Goal: Transaction & Acquisition: Purchase product/service

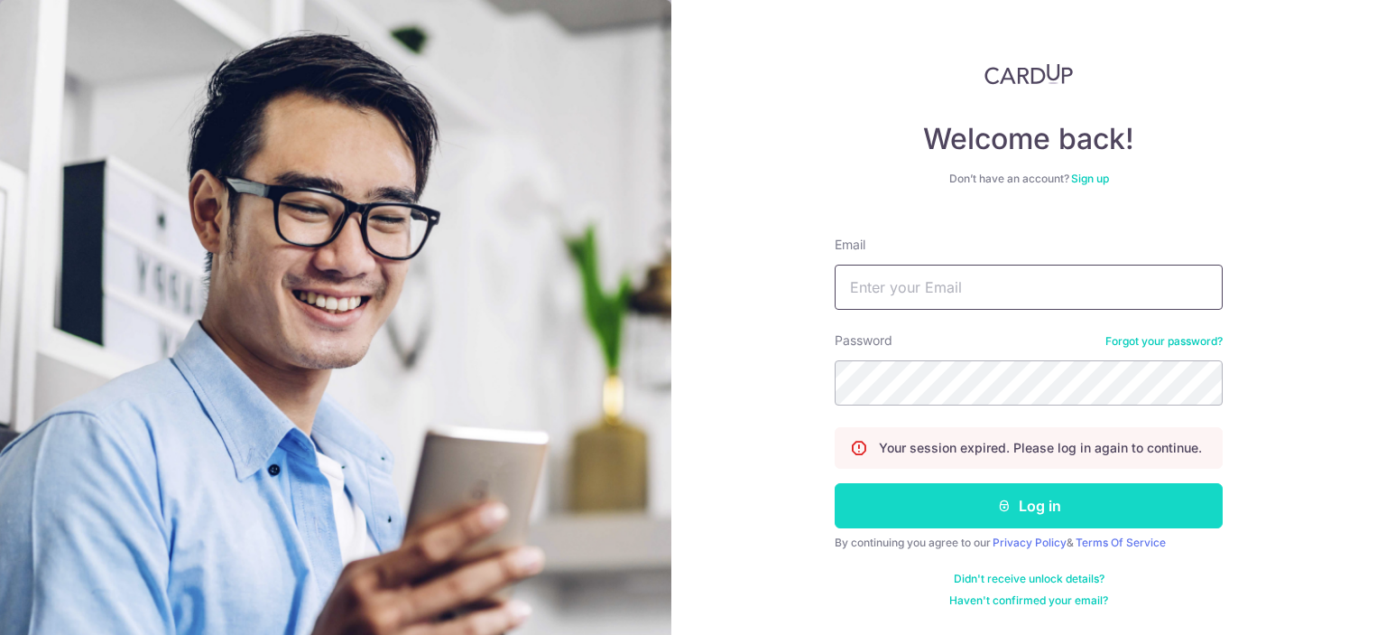
type input "[EMAIL_ADDRESS][DOMAIN_NAME]"
click at [966, 510] on button "Log in" at bounding box center [1029, 505] width 388 height 45
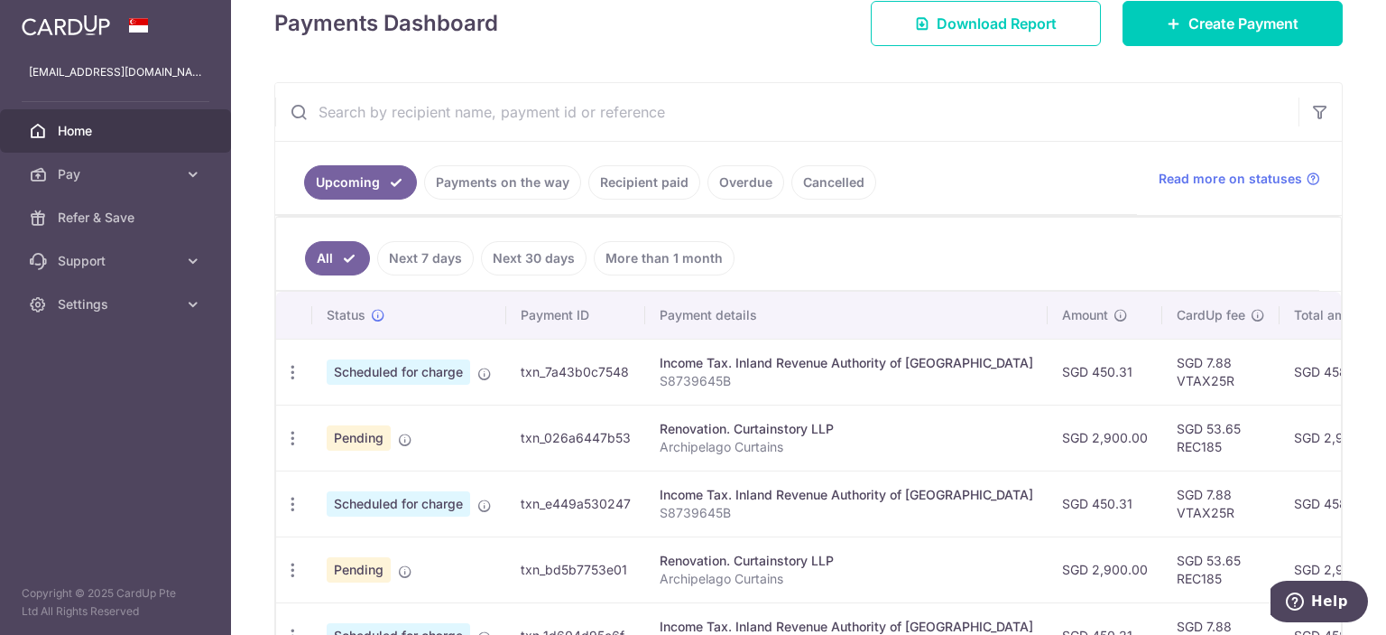
scroll to position [301, 0]
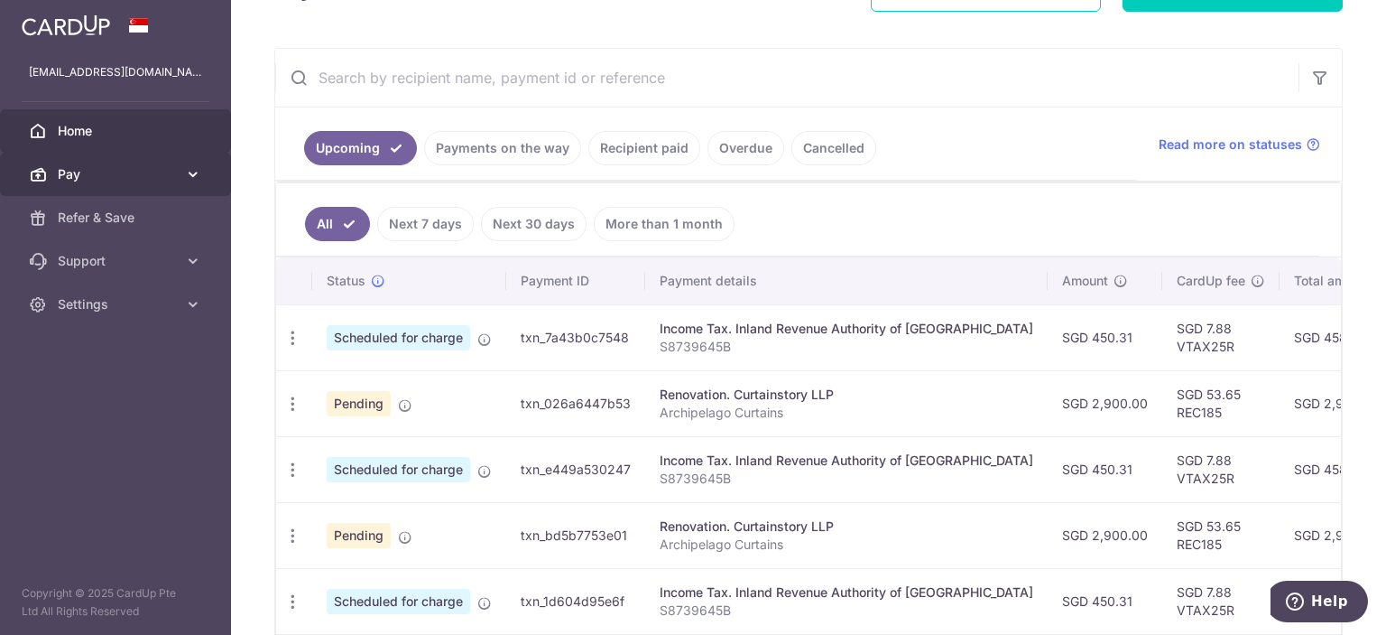
click at [123, 167] on span "Pay" at bounding box center [117, 174] width 119 height 18
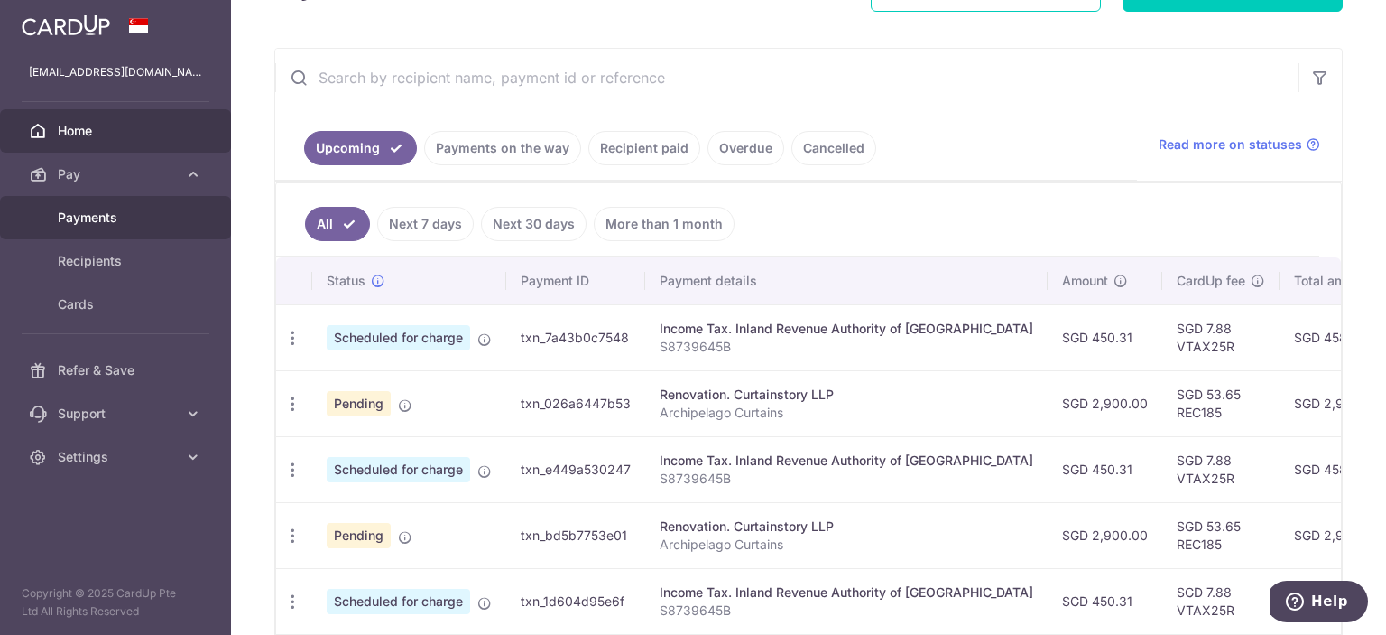
click at [78, 212] on span "Payments" at bounding box center [117, 217] width 119 height 18
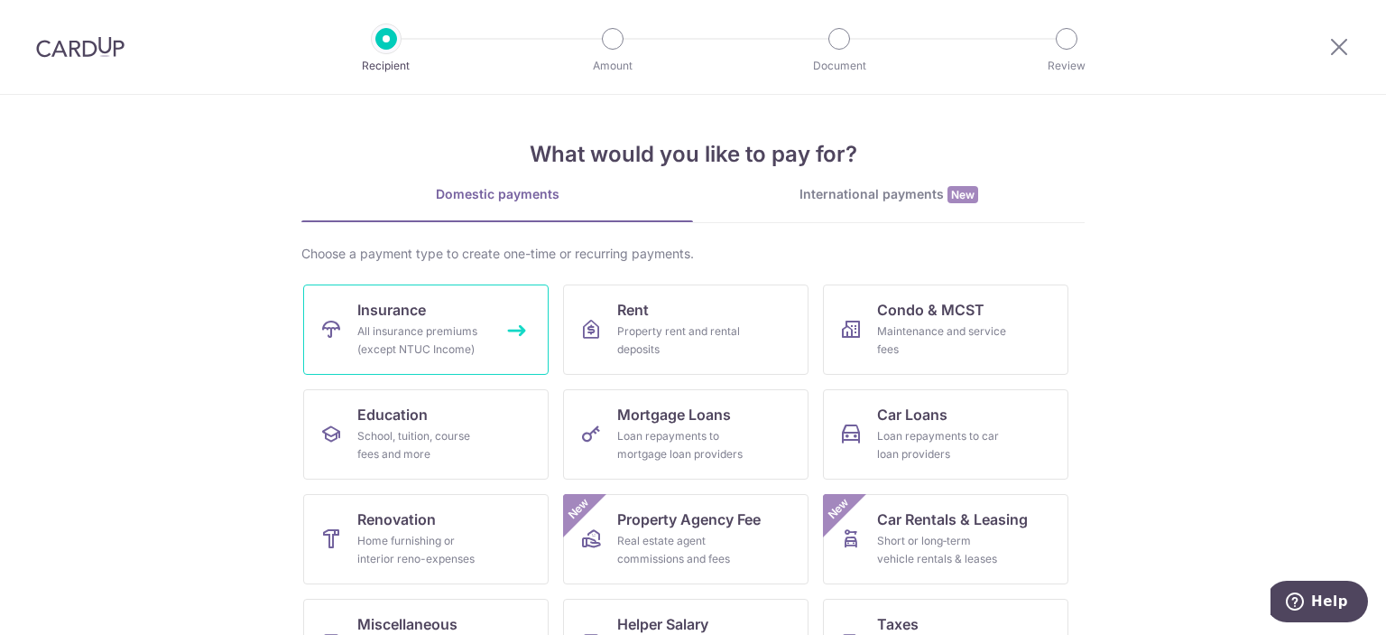
click at [428, 336] on div "All insurance premiums (except NTUC Income)" at bounding box center [422, 340] width 130 height 36
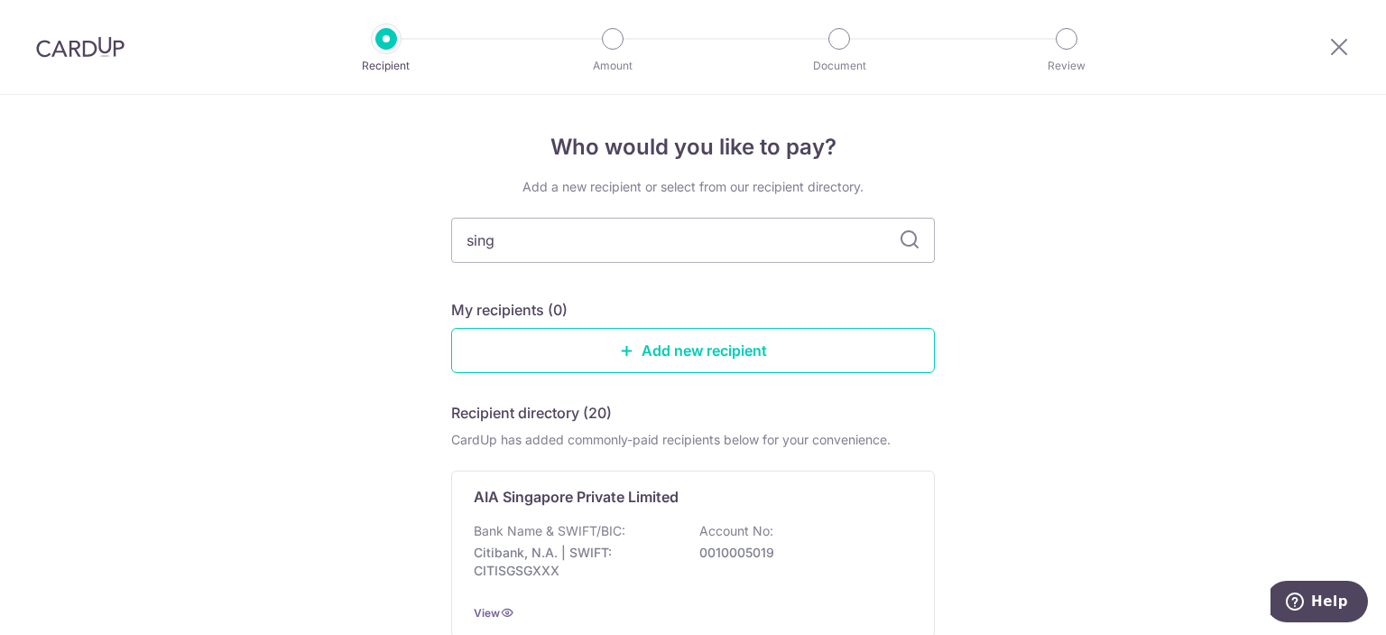
type input "singlife"
click at [914, 246] on icon at bounding box center [910, 240] width 22 height 22
click at [901, 237] on icon at bounding box center [910, 240] width 22 height 22
click at [904, 229] on icon at bounding box center [910, 240] width 22 height 22
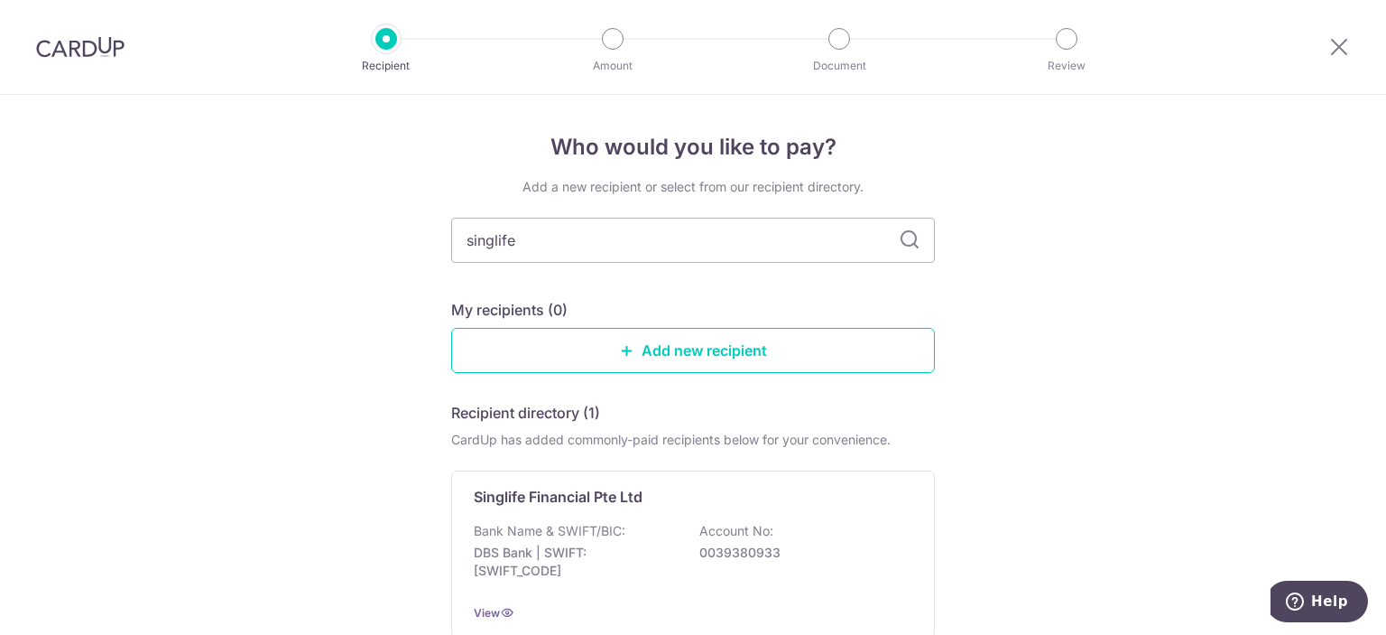
click at [899, 237] on icon at bounding box center [910, 240] width 22 height 22
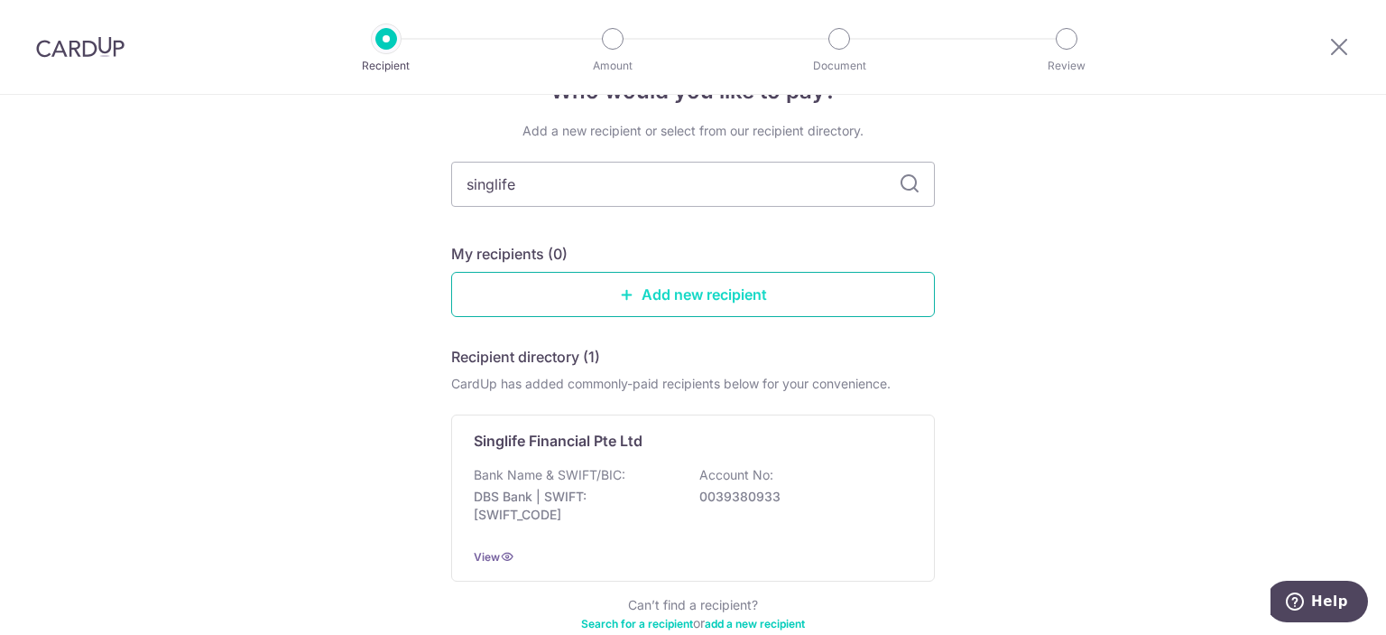
scroll to position [8, 0]
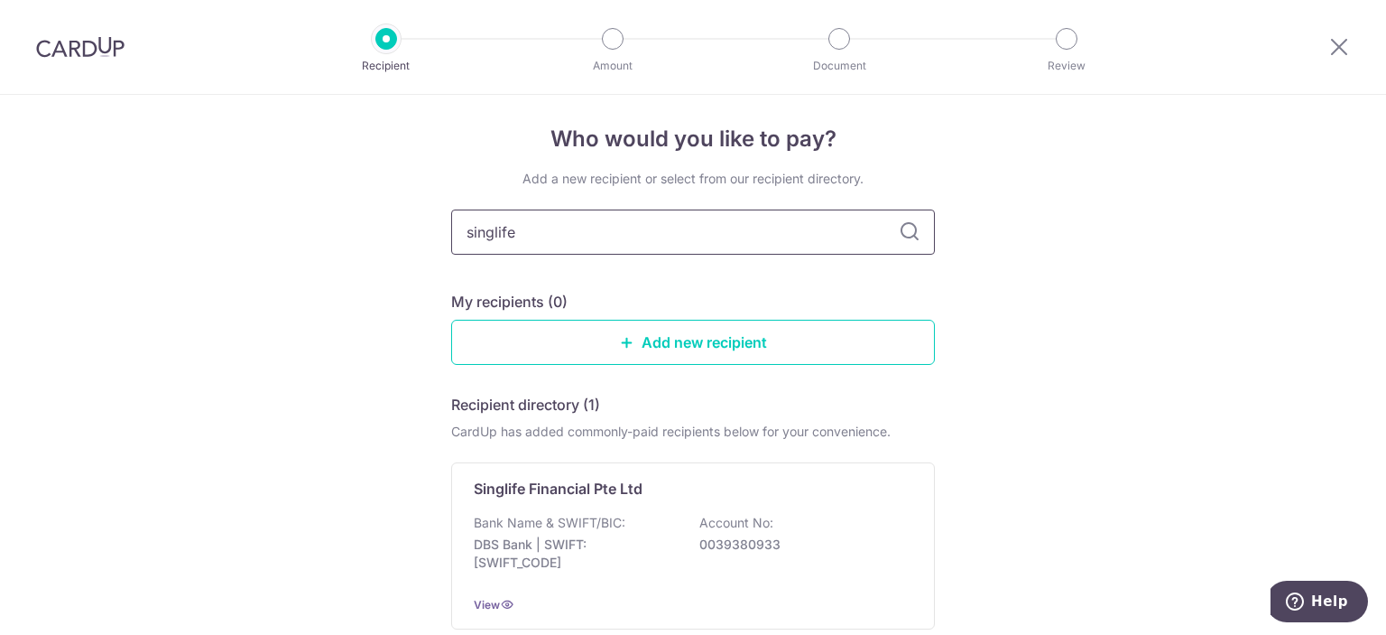
click at [570, 236] on input "singlife" at bounding box center [693, 231] width 484 height 45
type input "sing"
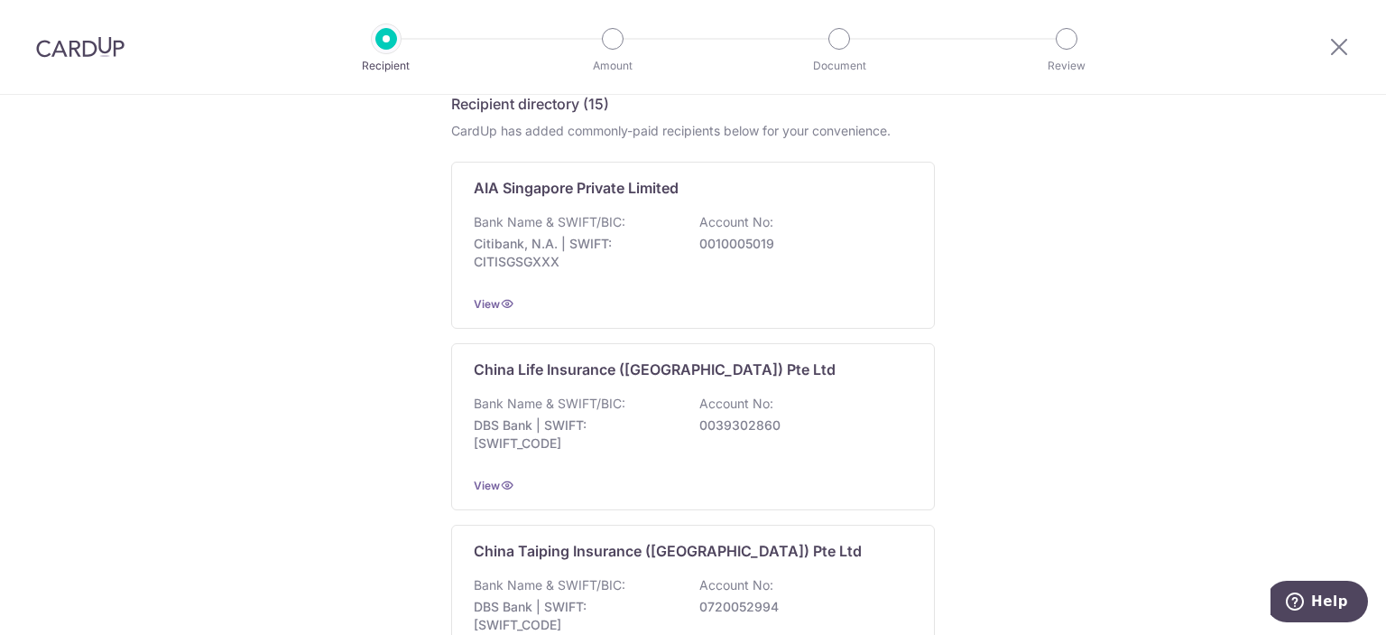
scroll to position [0, 0]
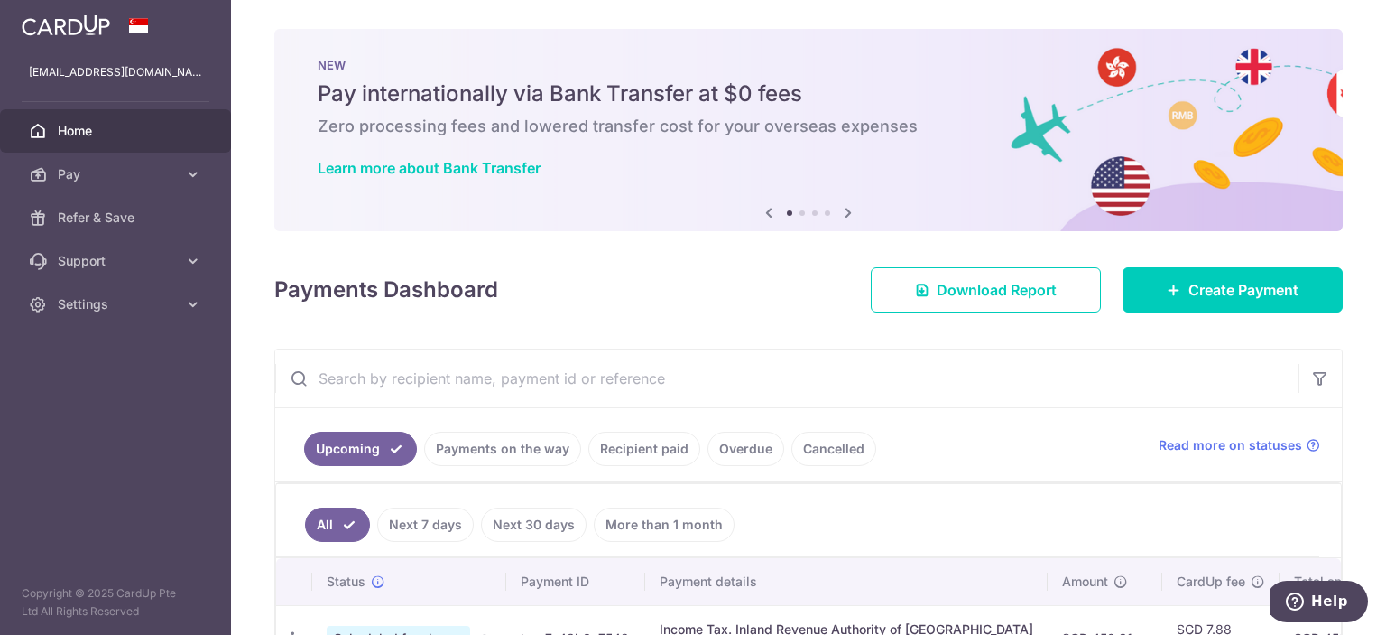
click at [698, 526] on link "More than 1 month" at bounding box center [664, 524] width 141 height 34
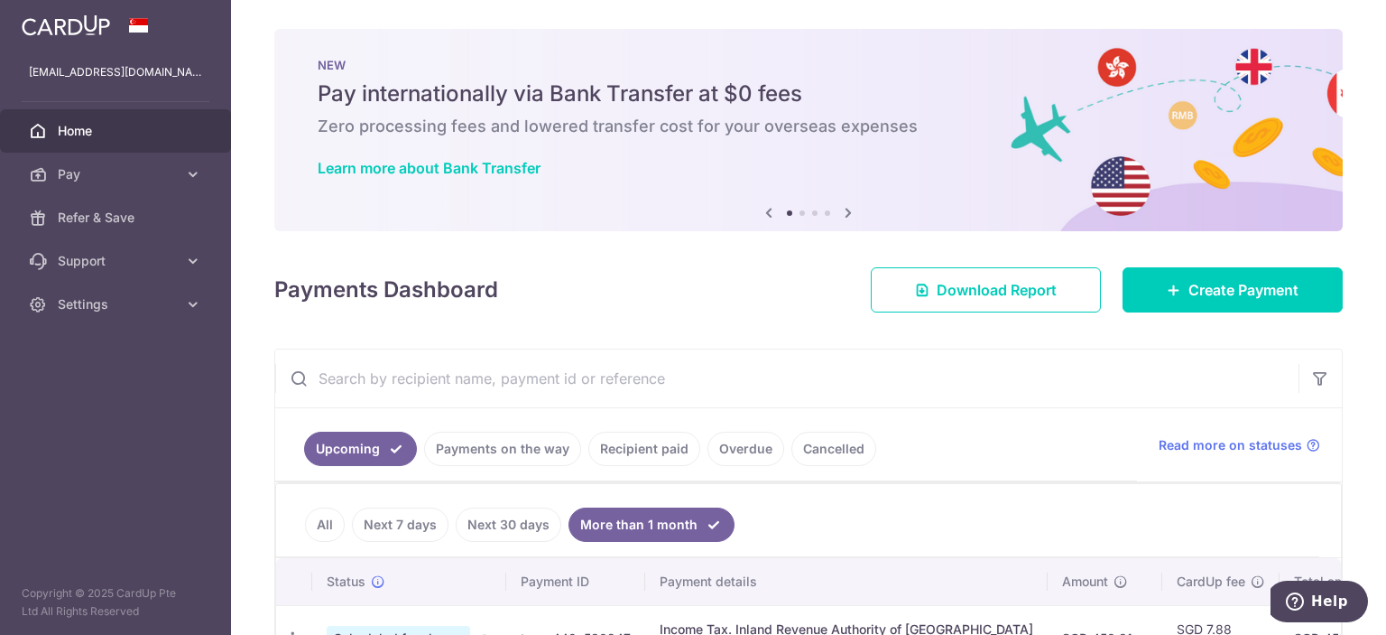
click at [635, 440] on link "Recipient paid" at bounding box center [644, 448] width 112 height 34
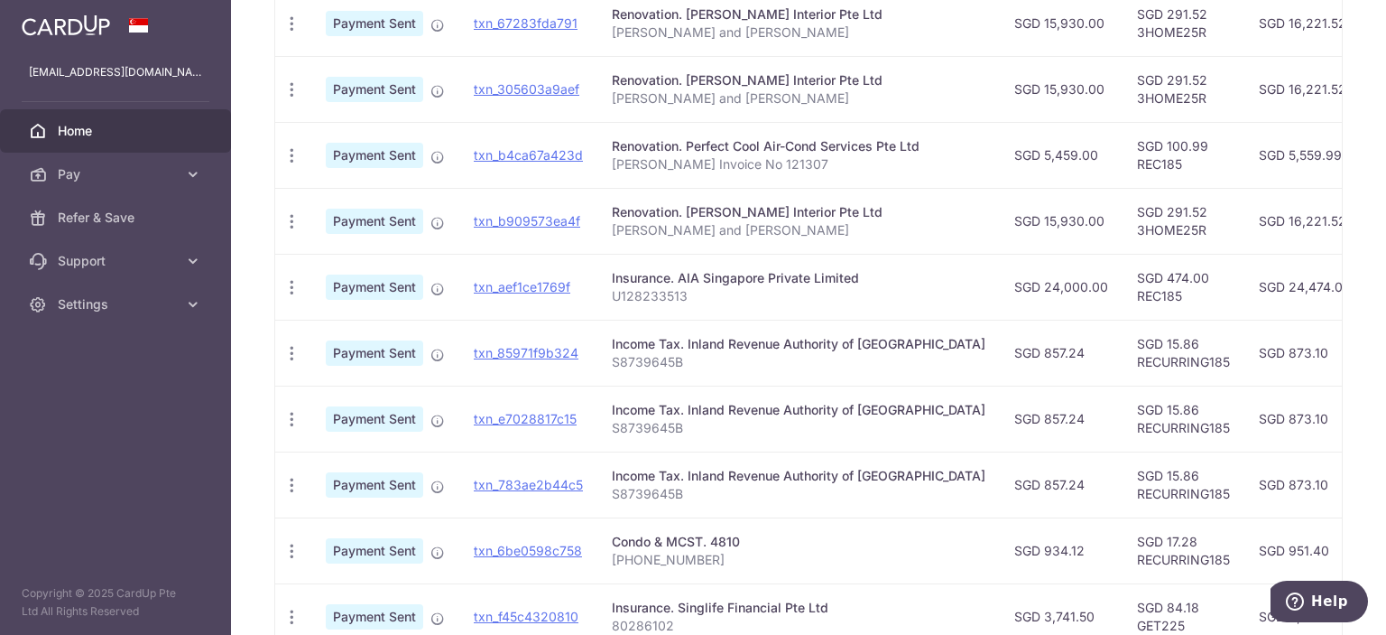
scroll to position [690, 0]
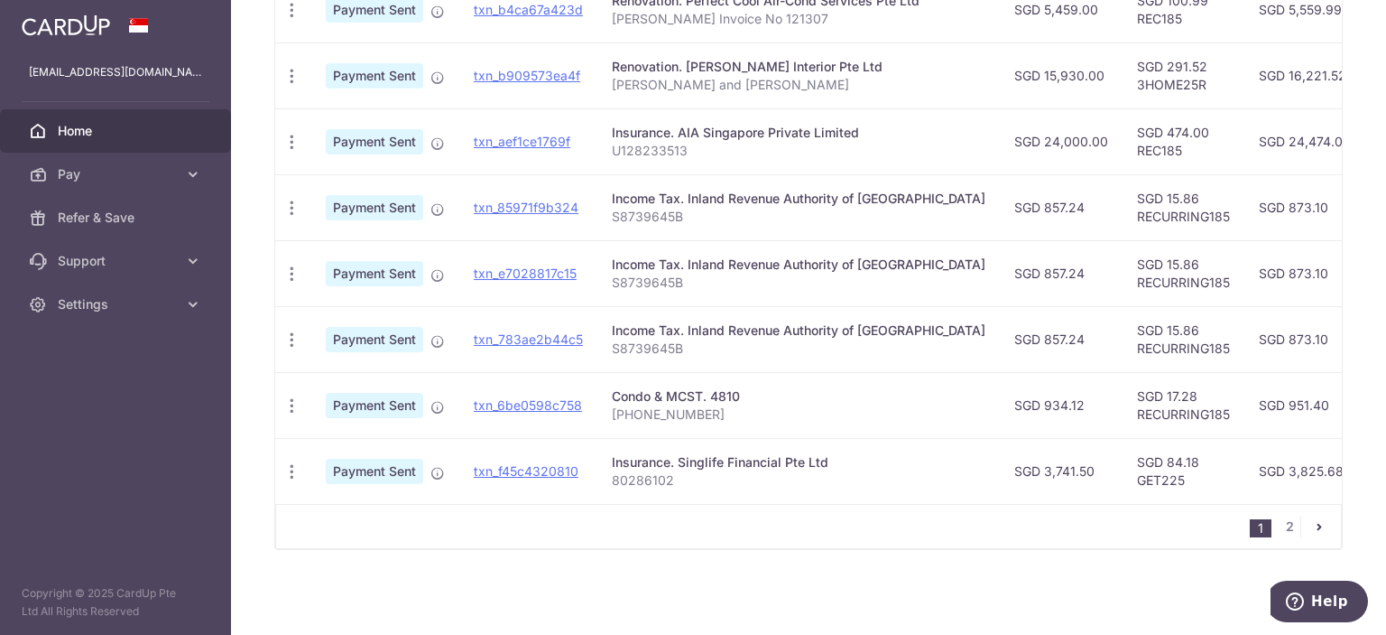
drag, startPoint x: 953, startPoint y: 493, endPoint x: 1045, endPoint y: 491, distance: 92.1
click at [1045, 491] on td "SGD 3,741.50" at bounding box center [1061, 471] width 123 height 66
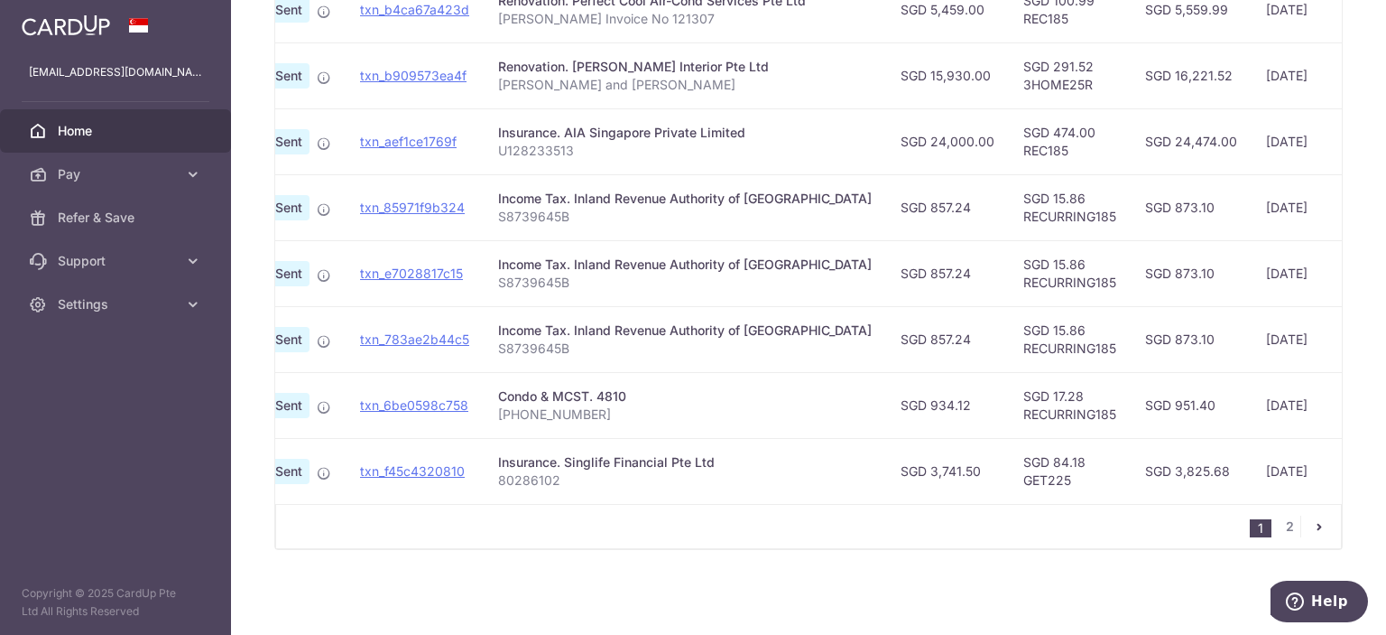
scroll to position [0, 0]
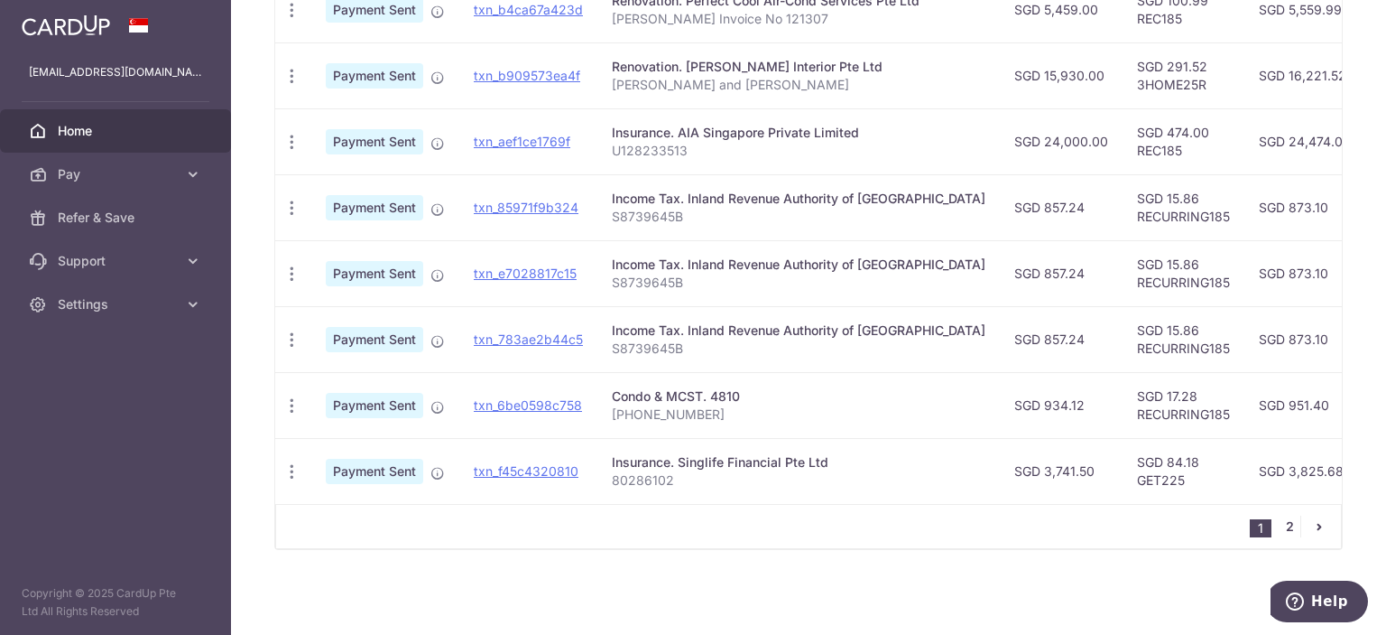
click at [1279, 523] on link "2" at bounding box center [1290, 526] width 22 height 22
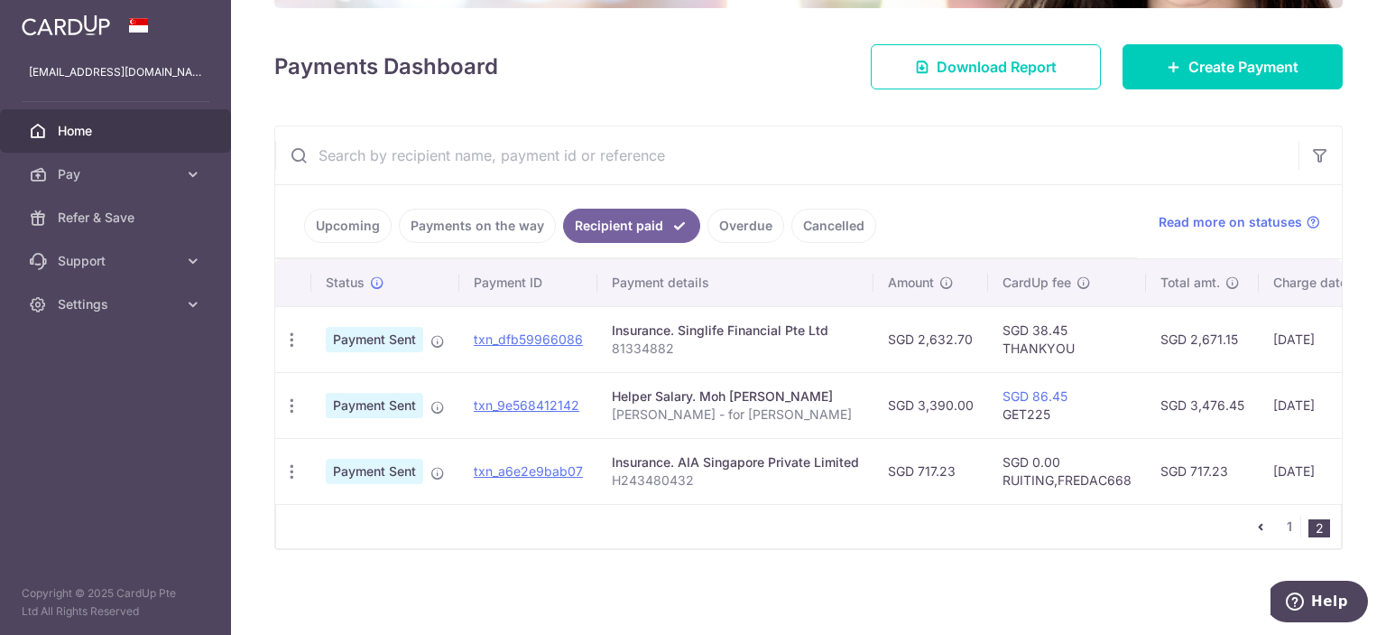
click at [719, 321] on div "Insurance. Singlife Financial Pte Ltd" at bounding box center [735, 330] width 247 height 18
drag, startPoint x: 682, startPoint y: 337, endPoint x: 610, endPoint y: 351, distance: 73.6
click at [610, 351] on td "Insurance. Singlife Financial Pte Ltd 81334882" at bounding box center [736, 339] width 276 height 66
copy p "81334882"
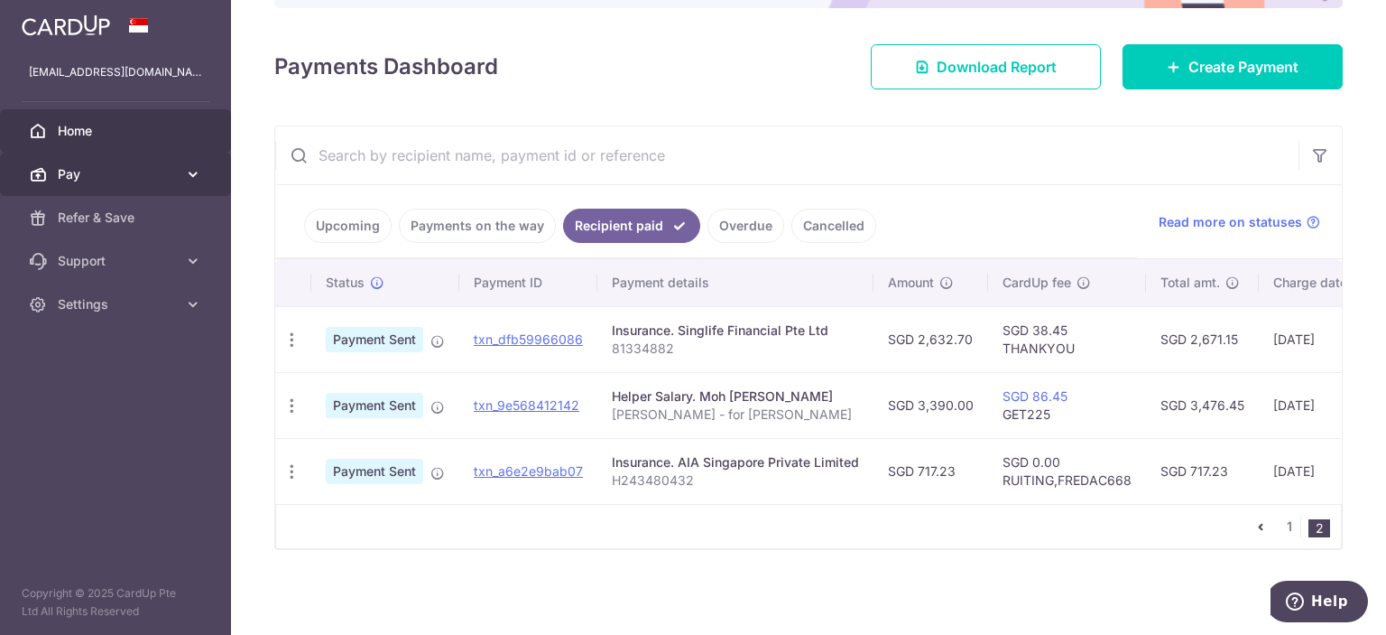
click at [61, 165] on span "Pay" at bounding box center [117, 174] width 119 height 18
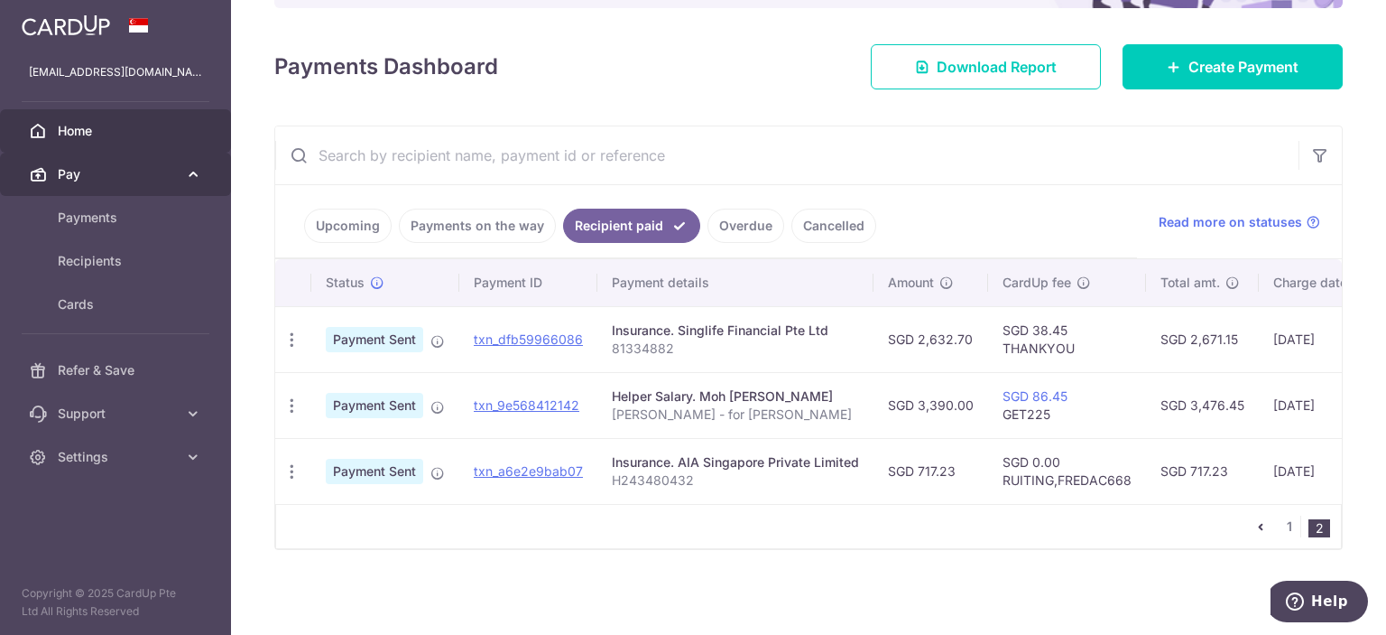
click at [73, 182] on span "Pay" at bounding box center [117, 174] width 119 height 18
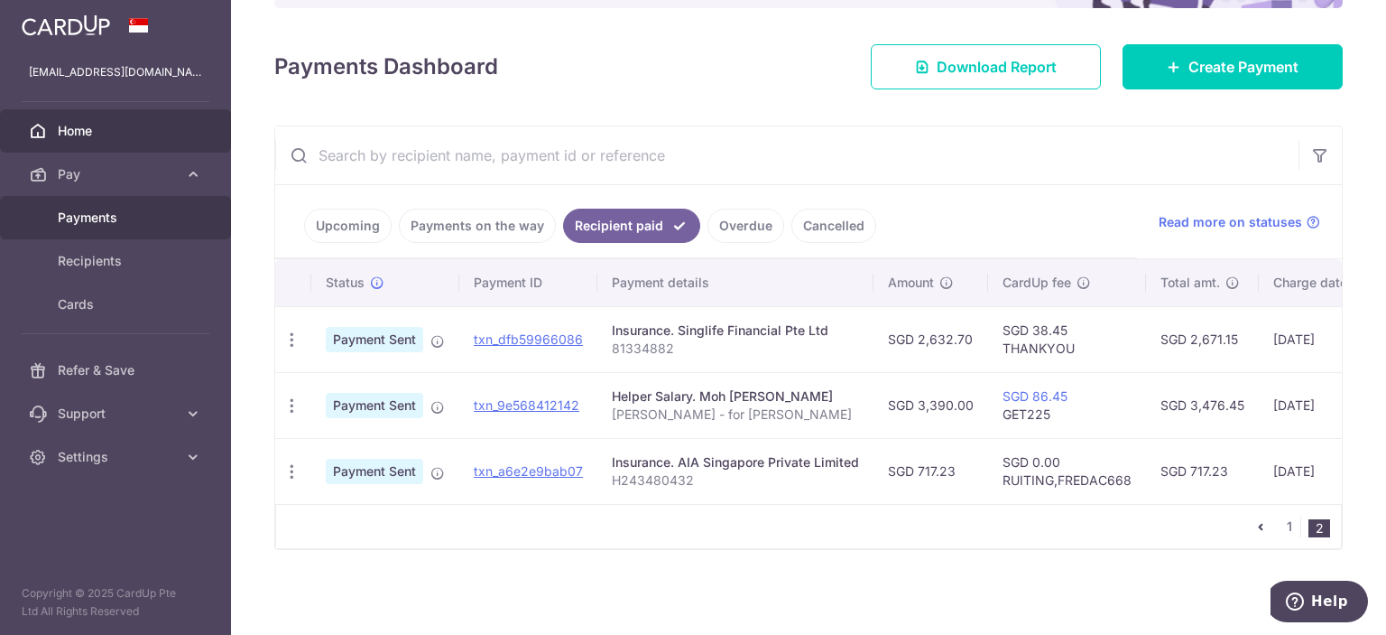
click at [88, 209] on span "Payments" at bounding box center [117, 217] width 119 height 18
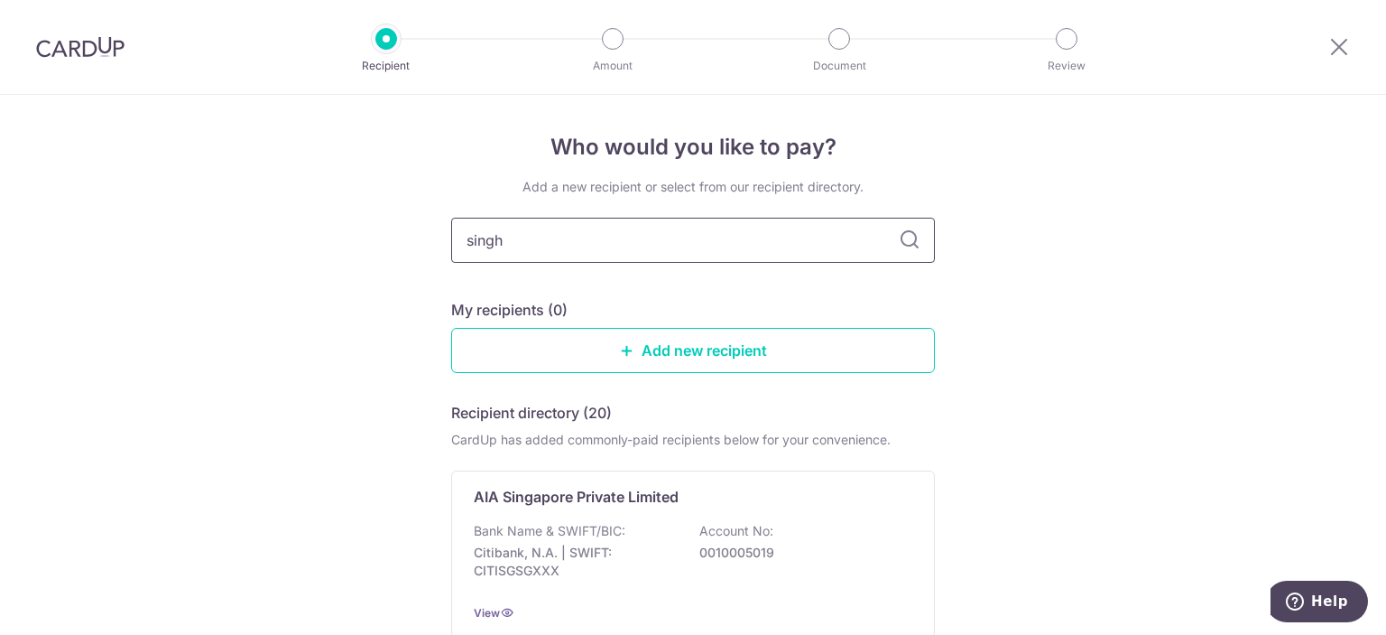
type input "sing"
click at [902, 248] on icon at bounding box center [910, 240] width 22 height 22
click at [624, 246] on input "sing" at bounding box center [693, 240] width 484 height 45
click at [907, 237] on icon at bounding box center [910, 240] width 22 height 22
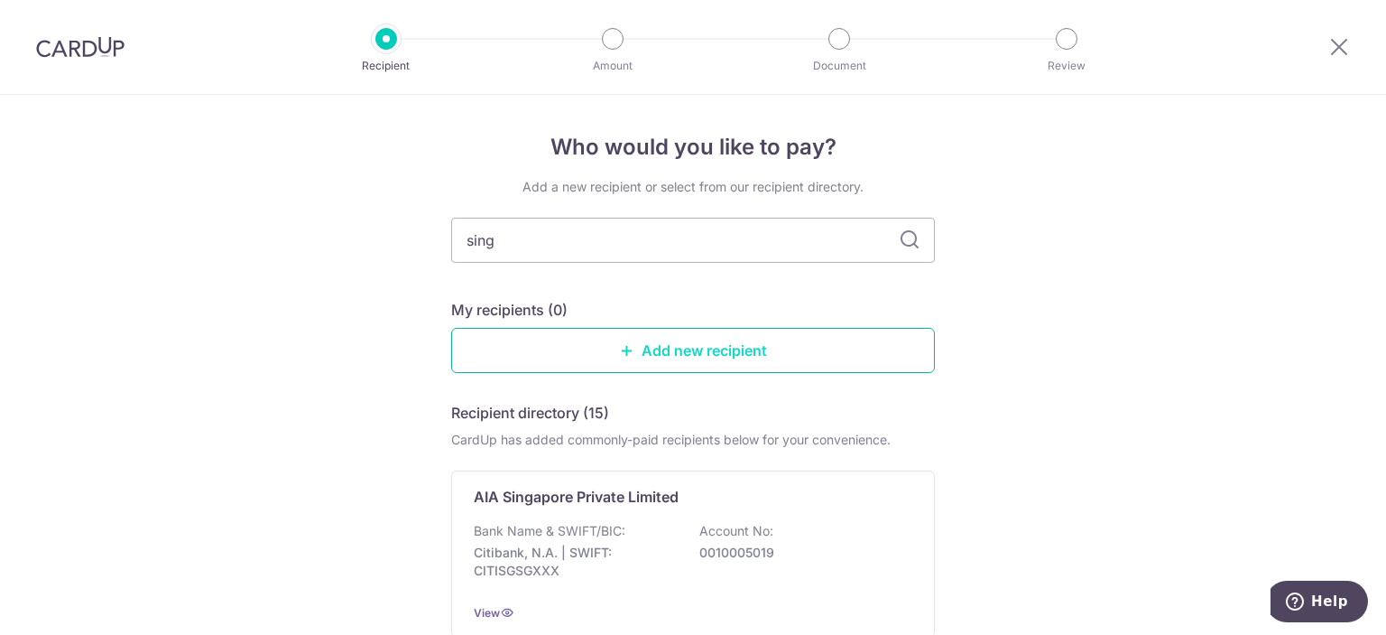
click at [740, 338] on link "Add new recipient" at bounding box center [693, 350] width 484 height 45
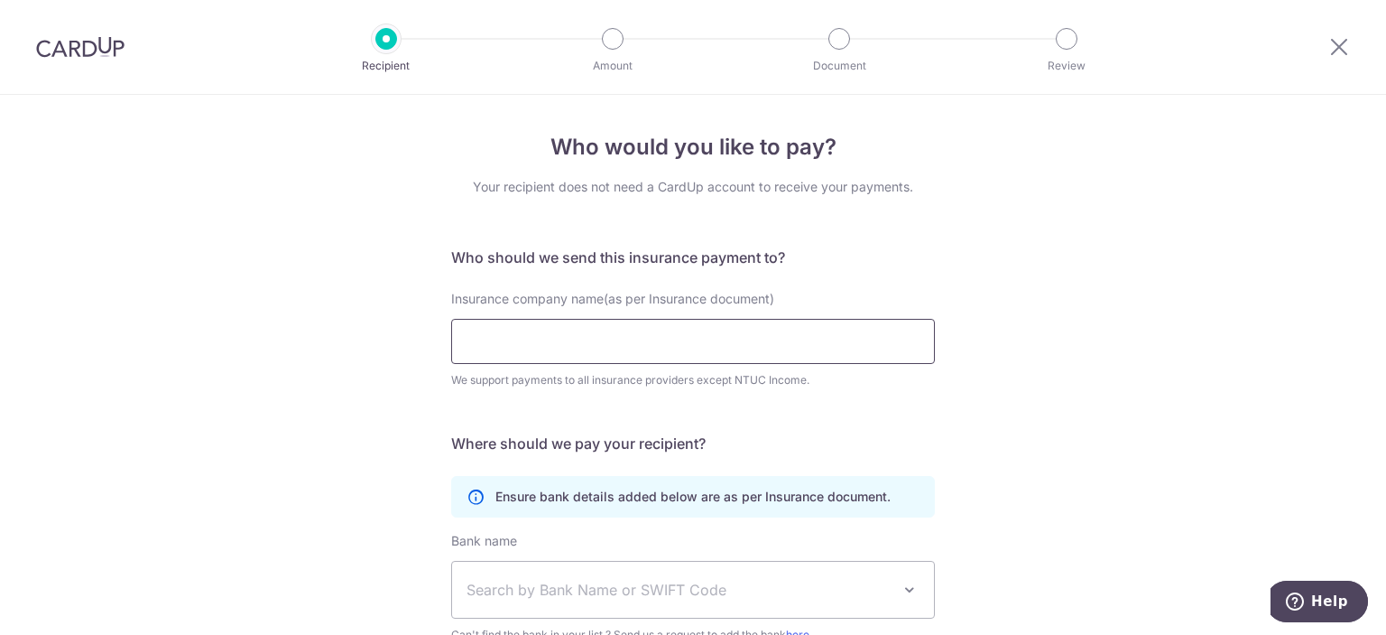
click at [776, 350] on input "Insurance company name(as per Insurance document)" at bounding box center [693, 341] width 484 height 45
type input "Sing"
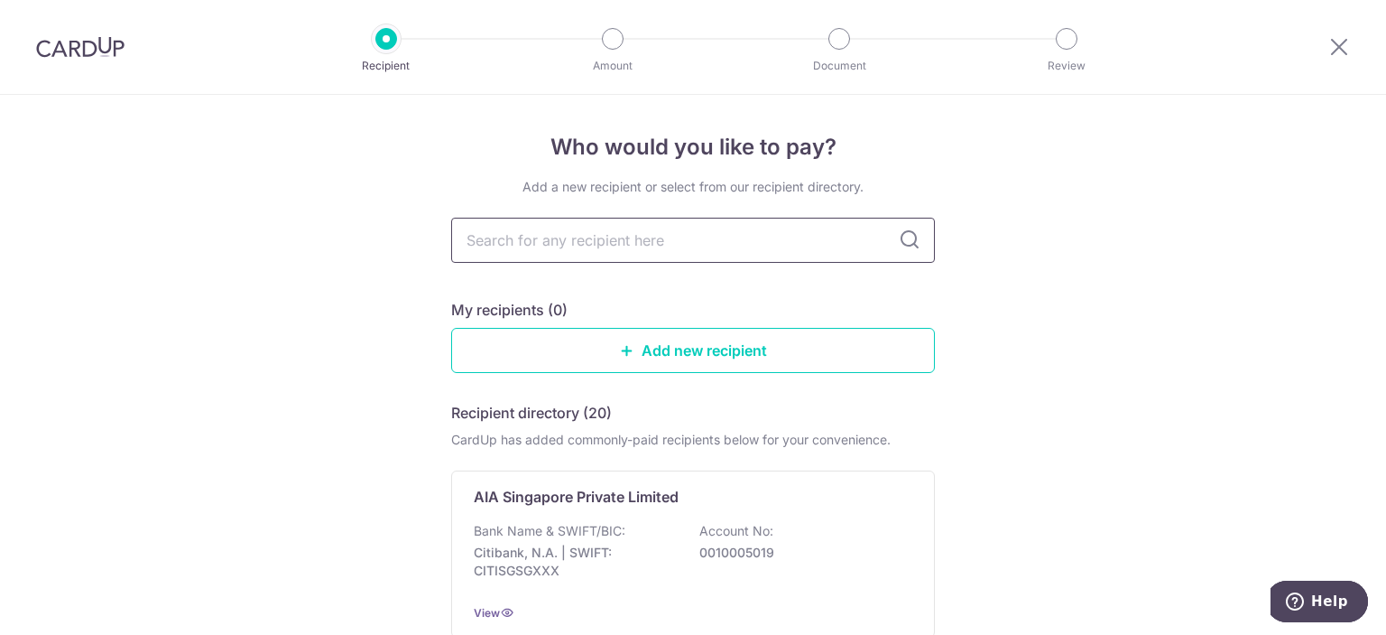
click at [855, 230] on input "text" at bounding box center [693, 240] width 484 height 45
type input "sing"
click at [575, 251] on input "sing" at bounding box center [693, 240] width 484 height 45
type input "singlife"
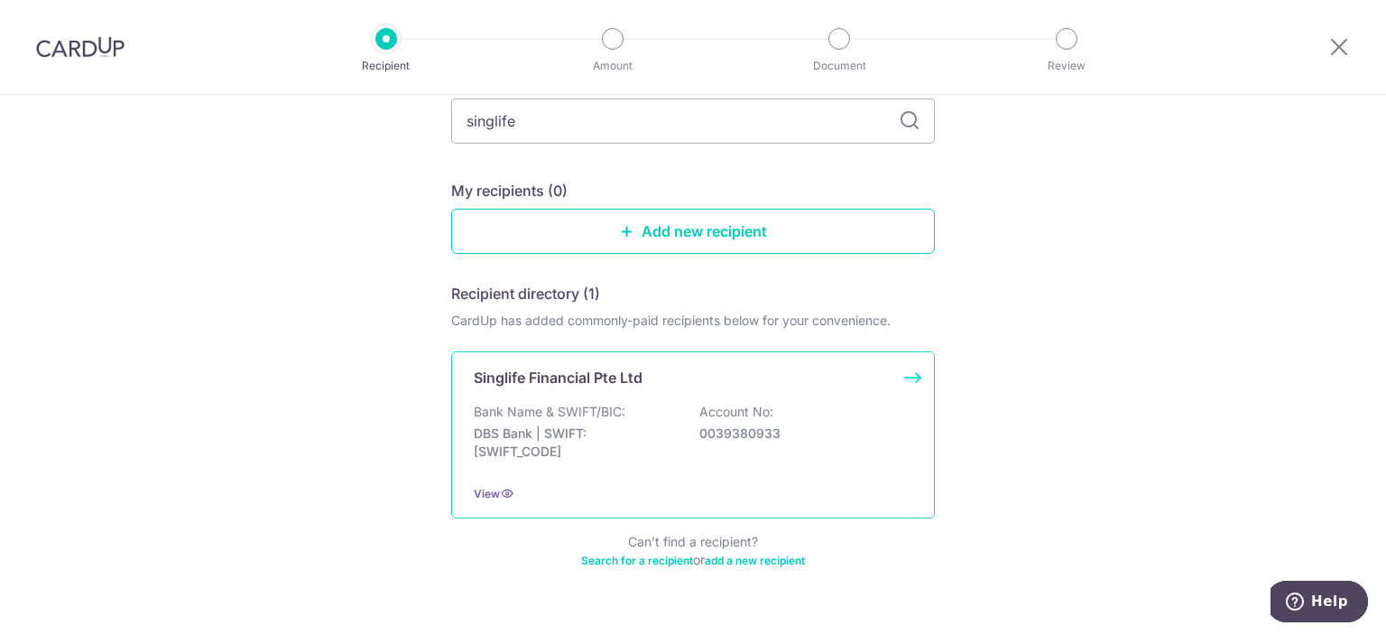
scroll to position [150, 0]
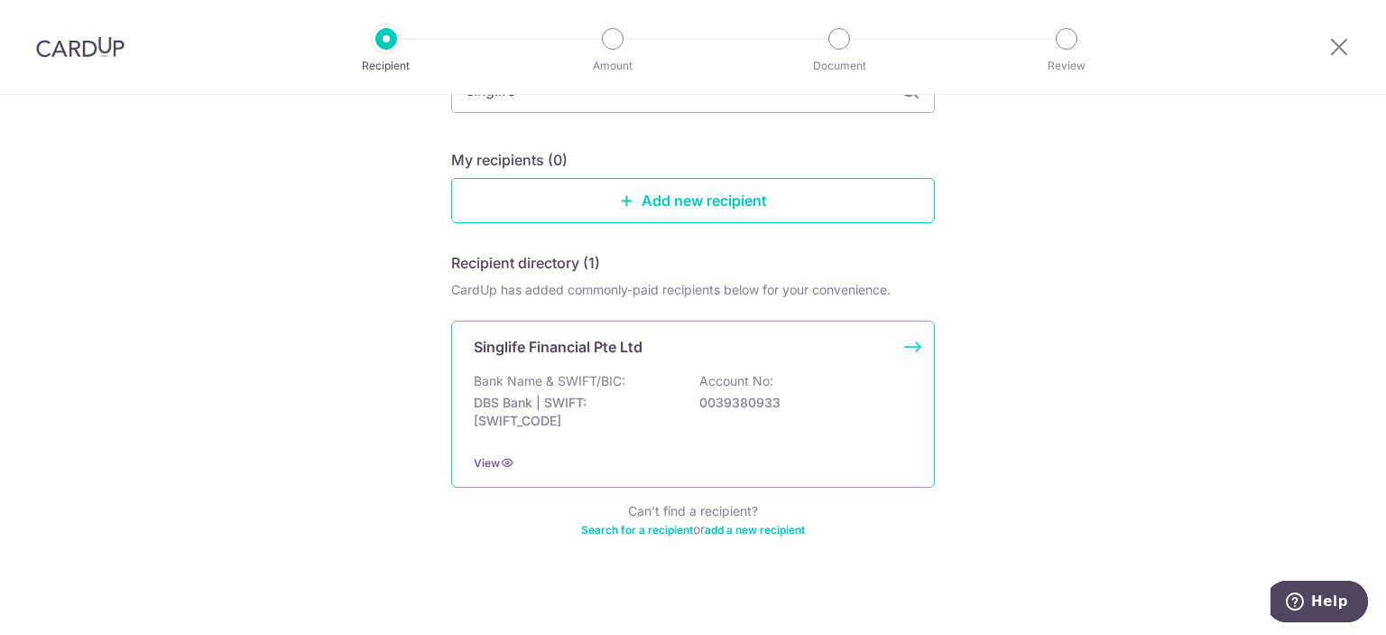
click at [548, 375] on p "Bank Name & SWIFT/BIC:" at bounding box center [550, 381] width 152 height 18
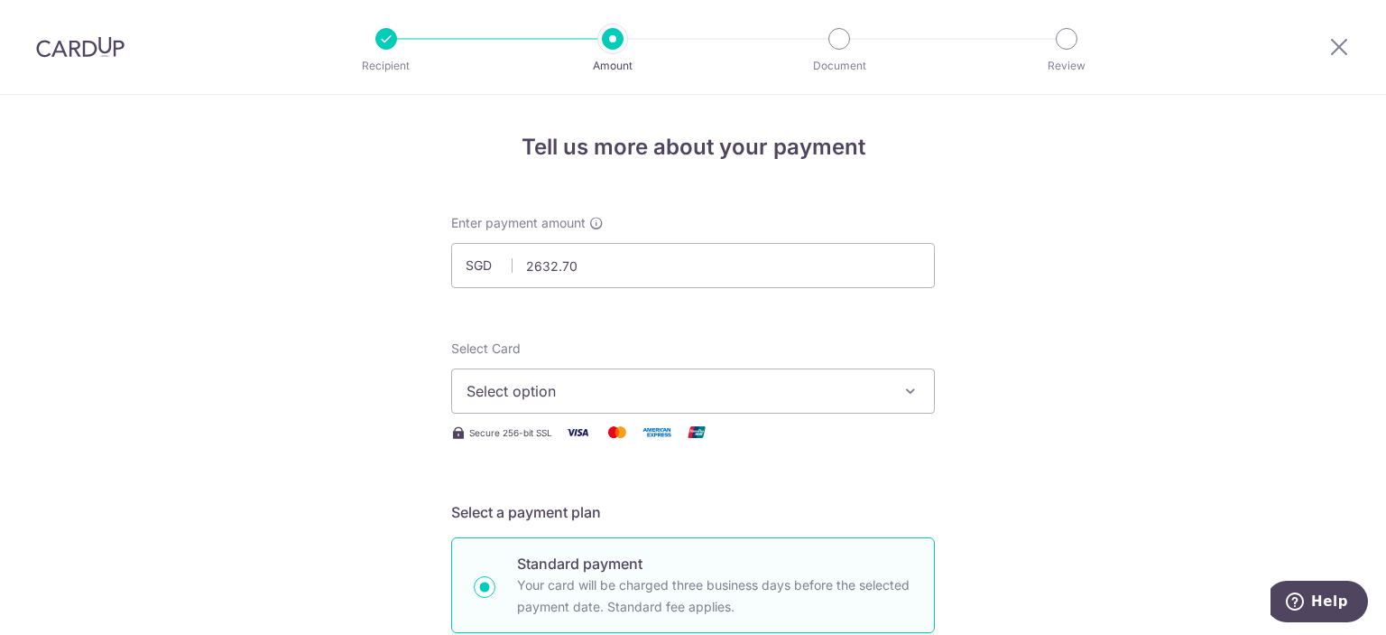
type input "2,632.70"
click at [662, 378] on button "Select option" at bounding box center [693, 390] width 484 height 45
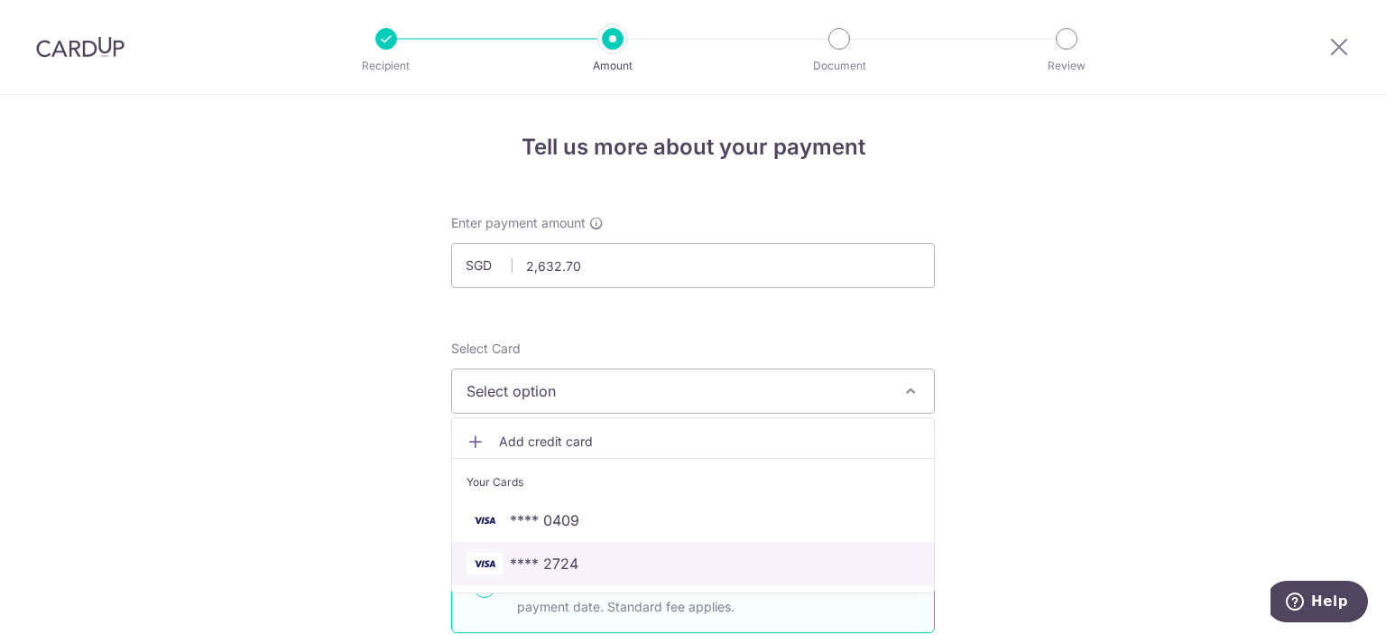
click at [600, 548] on link "**** 2724" at bounding box center [693, 563] width 482 height 43
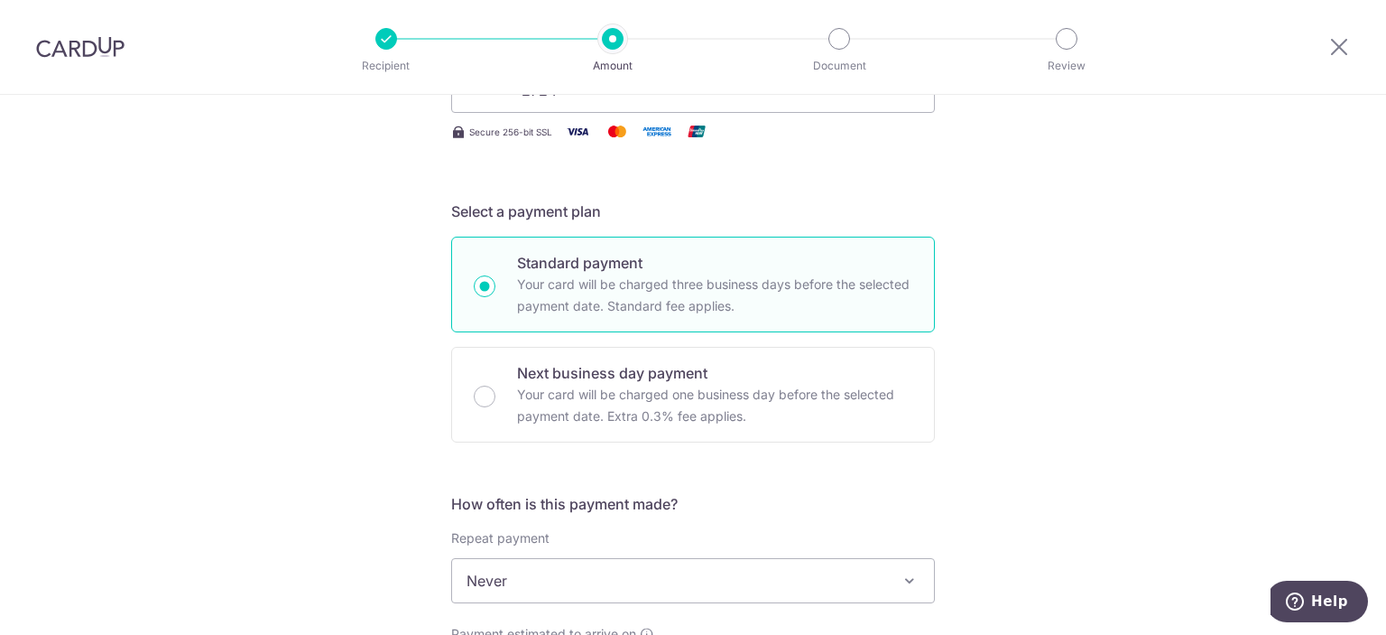
scroll to position [451, 0]
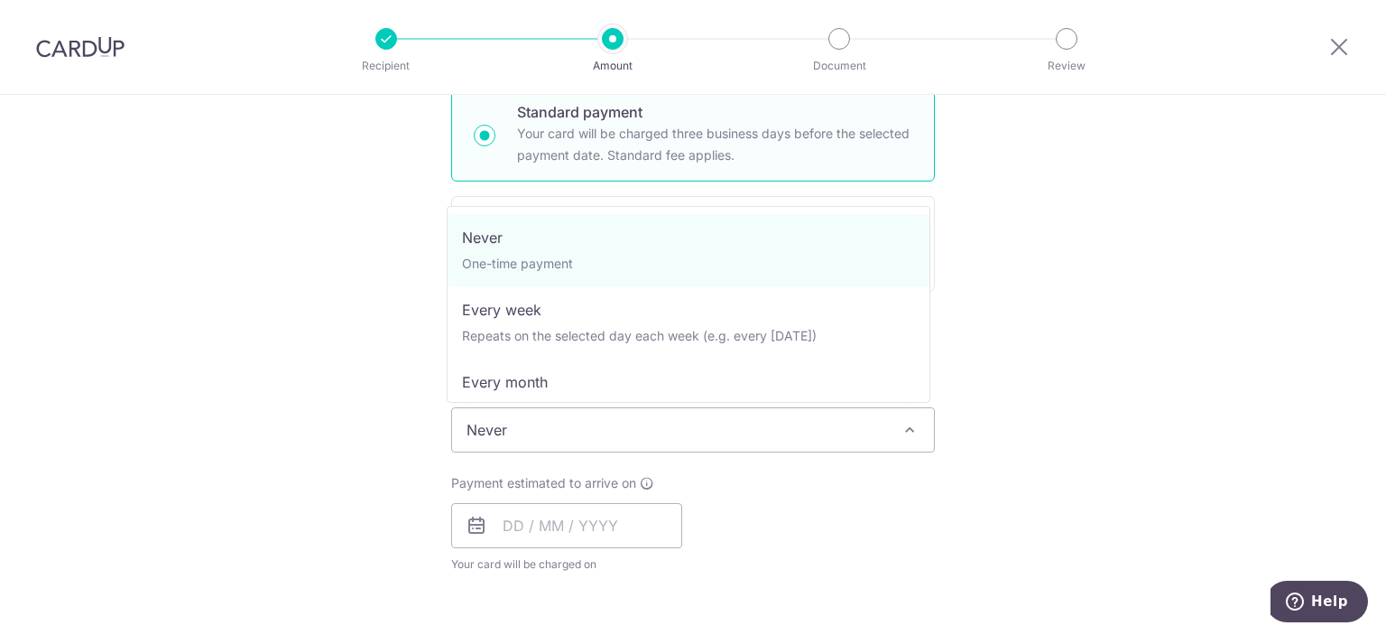
click at [829, 421] on span "Never" at bounding box center [693, 429] width 482 height 43
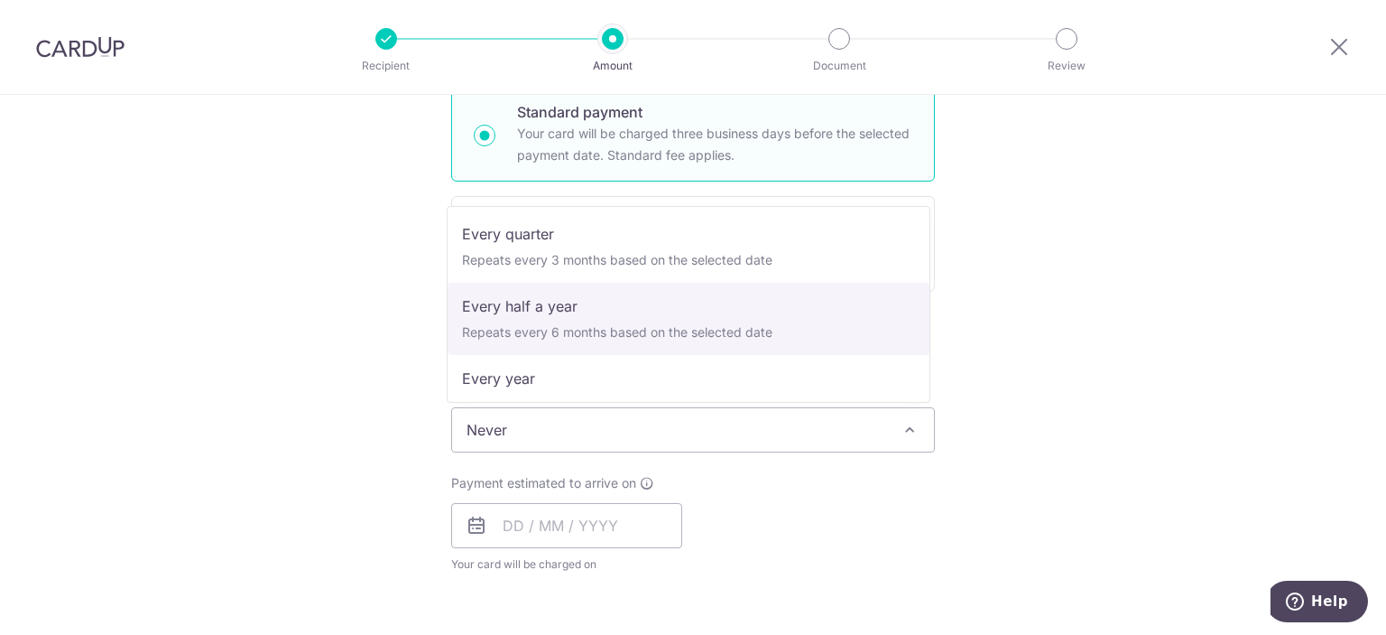
scroll to position [253, 0]
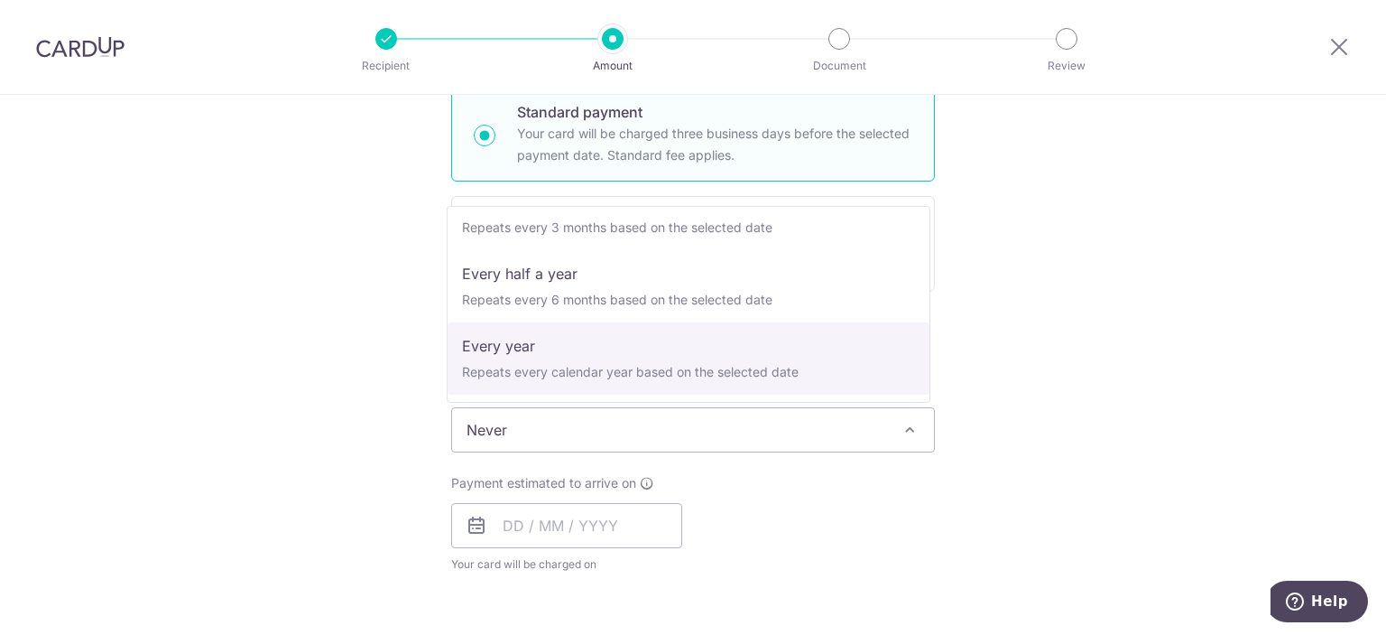
select select "6"
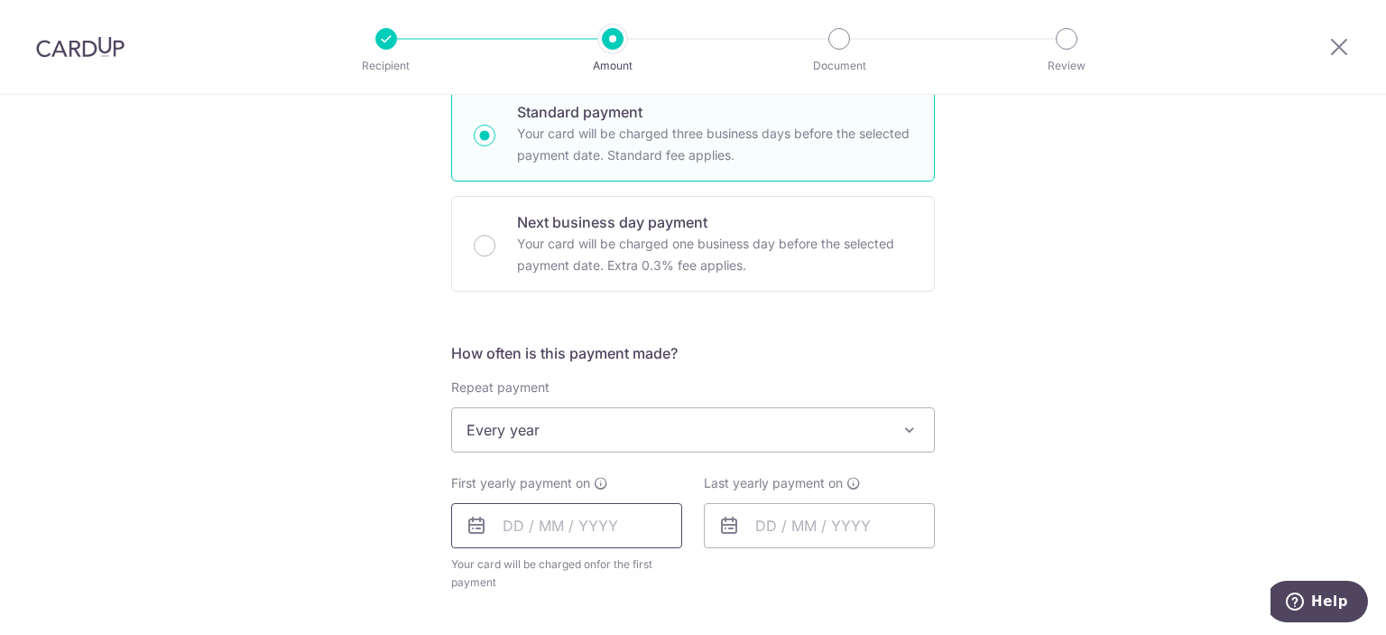
click at [592, 521] on input "text" at bounding box center [566, 525] width 231 height 45
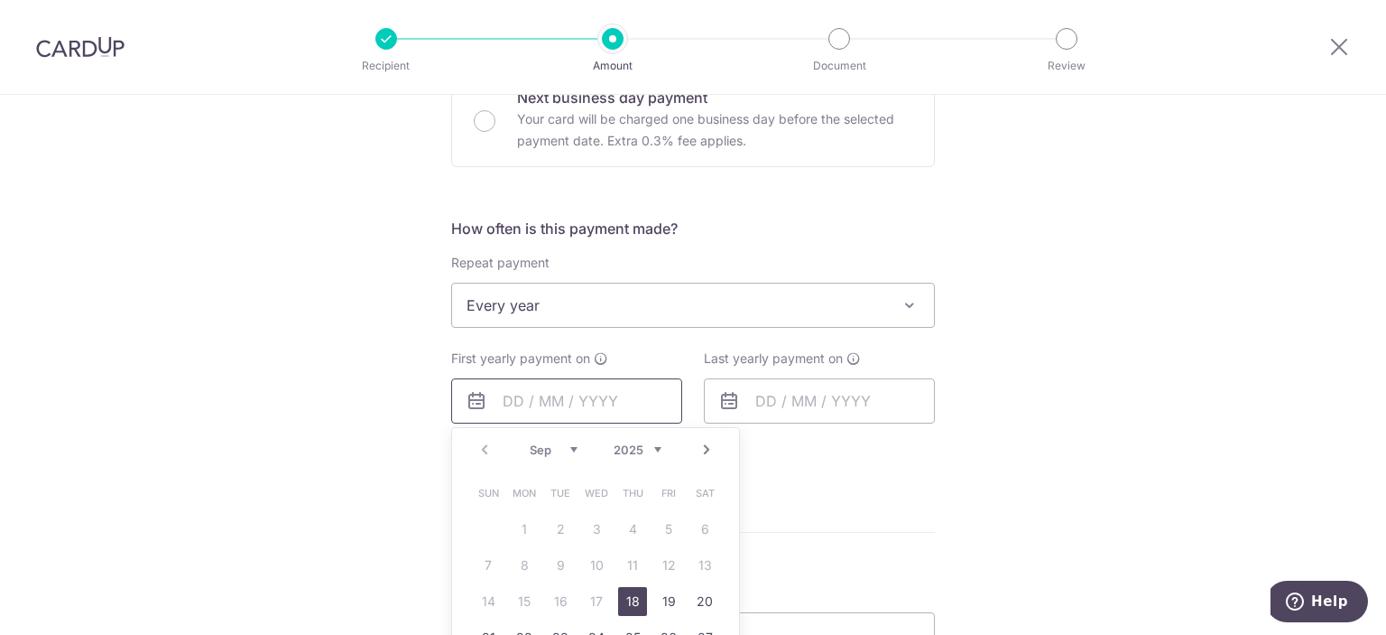
scroll to position [601, 0]
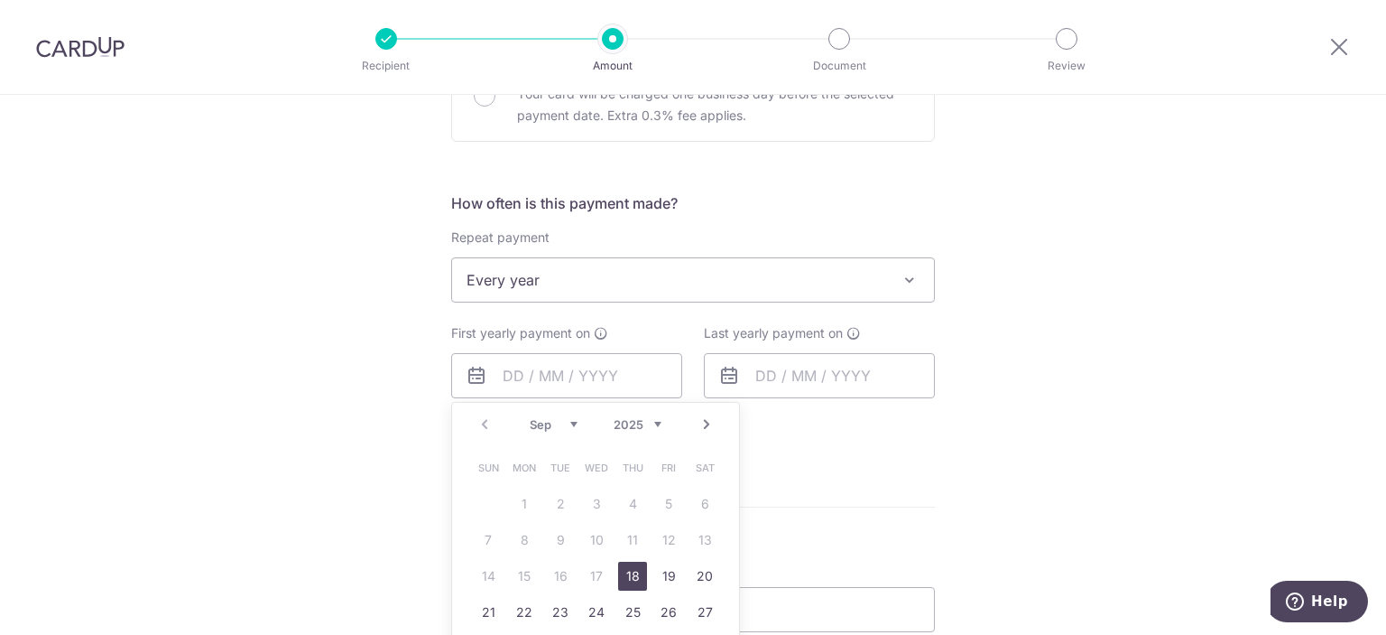
click at [632, 566] on link "18" at bounding box center [632, 575] width 29 height 29
type input "18/09/2025"
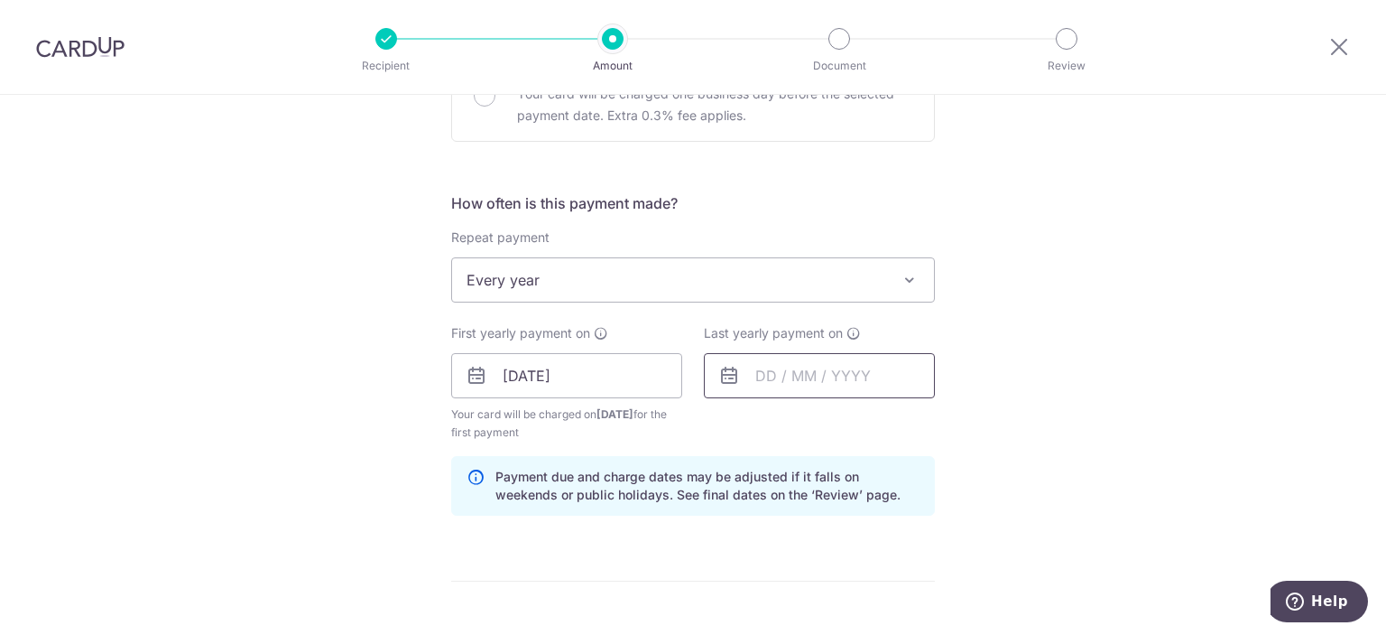
click at [875, 370] on input "text" at bounding box center [819, 375] width 231 height 45
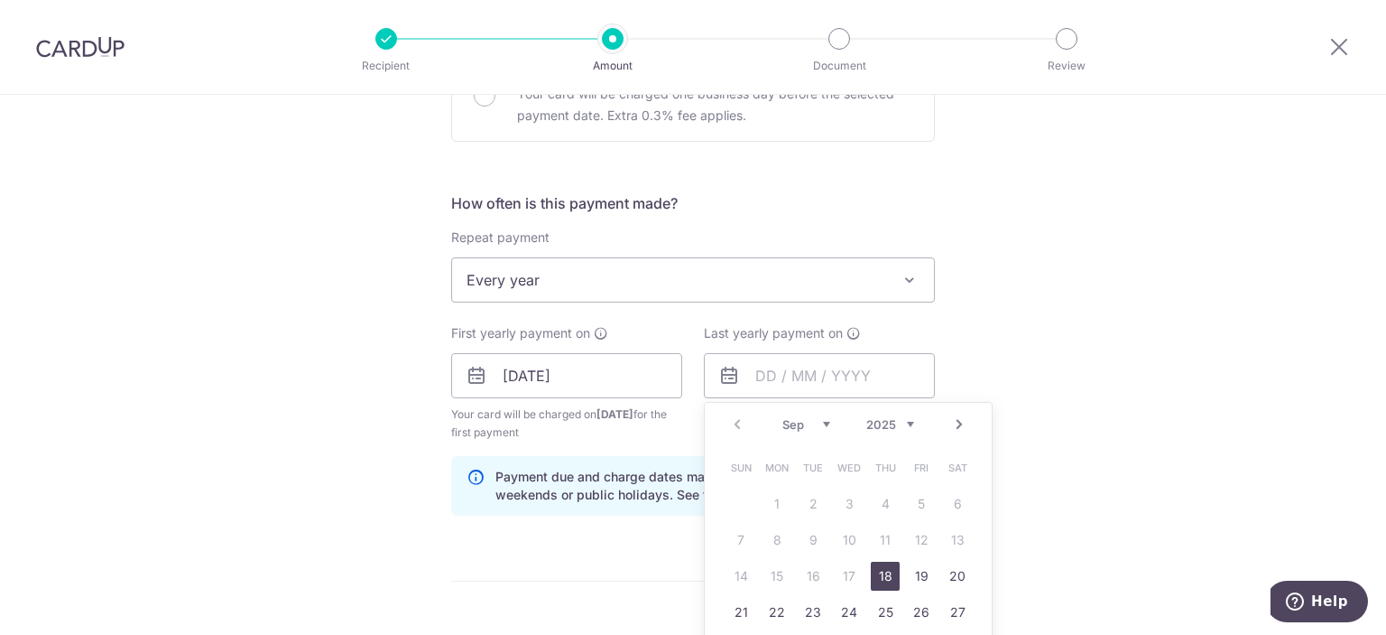
click at [950, 421] on link "Next" at bounding box center [960, 424] width 22 height 22
click at [895, 422] on select "2025 2026 2027 2028 2029 2030 2031 2032 2033 2034 2035" at bounding box center [890, 424] width 48 height 14
click at [817, 418] on select "Jan Feb Mar Apr May Jun Jul Aug Sep Oct Nov Dec" at bounding box center [807, 424] width 48 height 14
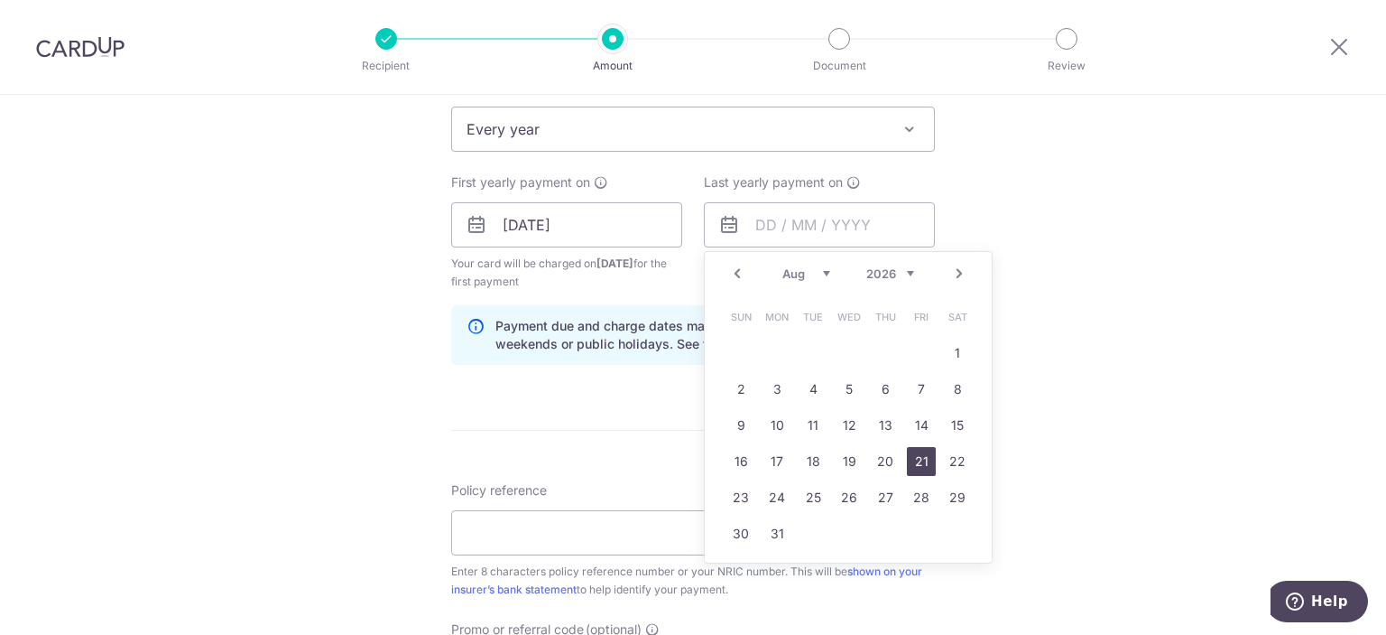
click at [910, 457] on link "21" at bounding box center [921, 461] width 29 height 29
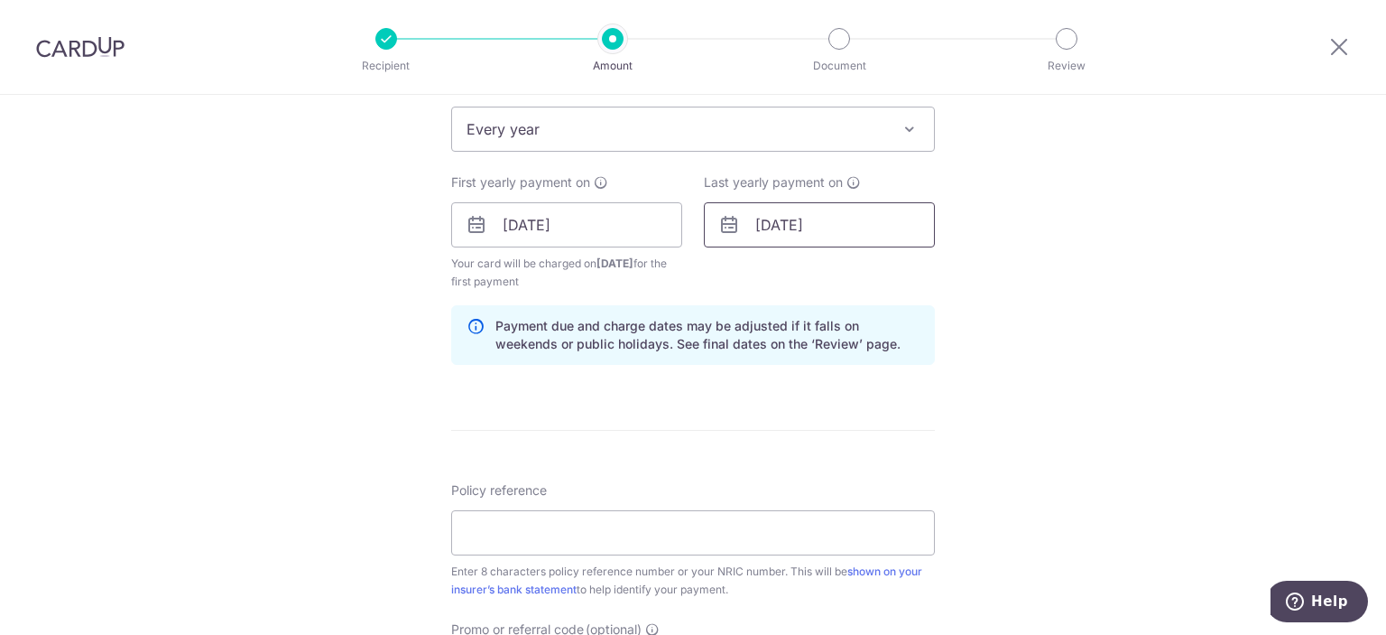
click at [857, 235] on input "21/08/2026" at bounding box center [819, 224] width 231 height 45
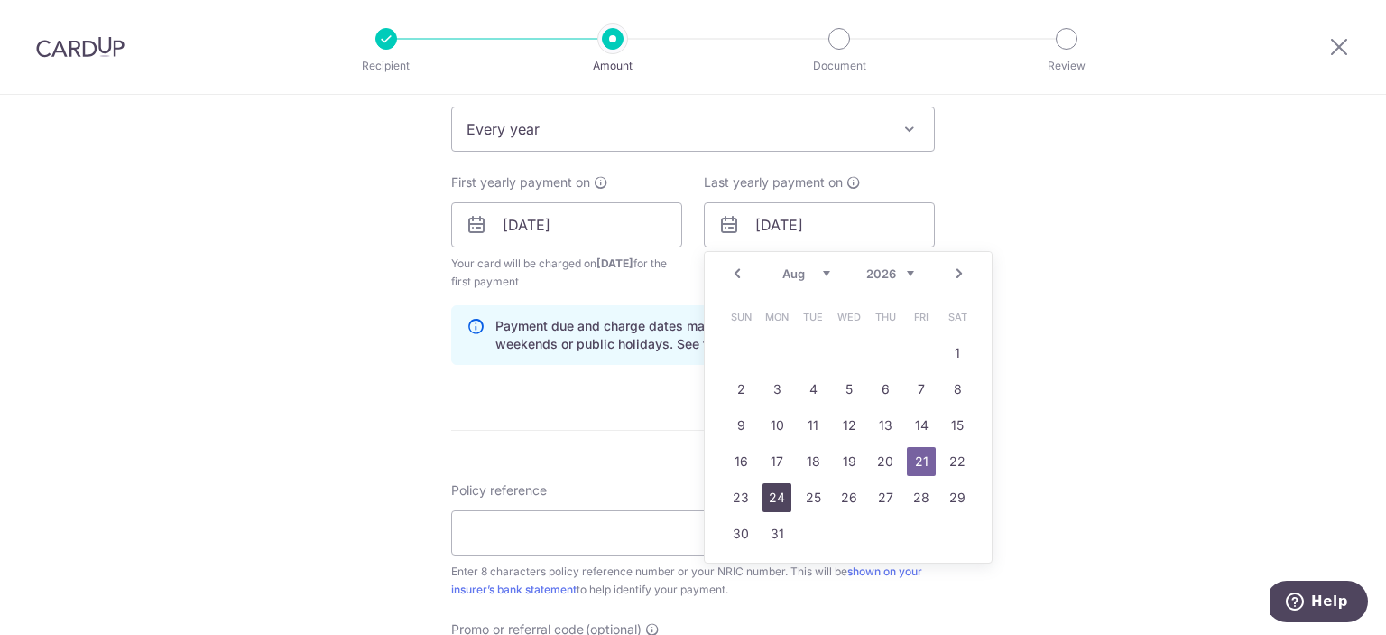
click at [780, 494] on link "24" at bounding box center [777, 497] width 29 height 29
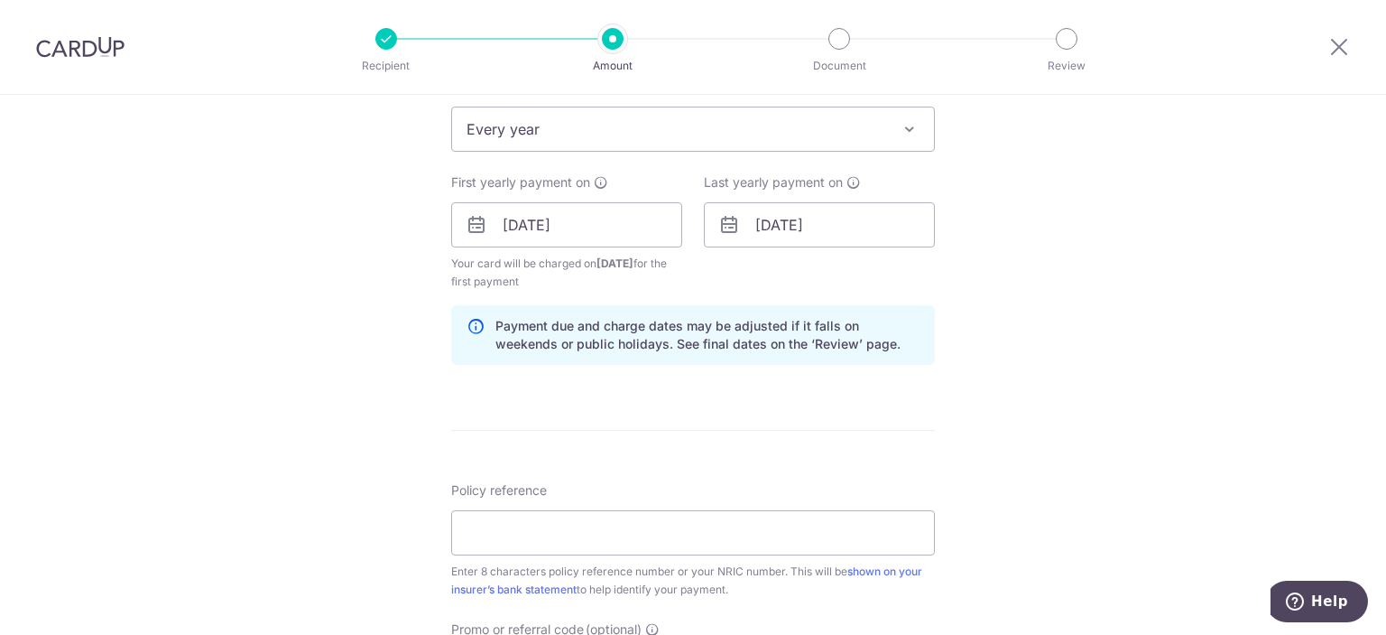
click at [998, 239] on div "Tell us more about your payment Enter payment amount SGD 2,632.70 2632.70 Selec…" at bounding box center [693, 205] width 1386 height 1725
click at [893, 215] on input "24/08/2026" at bounding box center [819, 224] width 231 height 45
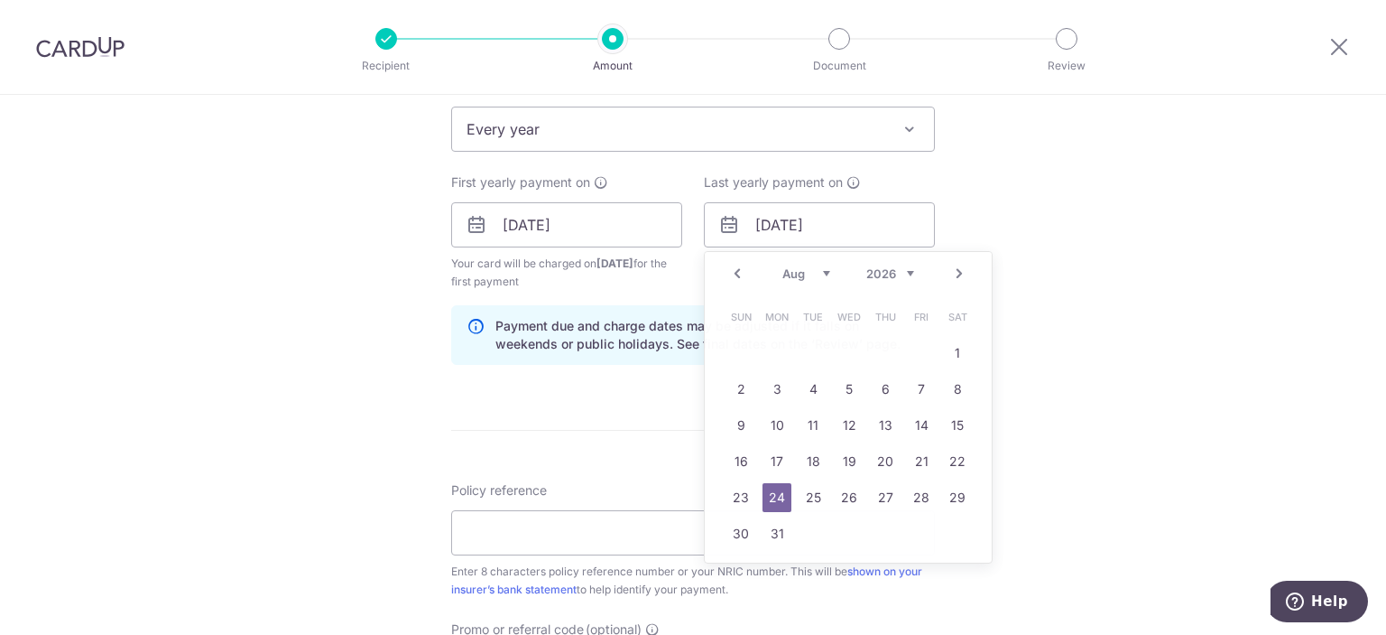
click at [1041, 212] on div "Tell us more about your payment Enter payment amount SGD 2,632.70 2632.70 Selec…" at bounding box center [693, 205] width 1386 height 1725
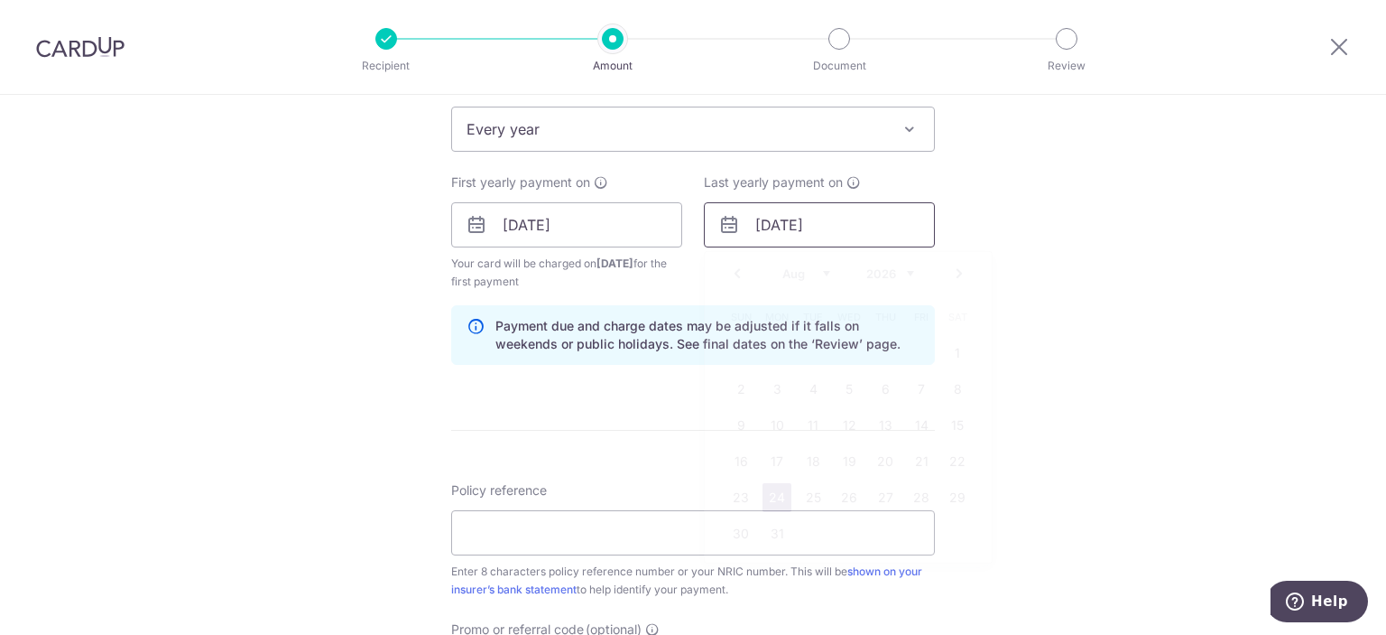
click at [897, 227] on input "24/08/2026" at bounding box center [819, 224] width 231 height 45
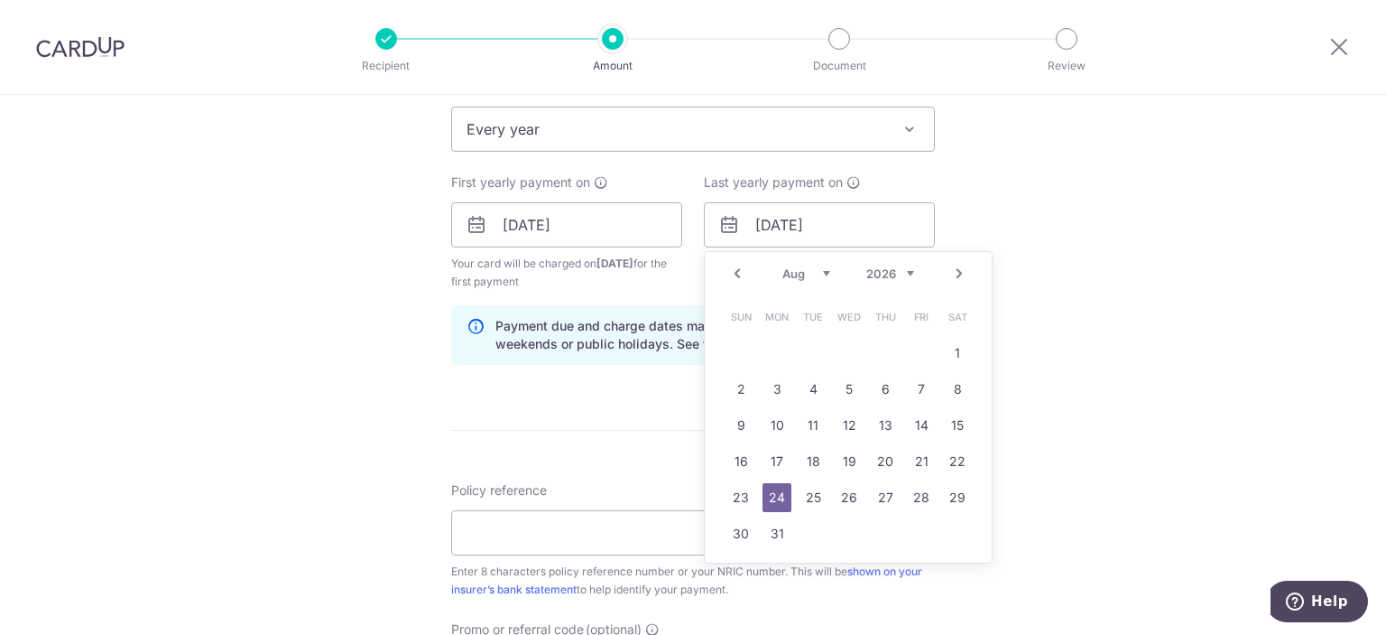
click at [902, 266] on select "2025 2026 2027 2028 2029 2030 2031 2032 2033 2034 2035" at bounding box center [890, 273] width 48 height 14
click at [779, 455] on link "21" at bounding box center [777, 461] width 29 height 29
type input "21/08/2028"
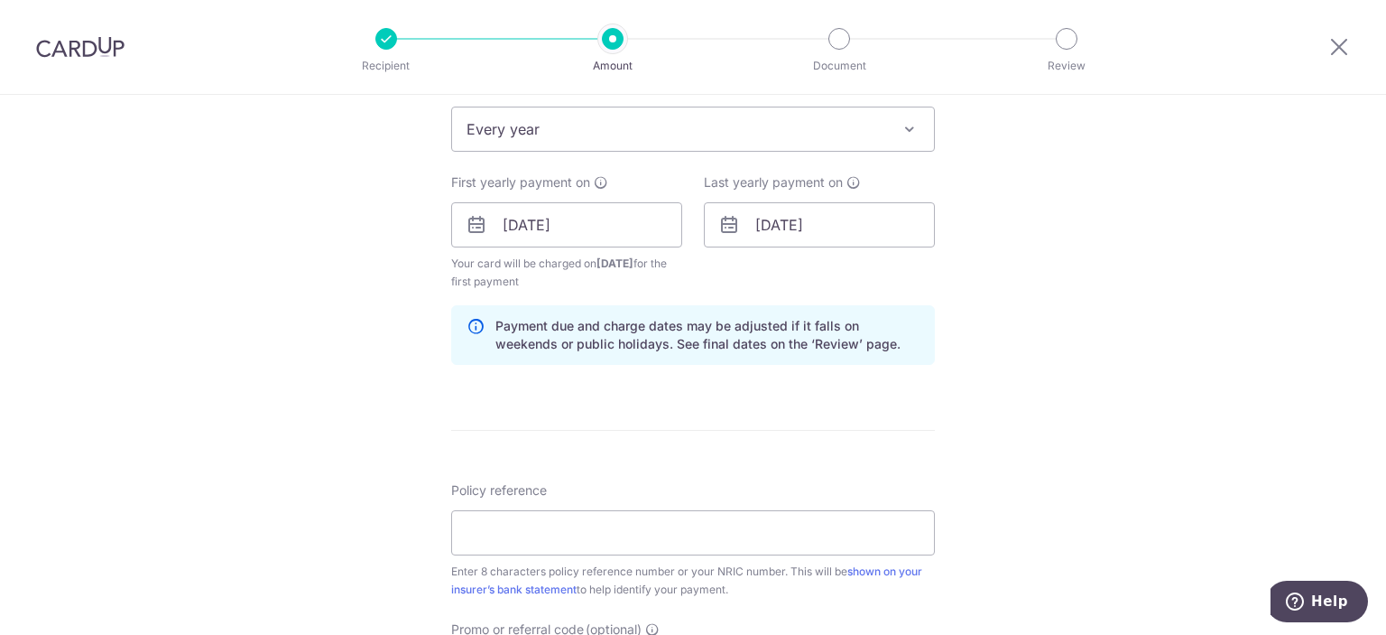
click at [1045, 311] on div "Tell us more about your payment Enter payment amount SGD 2,632.70 2632.70 Selec…" at bounding box center [693, 205] width 1386 height 1725
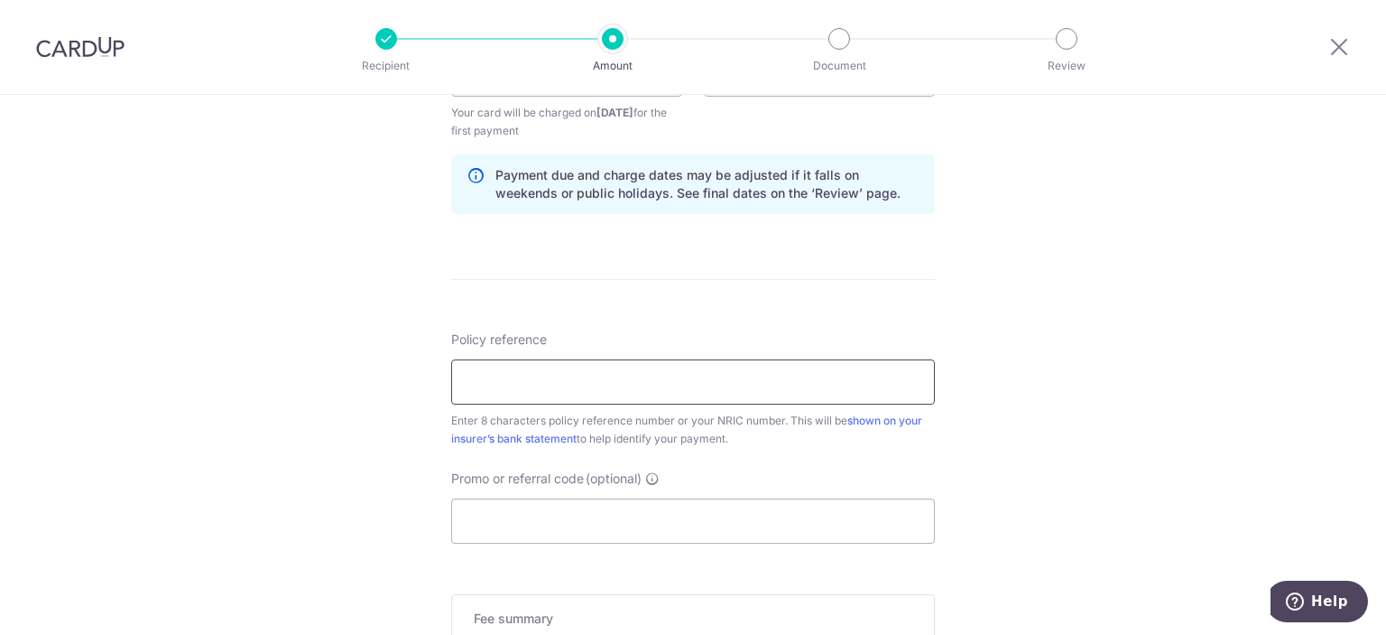
click at [860, 366] on input "Policy reference" at bounding box center [693, 381] width 484 height 45
click at [926, 312] on form "Enter payment amount SGD 2,632.70 2632.70 Select Card **** 2724 Add credit card…" at bounding box center [693, 71] width 484 height 1521
click at [884, 377] on input "Policy reference" at bounding box center [693, 381] width 484 height 45
type input "81334882"
click at [1051, 342] on div "Tell us more about your payment Enter payment amount SGD 2,632.70 2632.70 Selec…" at bounding box center [693, 54] width 1386 height 1725
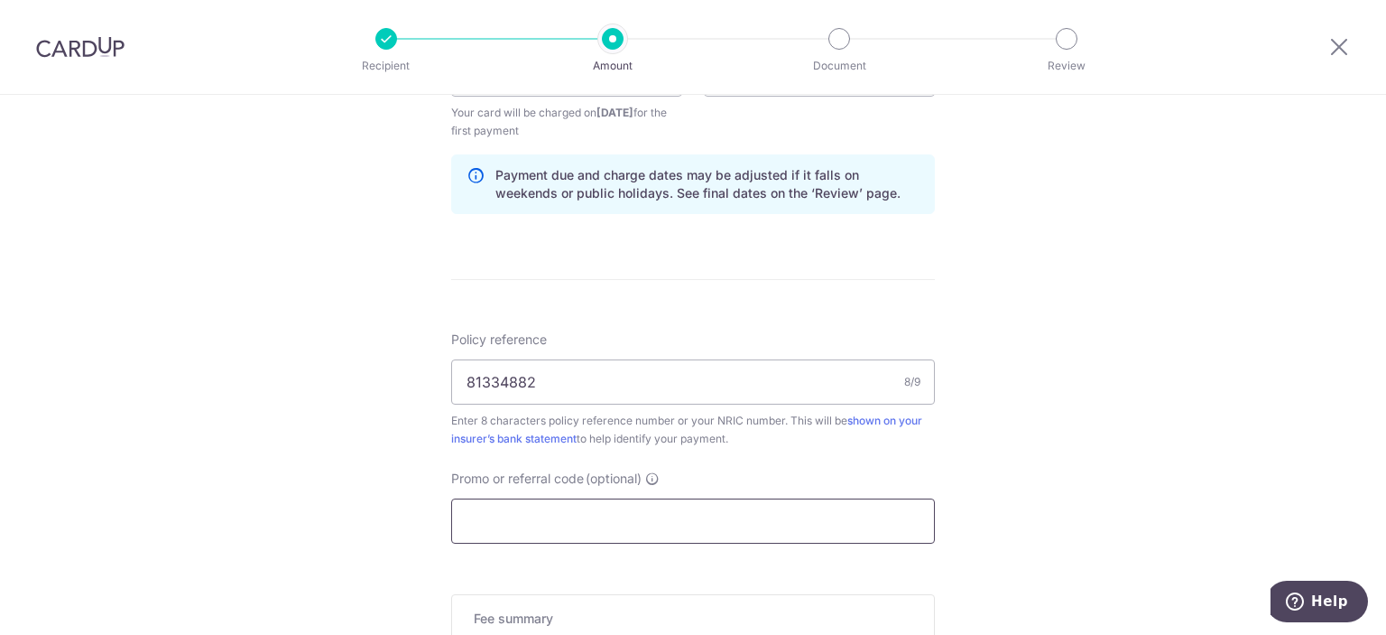
click at [685, 511] on input "Promo or referral code (optional)" at bounding box center [693, 520] width 484 height 45
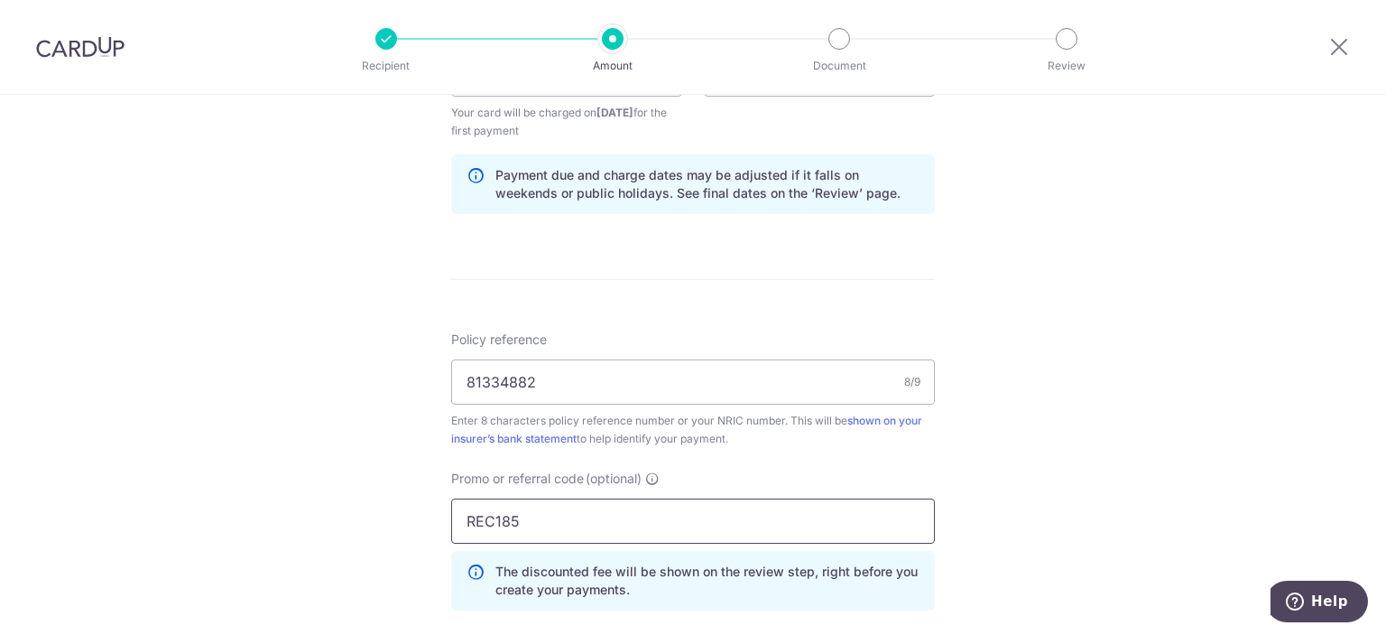
type input "REC185"
click at [1052, 397] on div "Tell us more about your payment Enter payment amount SGD 2,632.70 2632.70 Selec…" at bounding box center [693, 95] width 1386 height 1806
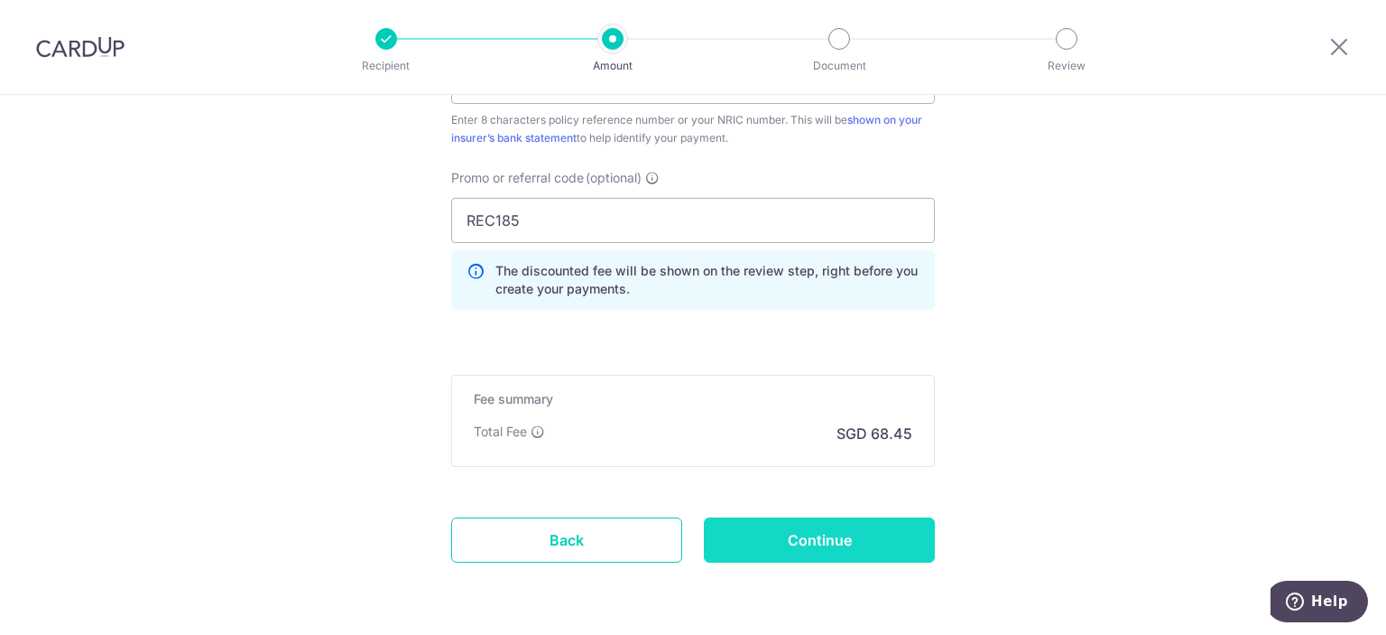
click at [833, 525] on input "Continue" at bounding box center [819, 539] width 231 height 45
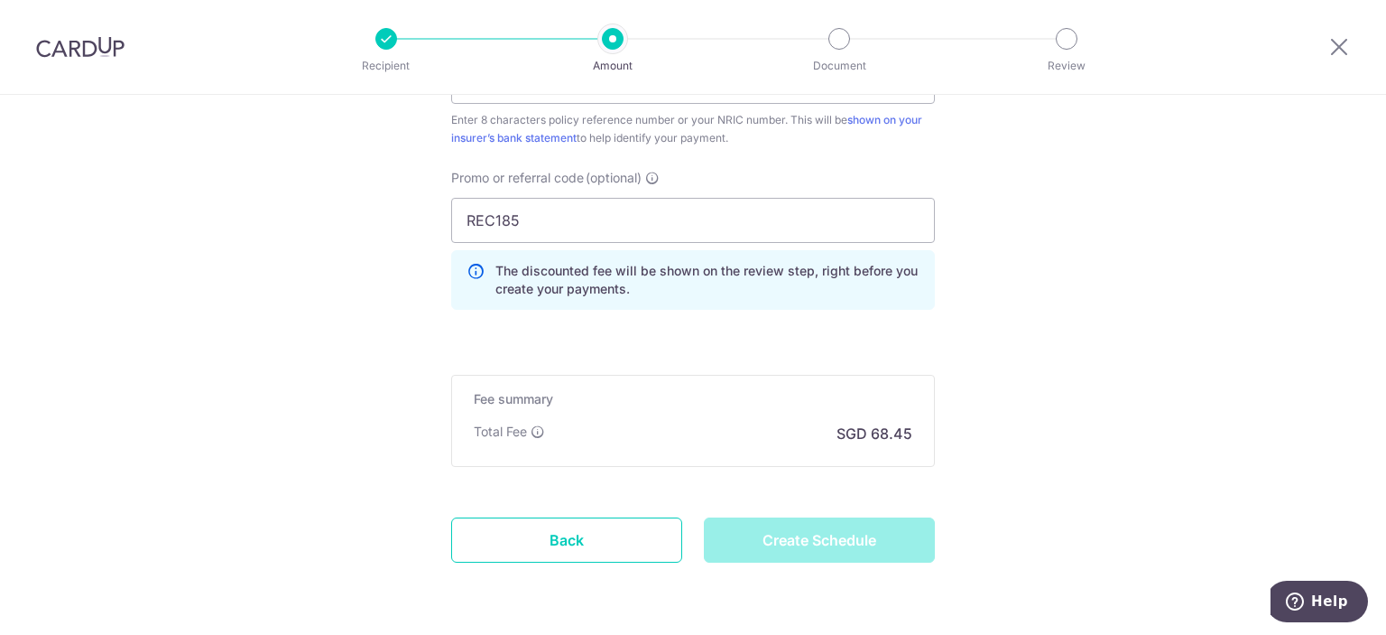
type input "Create Schedule"
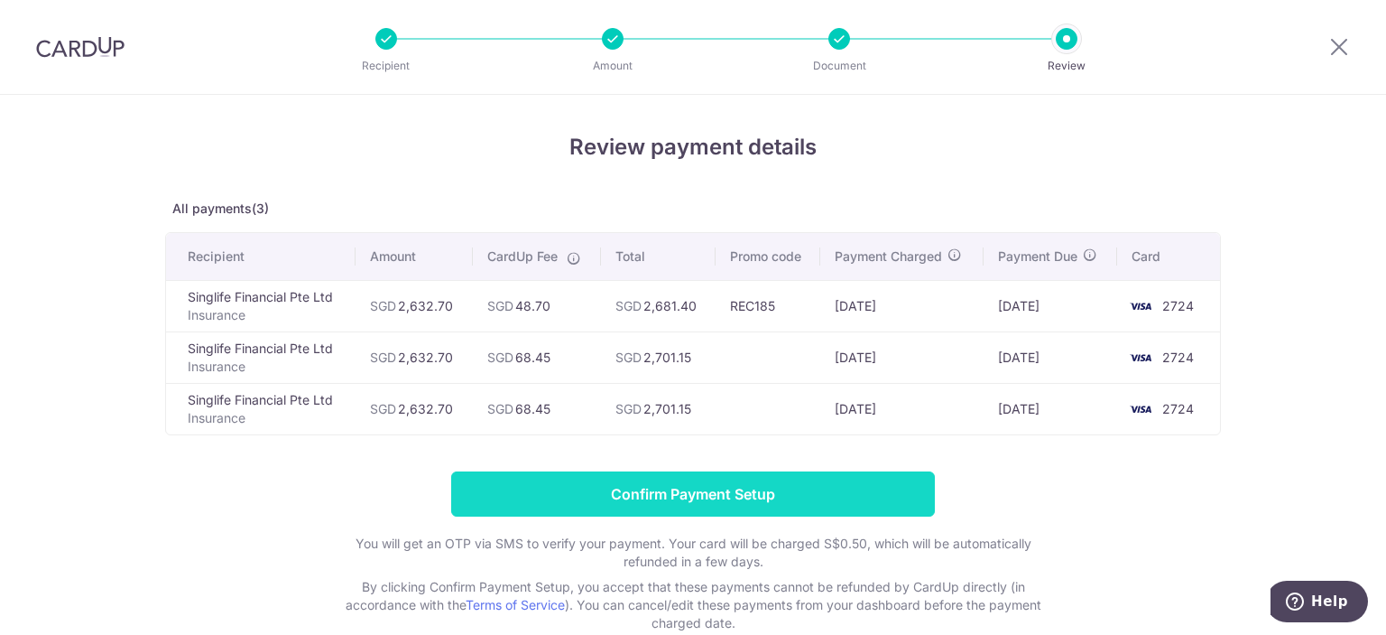
click at [803, 485] on input "Confirm Payment Setup" at bounding box center [693, 493] width 484 height 45
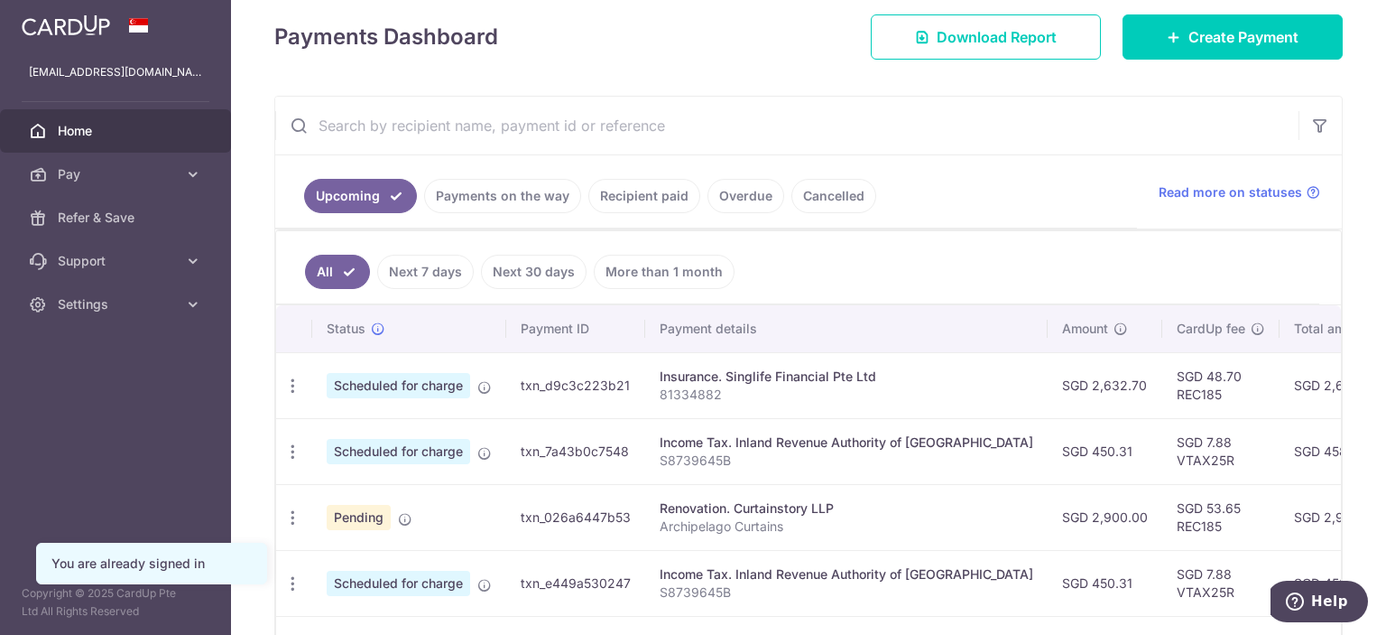
scroll to position [301, 0]
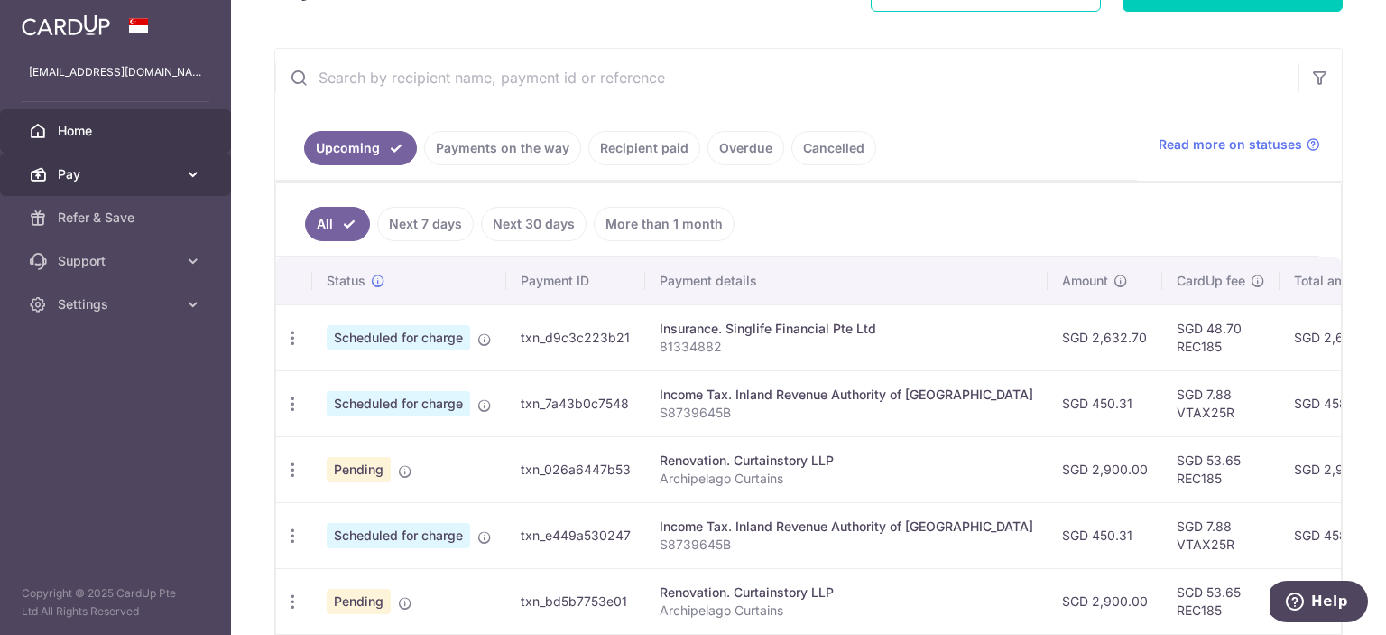
click at [99, 173] on span "Pay" at bounding box center [117, 174] width 119 height 18
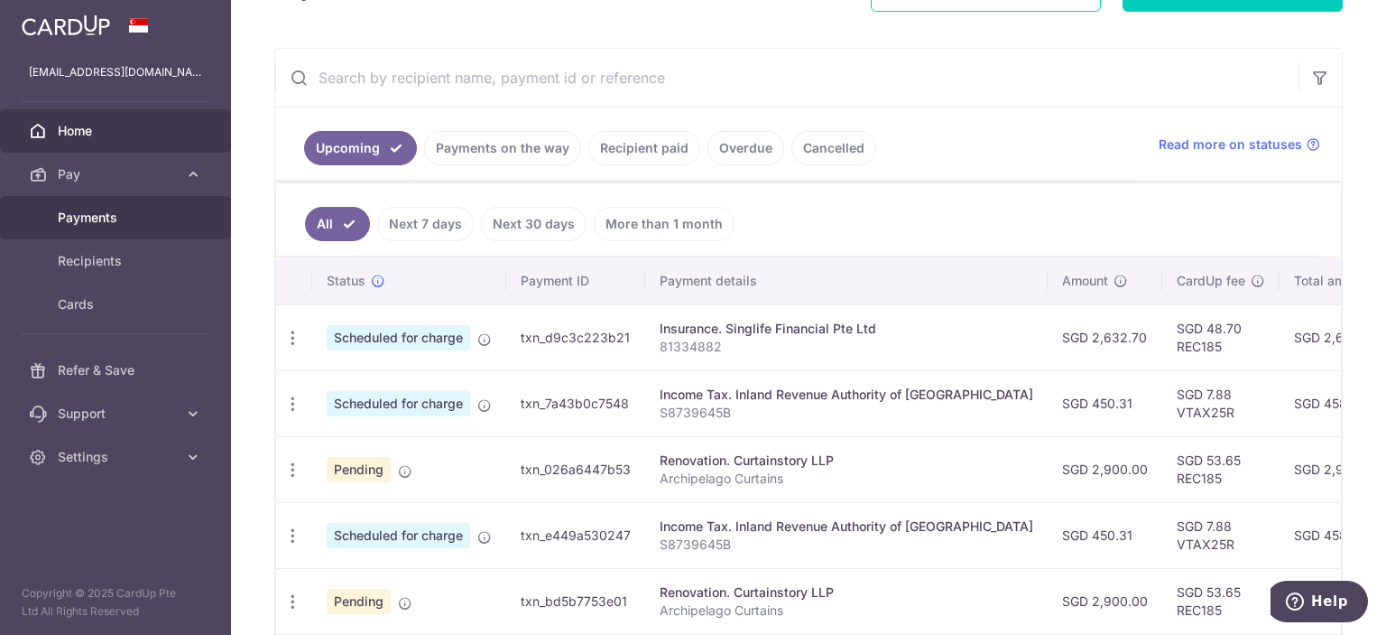
click at [79, 205] on link "Payments" at bounding box center [115, 217] width 231 height 43
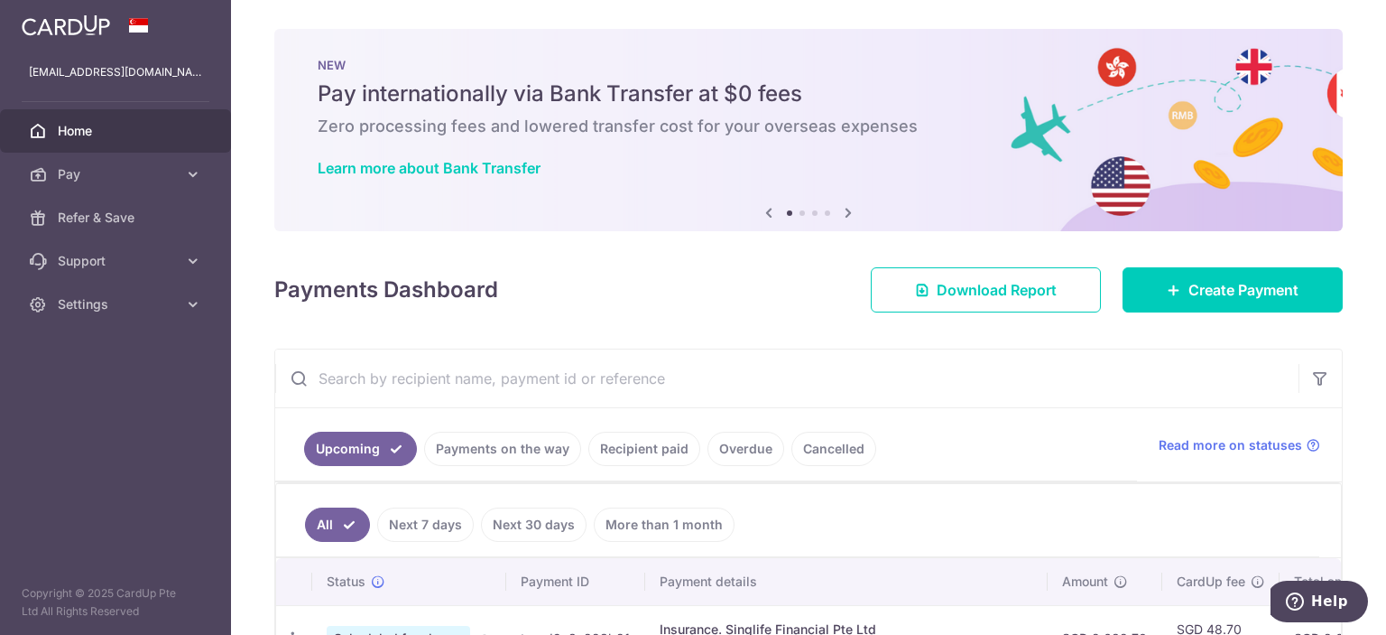
click at [670, 440] on link "Recipient paid" at bounding box center [644, 448] width 112 height 34
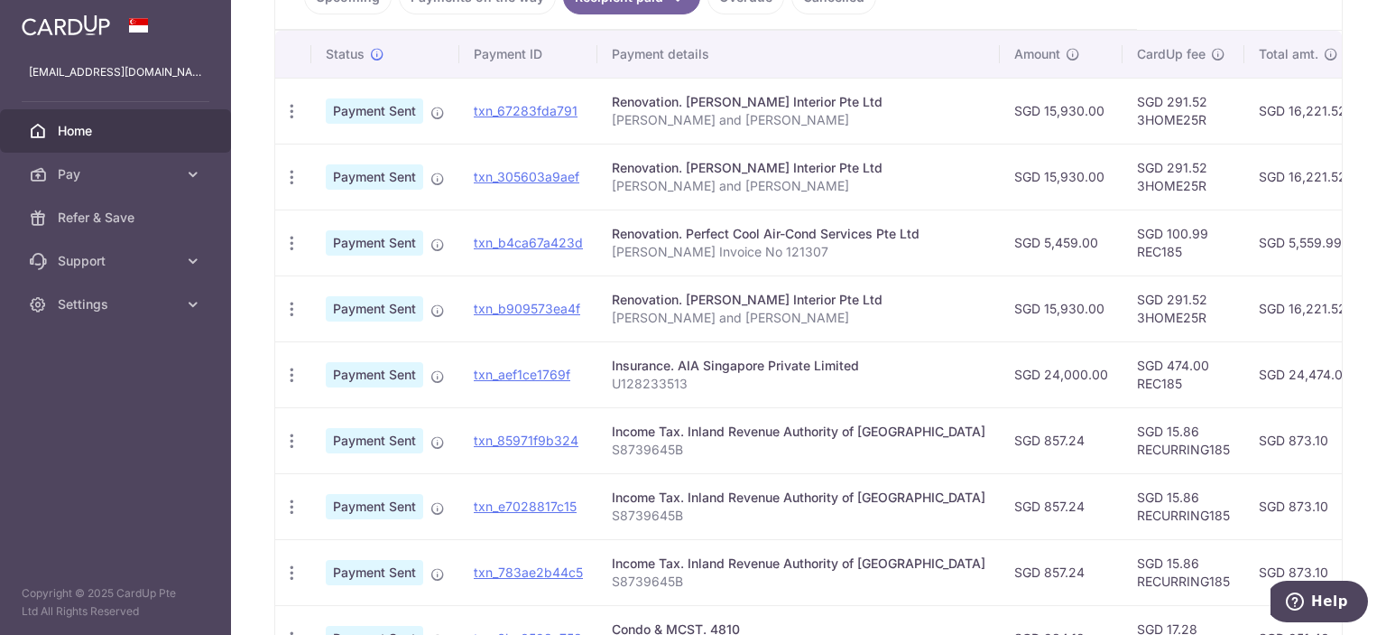
drag, startPoint x: 1273, startPoint y: 447, endPoint x: 153, endPoint y: 447, distance: 1119.2
click at [153, 447] on main "ng.lydiawr@gmail.com Home Pay Payments Recipients Cards Refer & Save Support FA…" at bounding box center [693, 317] width 1386 height 635
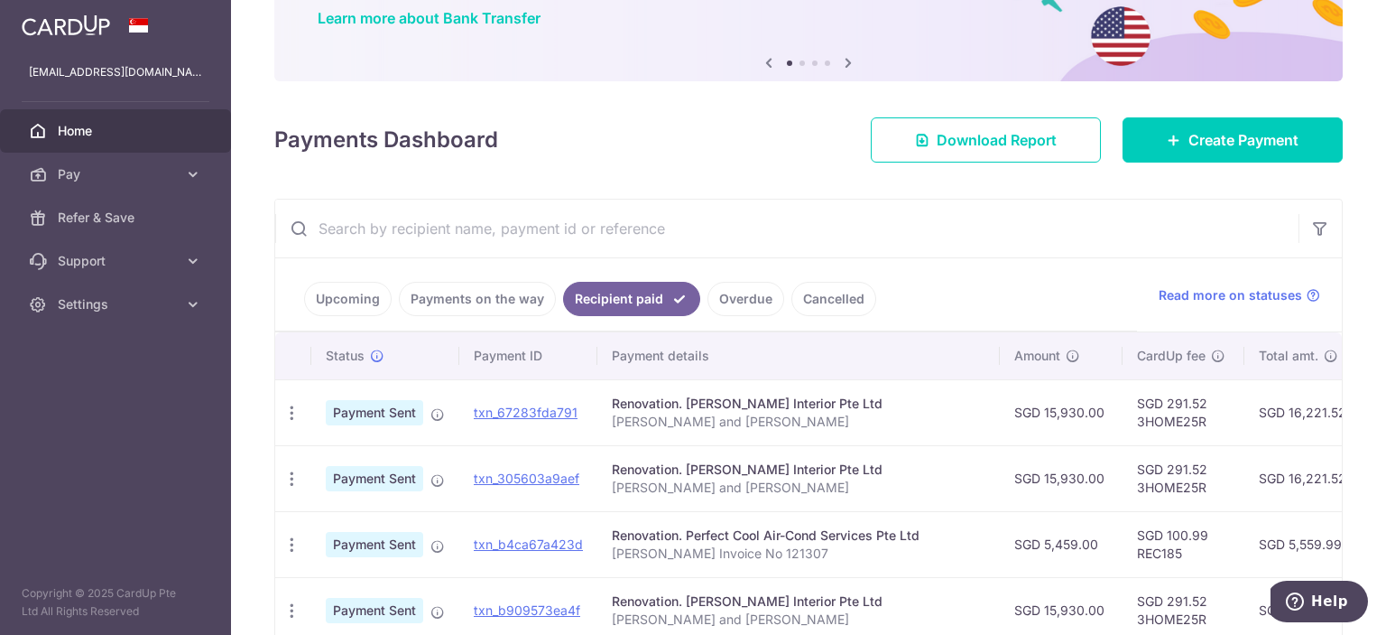
click at [791, 185] on div "× Pause Schedule Pause all future payments in this series Pause just this one p…" at bounding box center [808, 317] width 1155 height 635
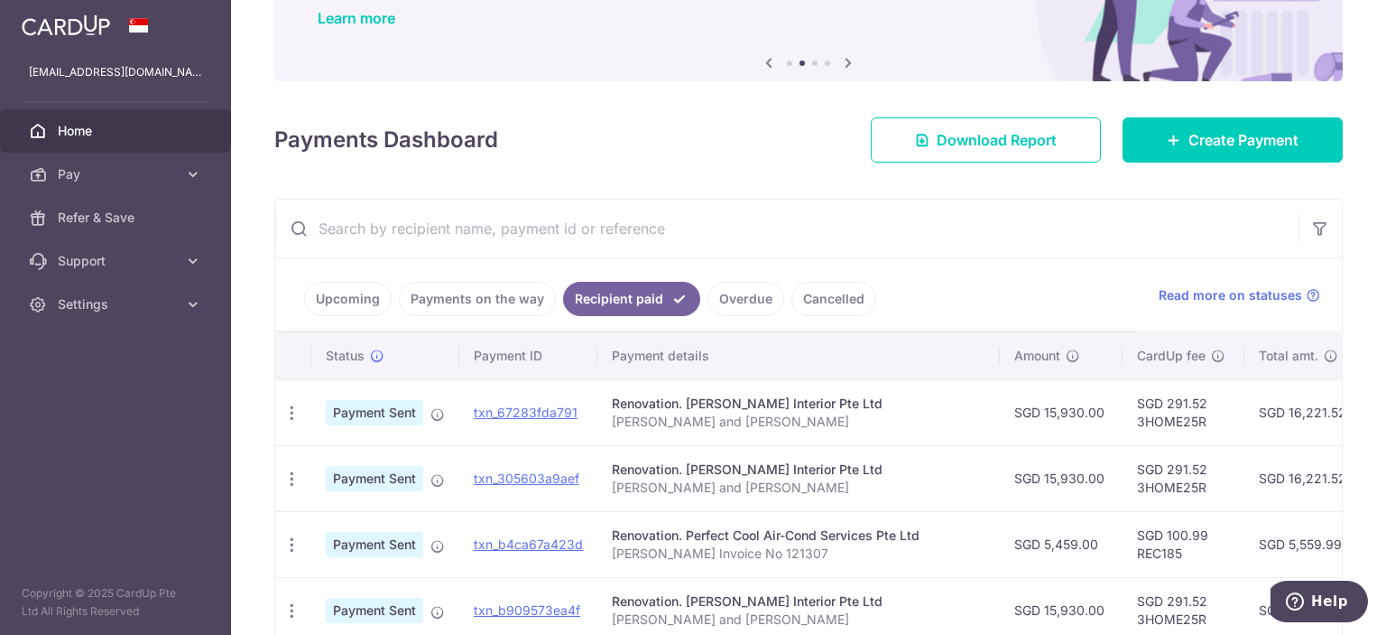
click at [366, 303] on link "Upcoming" at bounding box center [348, 299] width 88 height 34
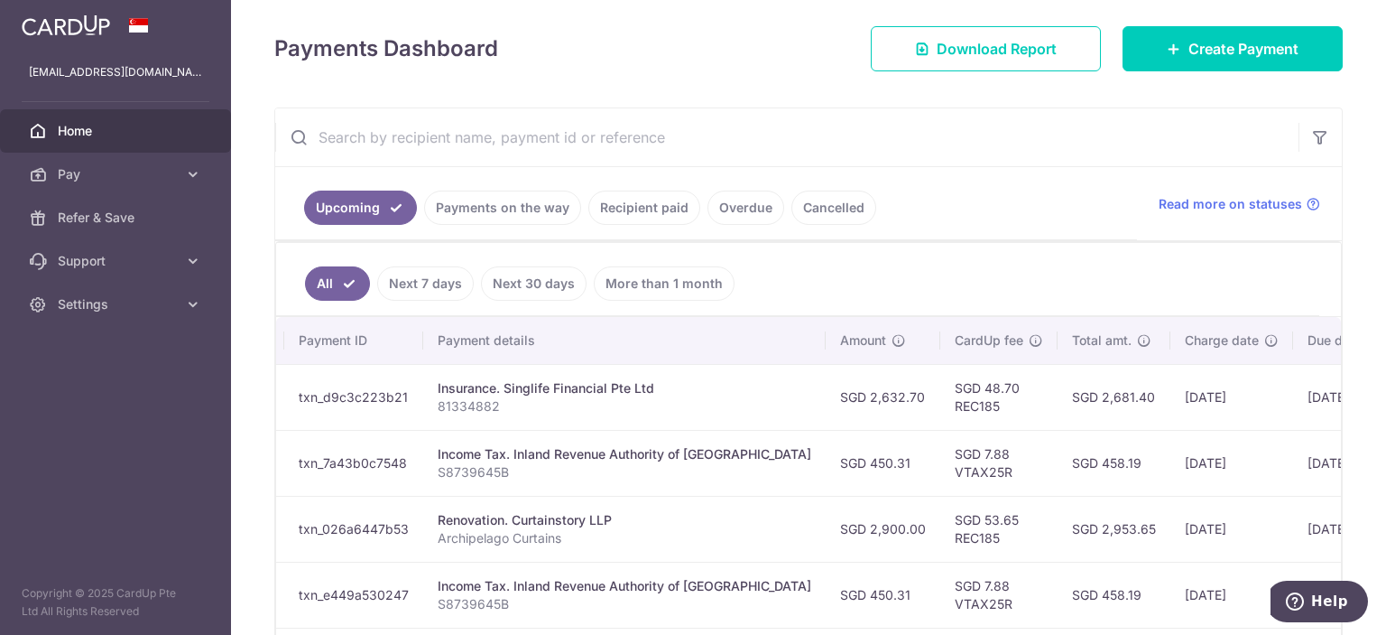
scroll to position [0, 349]
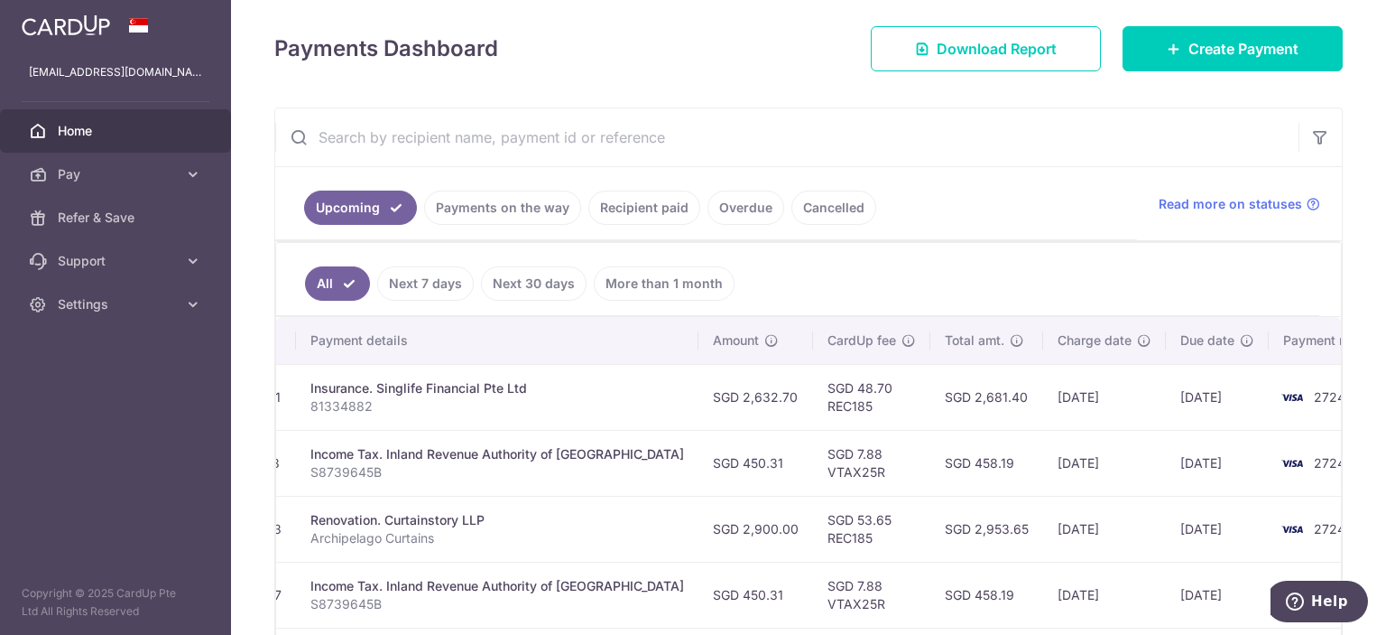
drag, startPoint x: 1268, startPoint y: 494, endPoint x: 495, endPoint y: 432, distance: 775.9
click at [560, 440] on tr "Update payment Cancel payment Scheduled for charge txn_7a43b0c7548 Income Tax. …" at bounding box center [666, 463] width 1479 height 66
drag, startPoint x: 424, startPoint y: 423, endPoint x: 415, endPoint y: 422, distance: 9.1
click at [415, 422] on td "Insurance. Singlife Financial Pte Ltd 81334882" at bounding box center [497, 397] width 403 height 66
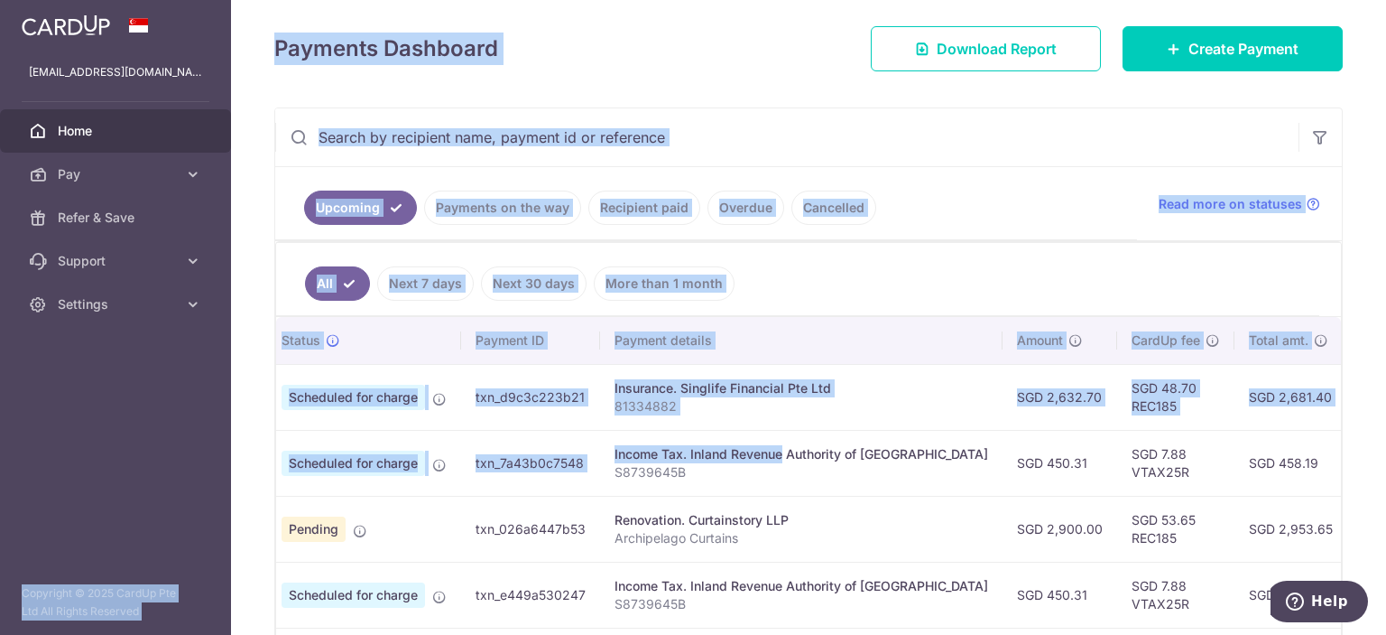
scroll to position [0, 0]
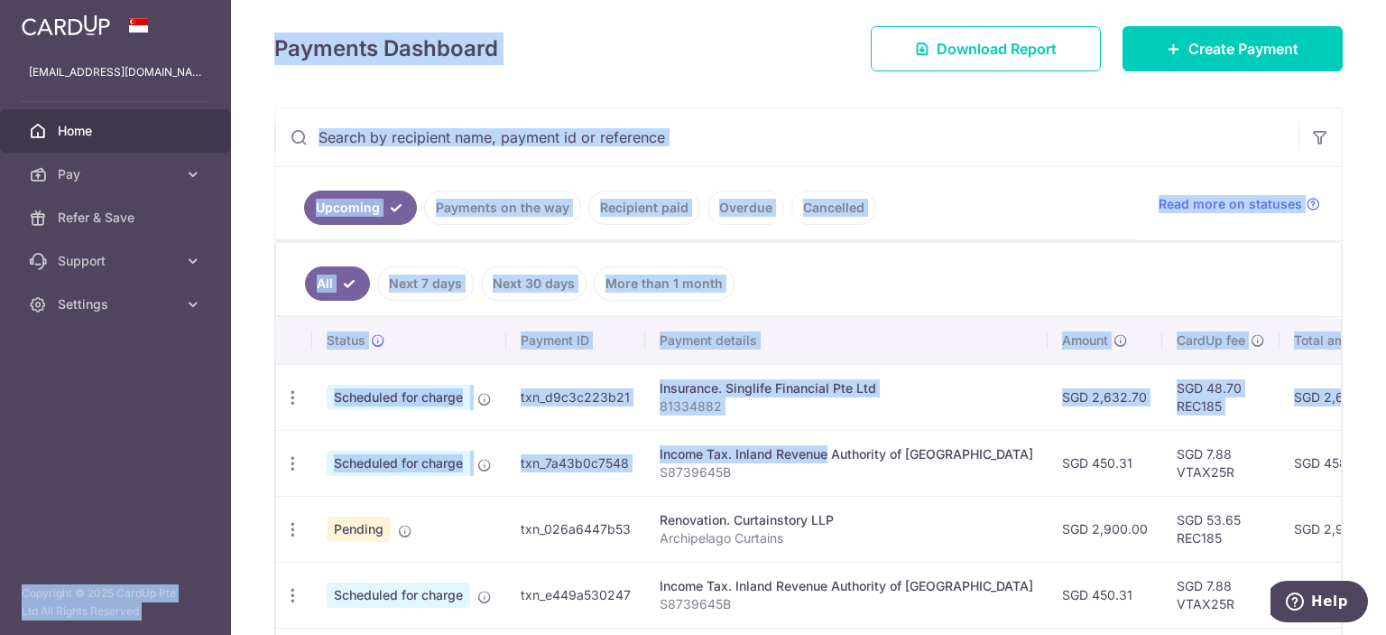
drag, startPoint x: 418, startPoint y: 439, endPoint x: 603, endPoint y: 466, distance: 187.0
click at [592, 462] on tr "Update payment Cancel payment Scheduled for charge txn_7a43b0c7548 Income Tax. …" at bounding box center [1015, 463] width 1479 height 66
click at [640, 478] on td "txn_7a43b0c7548" at bounding box center [575, 463] width 139 height 66
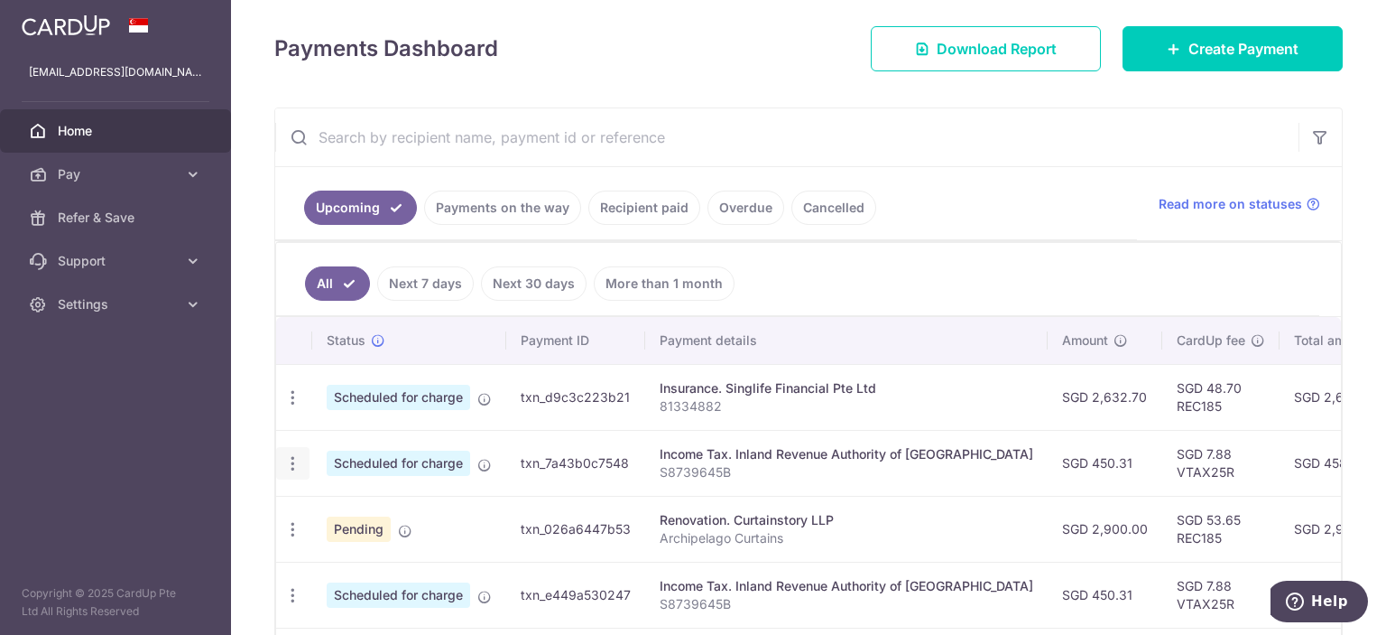
click at [290, 455] on icon "button" at bounding box center [292, 463] width 19 height 19
click at [408, 550] on span "Cancel payment" at bounding box center [389, 557] width 121 height 22
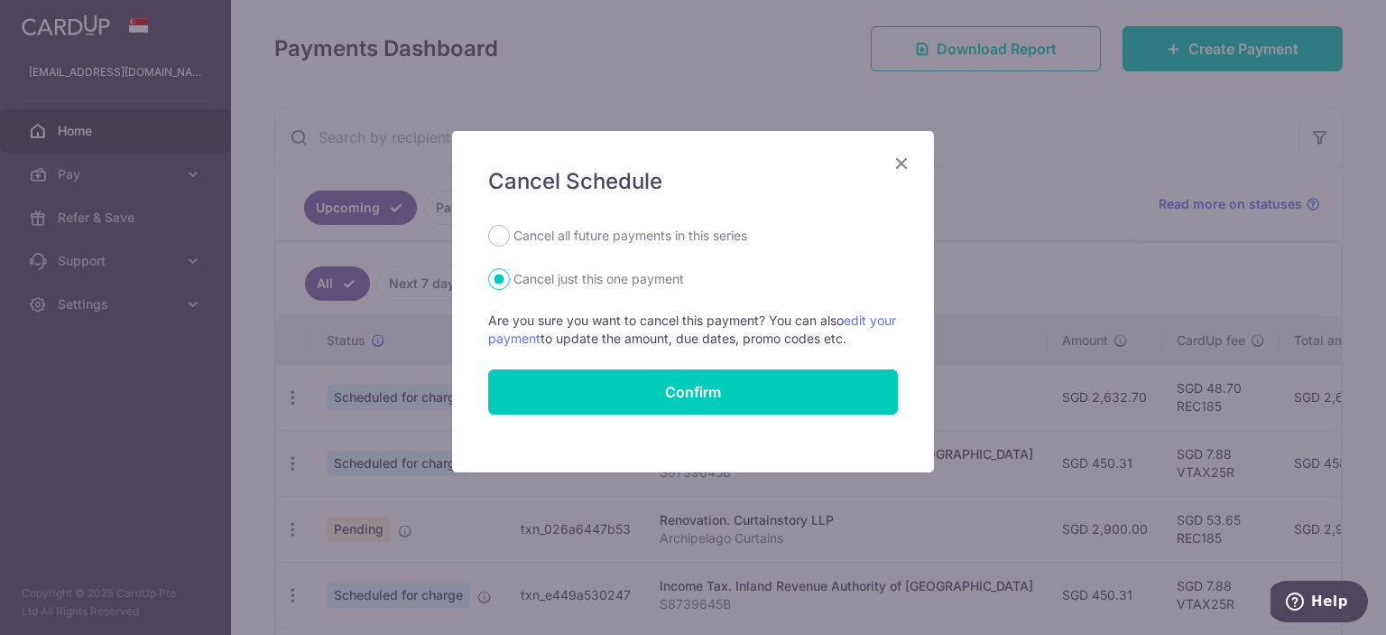
click at [723, 233] on label "Cancel all future payments in this series" at bounding box center [631, 236] width 234 height 22
click at [510, 233] on input "Cancel all future payments in this series" at bounding box center [499, 236] width 22 height 22
radio input "true"
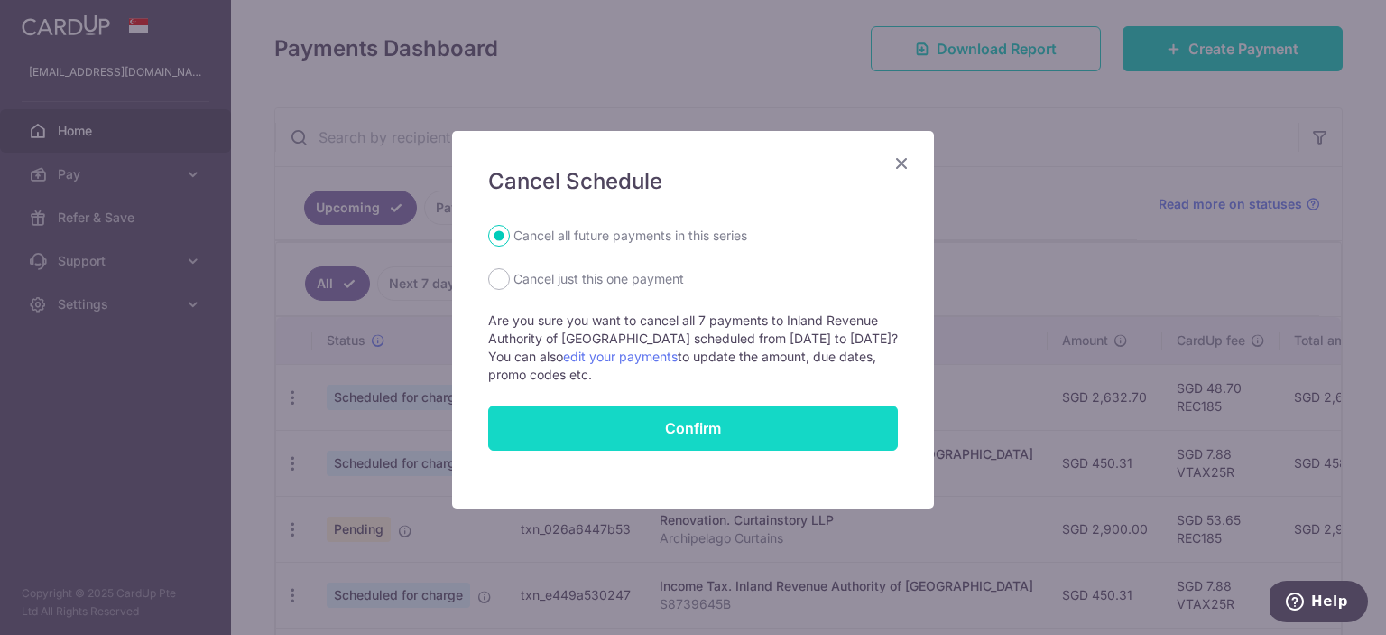
click at [681, 428] on button "Confirm" at bounding box center [693, 427] width 410 height 45
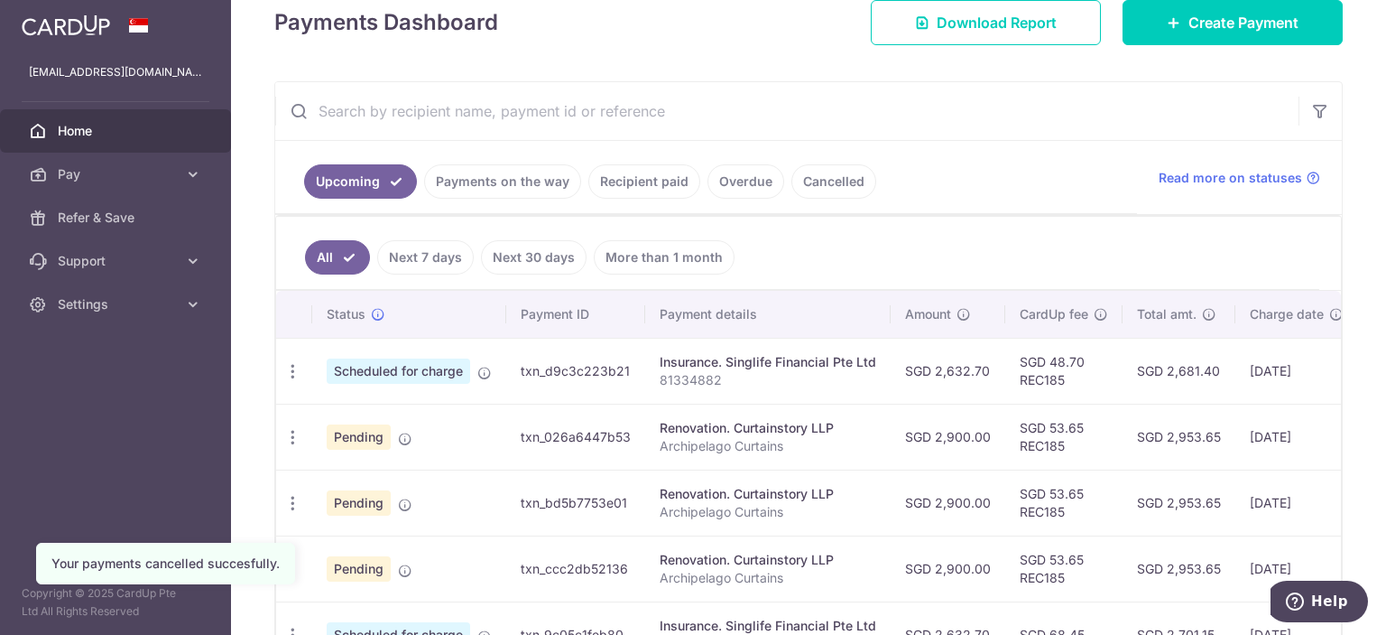
scroll to position [301, 0]
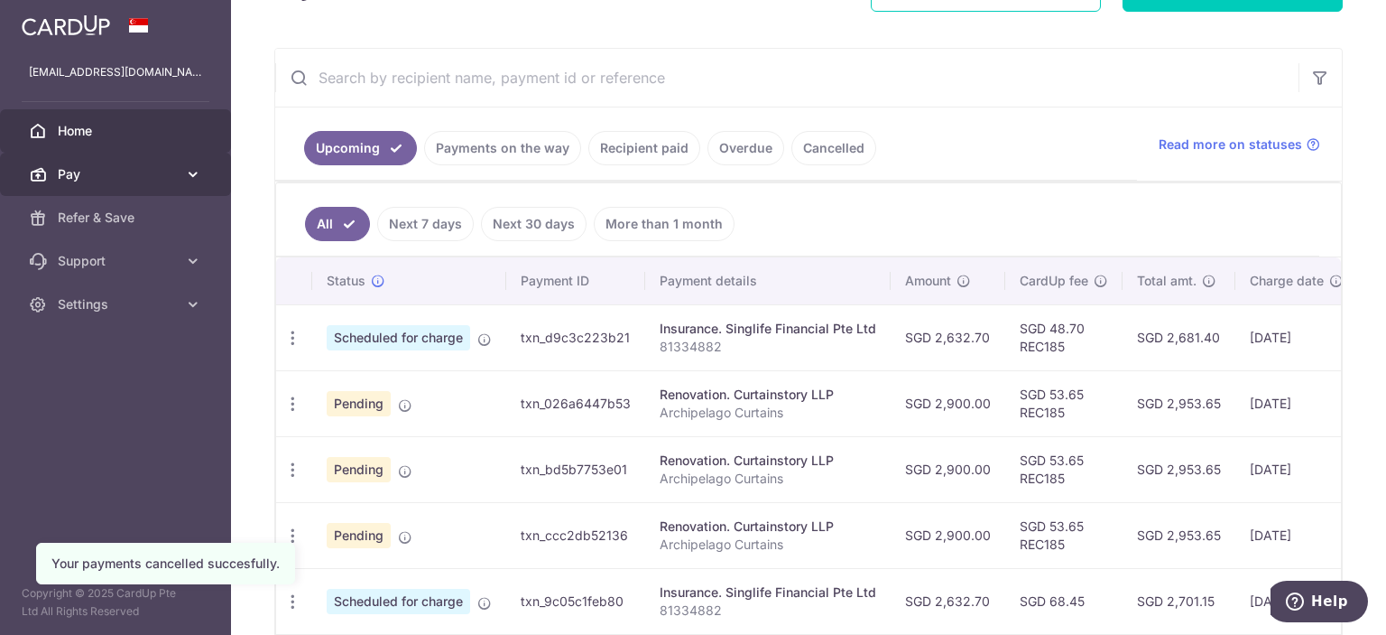
click at [65, 176] on span "Pay" at bounding box center [117, 174] width 119 height 18
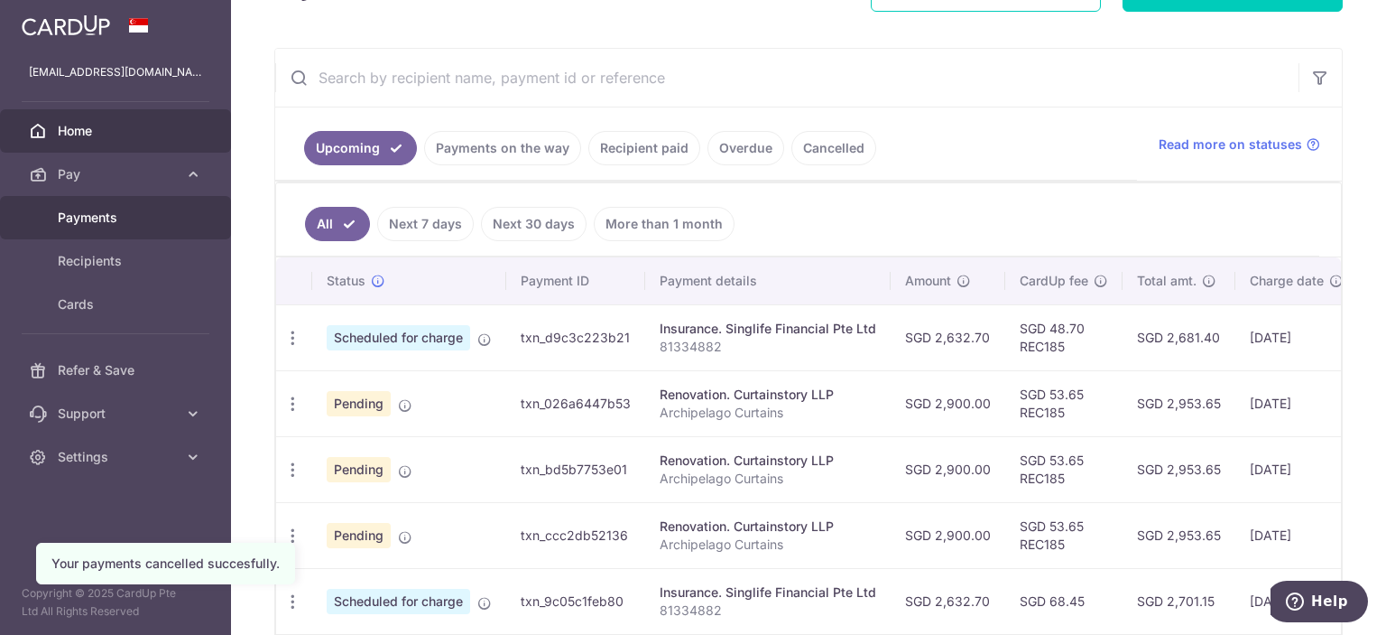
click at [141, 224] on span "Payments" at bounding box center [117, 217] width 119 height 18
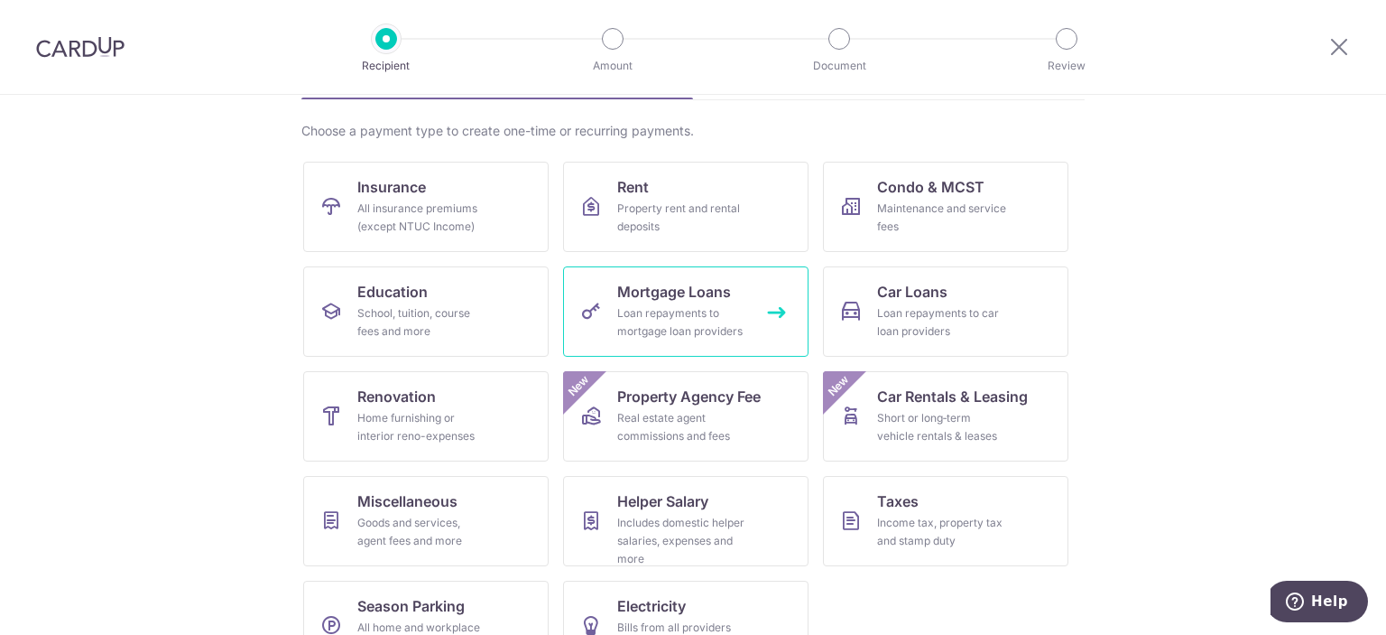
scroll to position [150, 0]
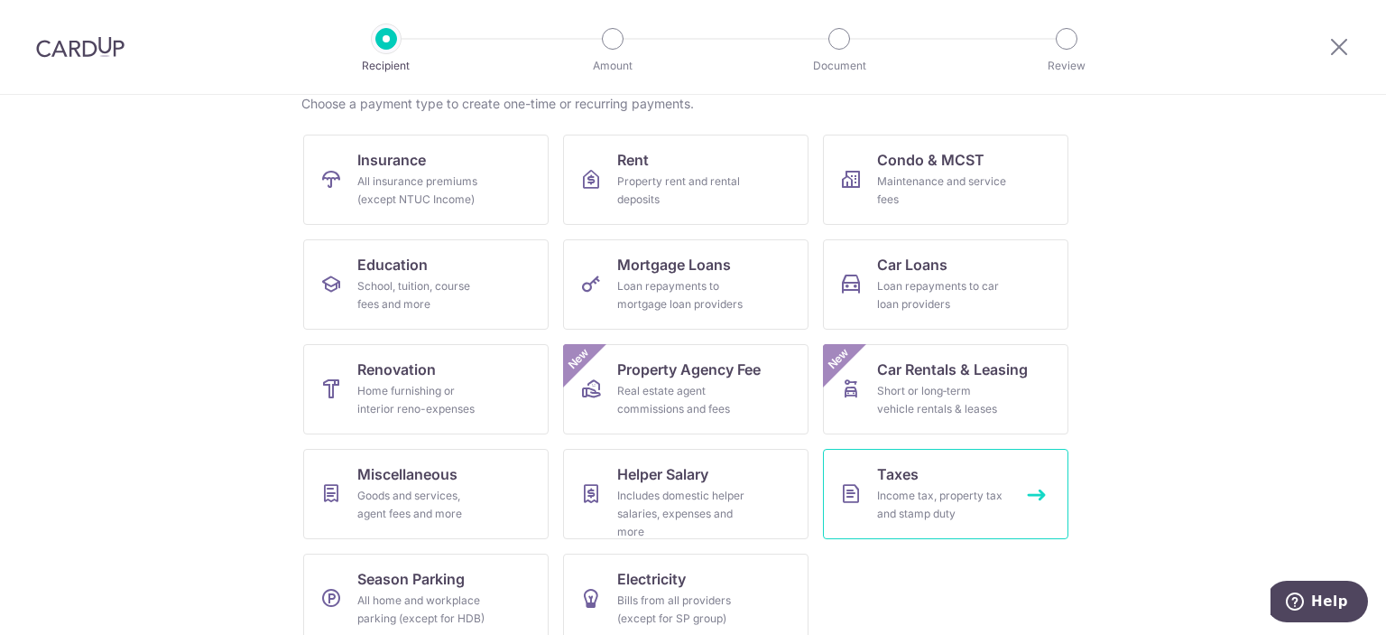
click at [924, 481] on link "Taxes Income tax, property tax and stamp duty" at bounding box center [946, 494] width 246 height 90
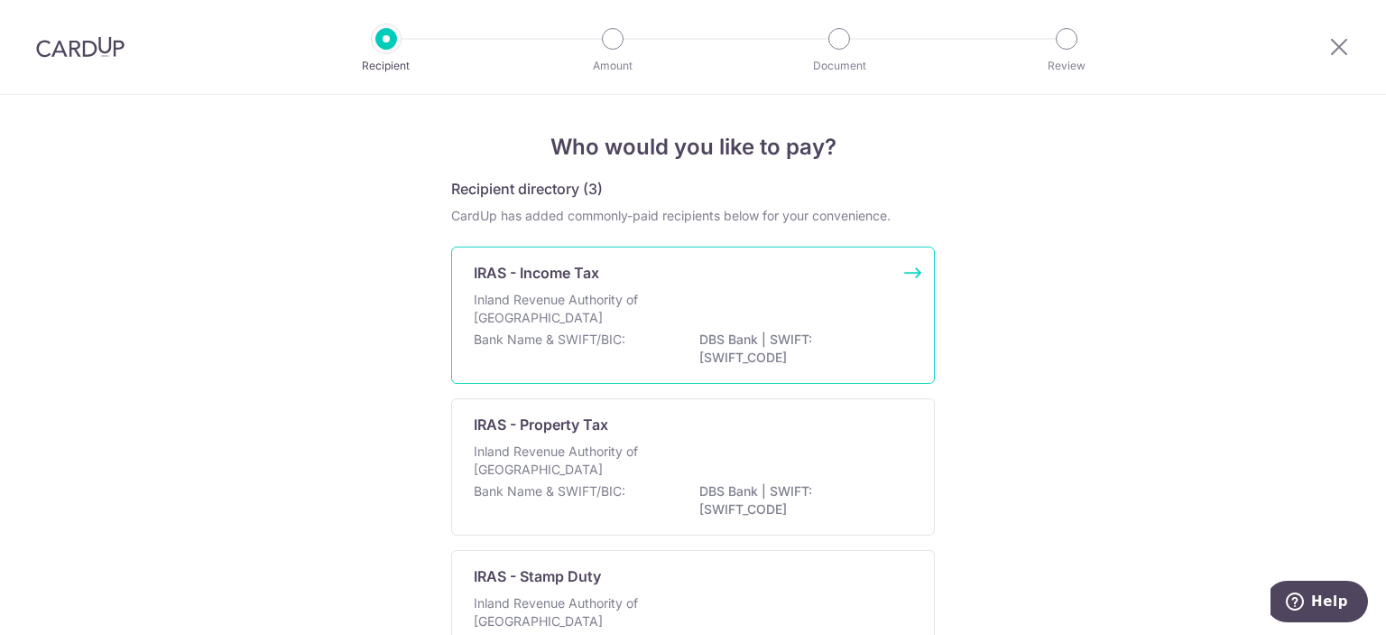
click at [672, 292] on div "Inland Revenue Authority of [GEOGRAPHIC_DATA]" at bounding box center [693, 311] width 439 height 40
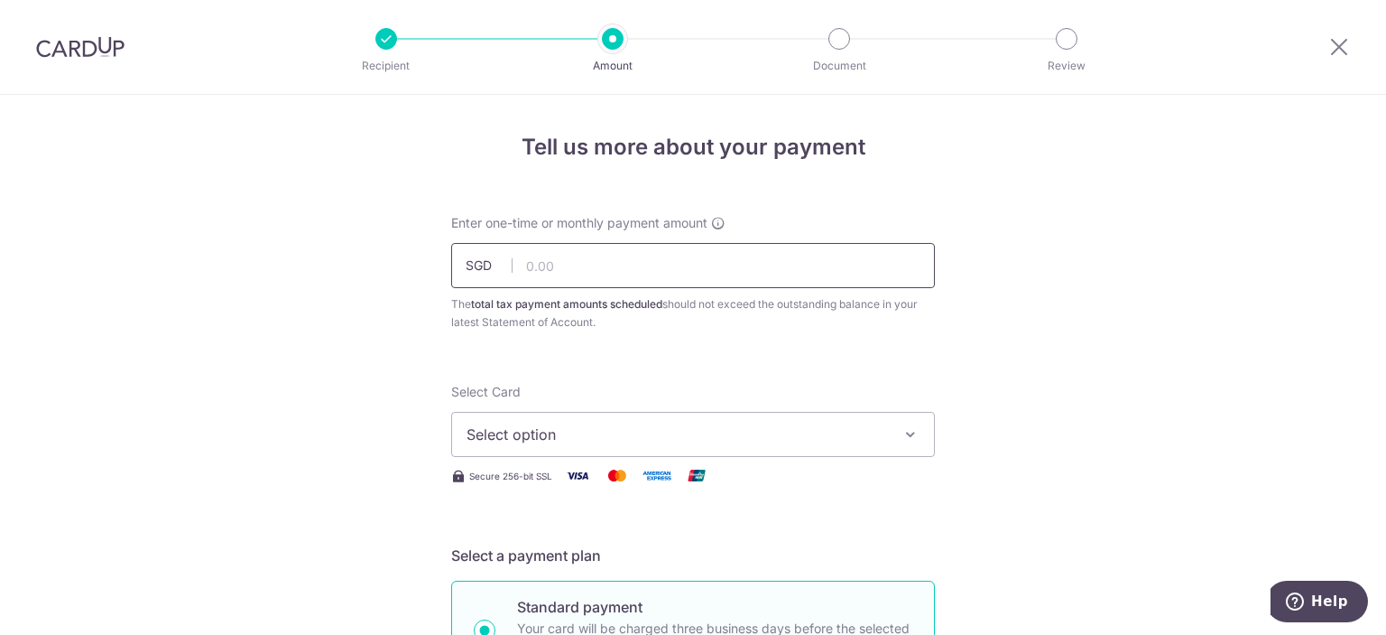
click at [719, 266] on input "text" at bounding box center [693, 265] width 484 height 45
type input "514.61"
click at [602, 445] on button "Select option" at bounding box center [693, 434] width 484 height 45
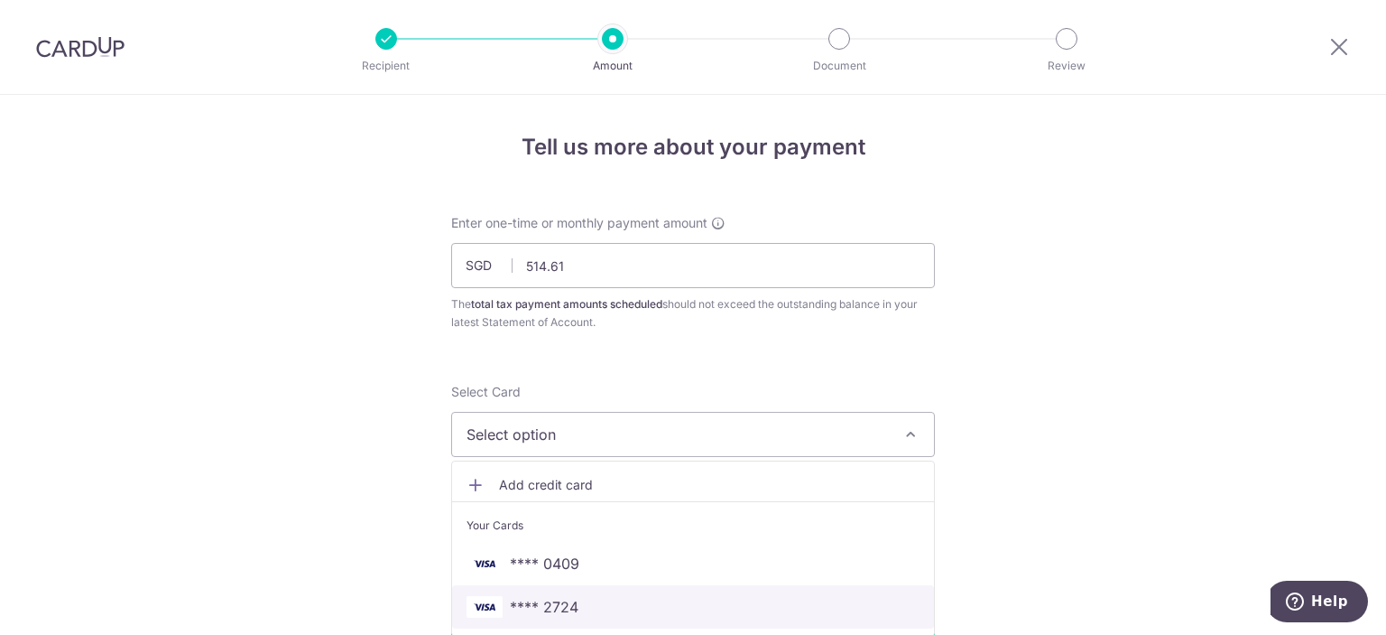
click at [567, 604] on span "**** 2724" at bounding box center [544, 607] width 69 height 22
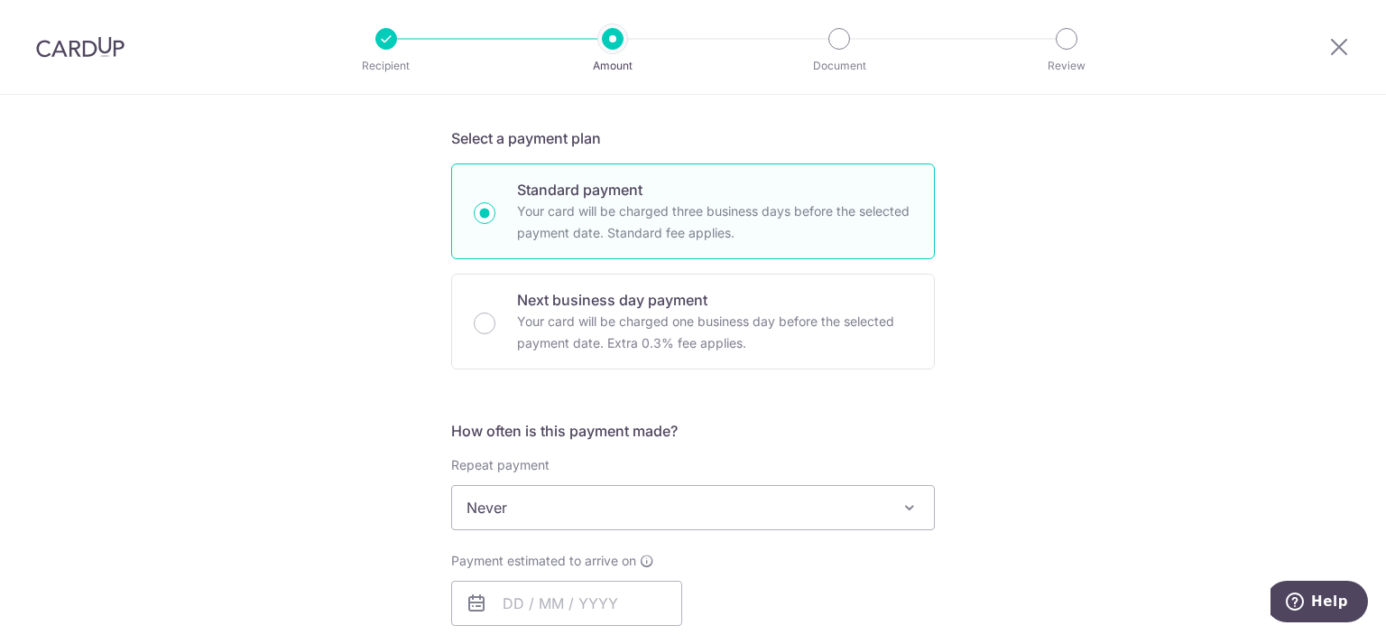
scroll to position [451, 0]
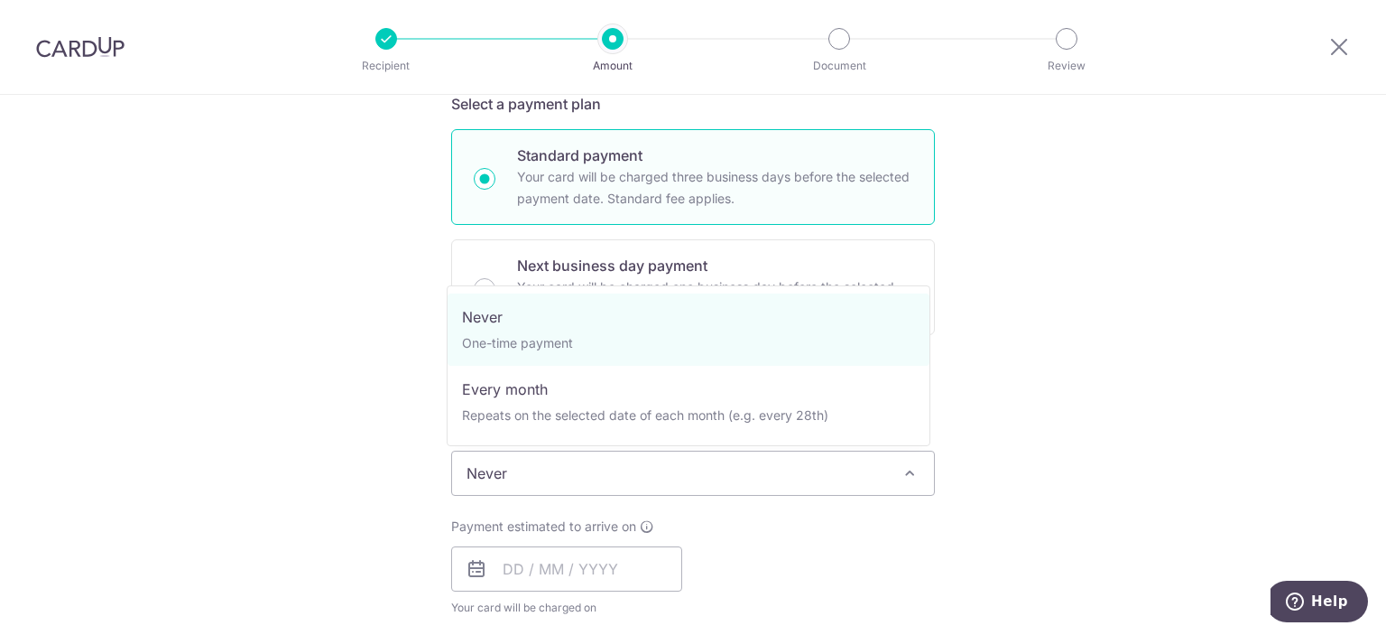
click at [749, 492] on span "Never" at bounding box center [693, 472] width 482 height 43
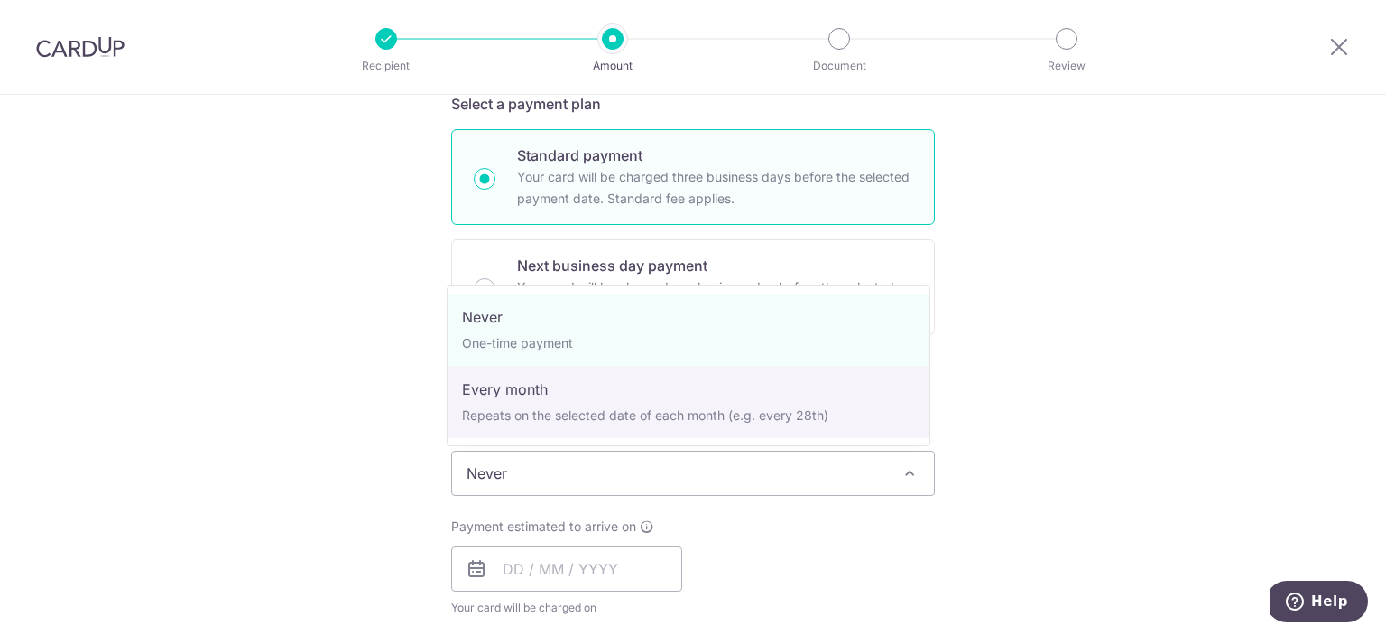
select select "3"
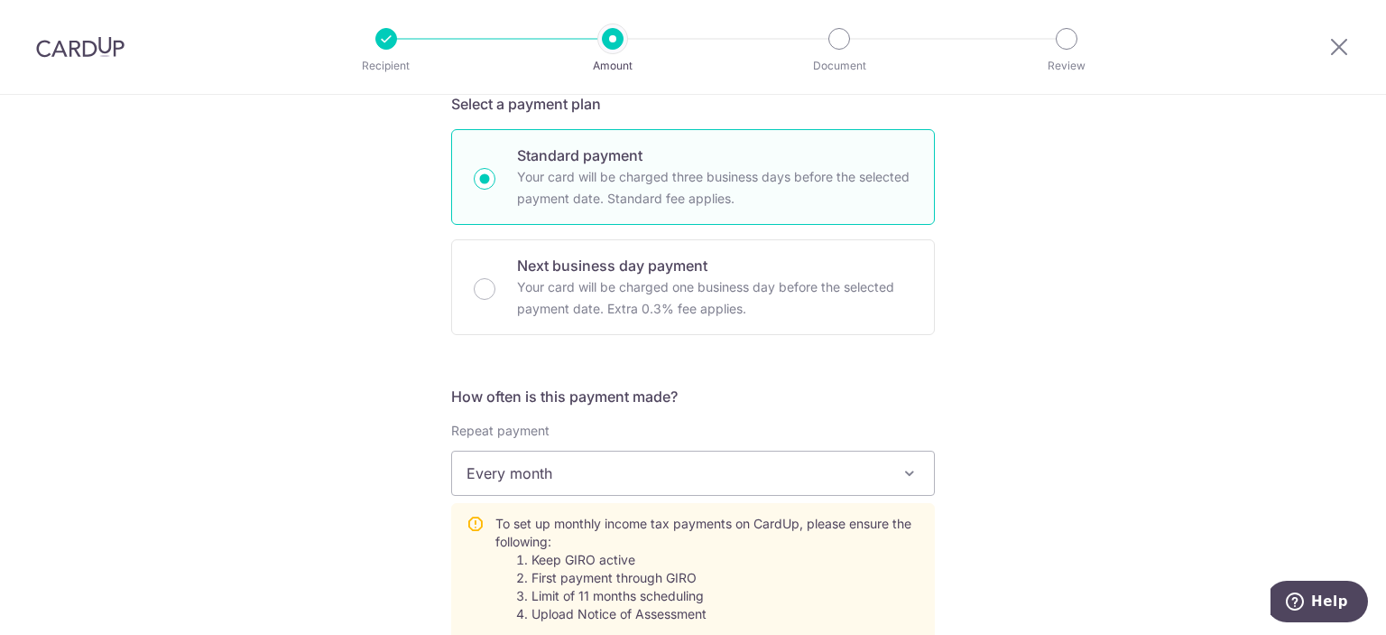
scroll to position [752, 0]
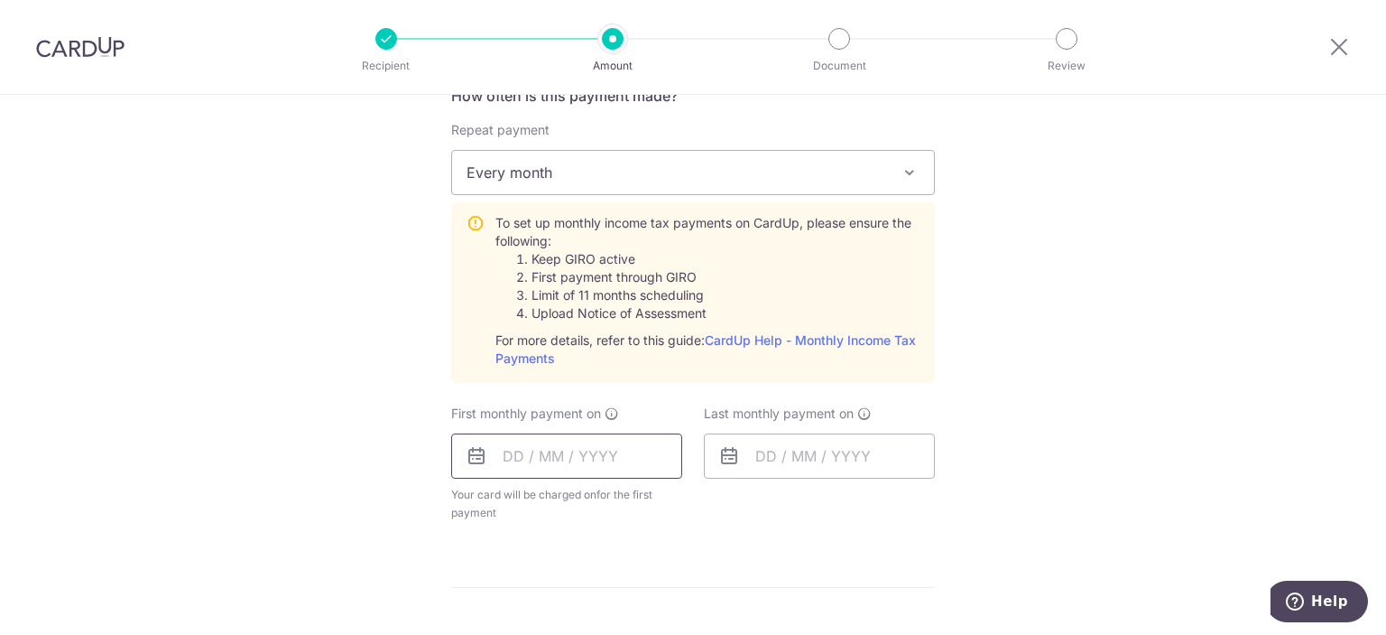
click at [638, 440] on input "text" at bounding box center [566, 455] width 231 height 45
click at [1083, 303] on div "Tell us more about your payment Enter one-time or monthly payment amount SGD 51…" at bounding box center [693, 284] width 1386 height 1882
click at [647, 450] on input "text" at bounding box center [566, 455] width 231 height 45
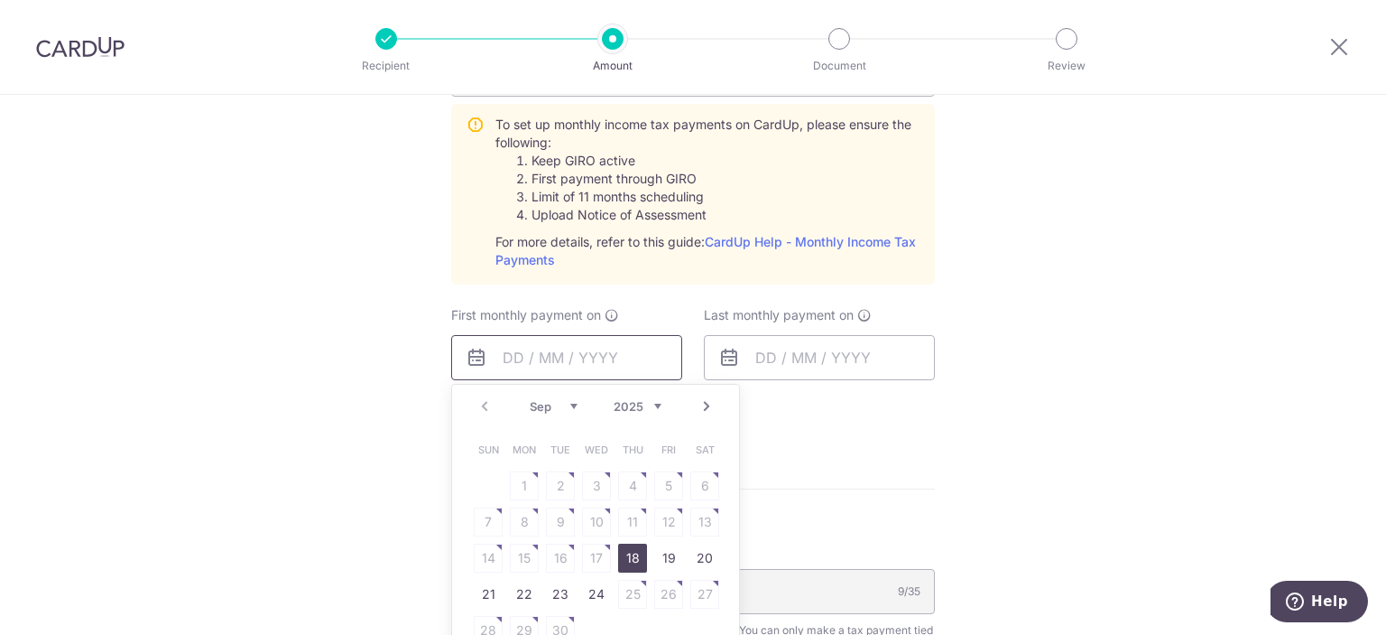
scroll to position [903, 0]
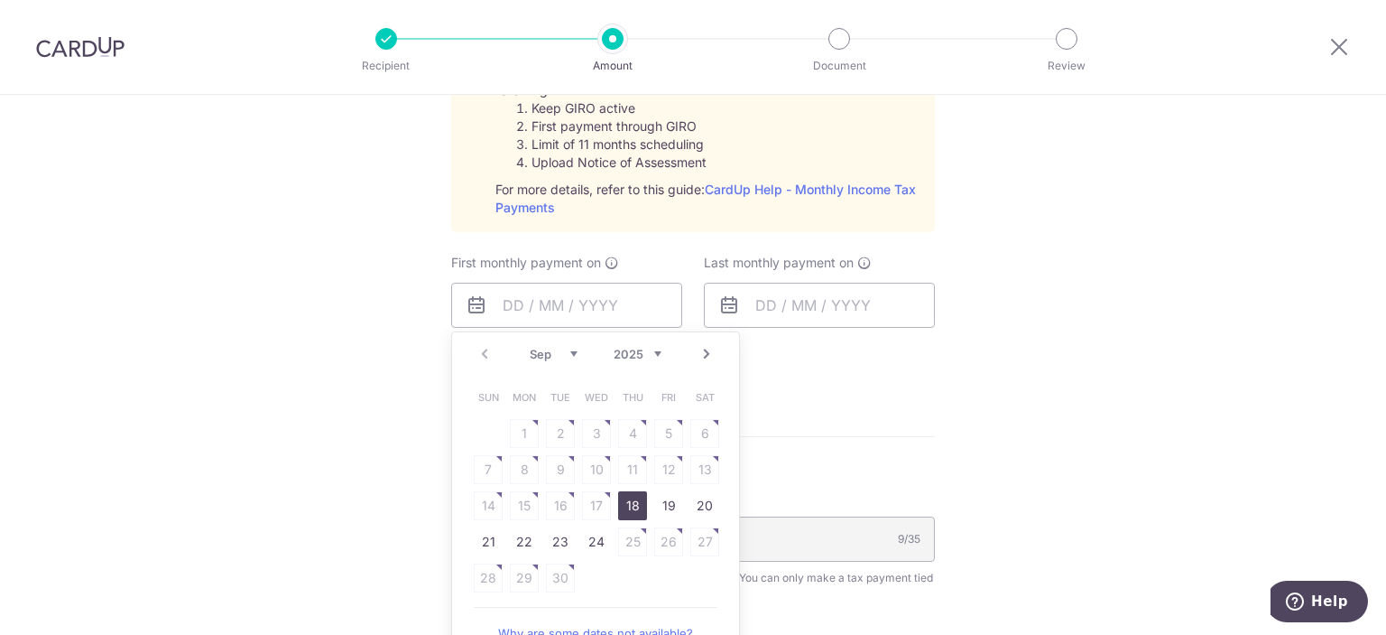
click at [640, 509] on link "18" at bounding box center [632, 505] width 29 height 29
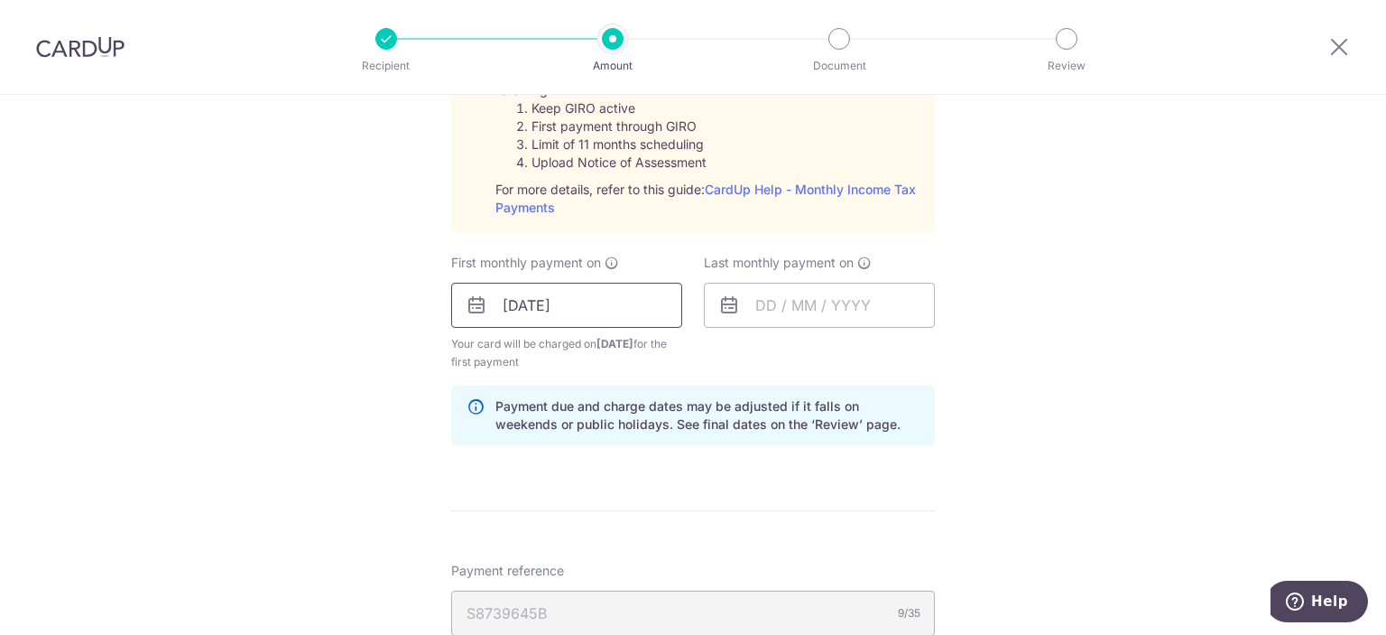
click at [550, 310] on input "18/09/2025" at bounding box center [566, 305] width 231 height 45
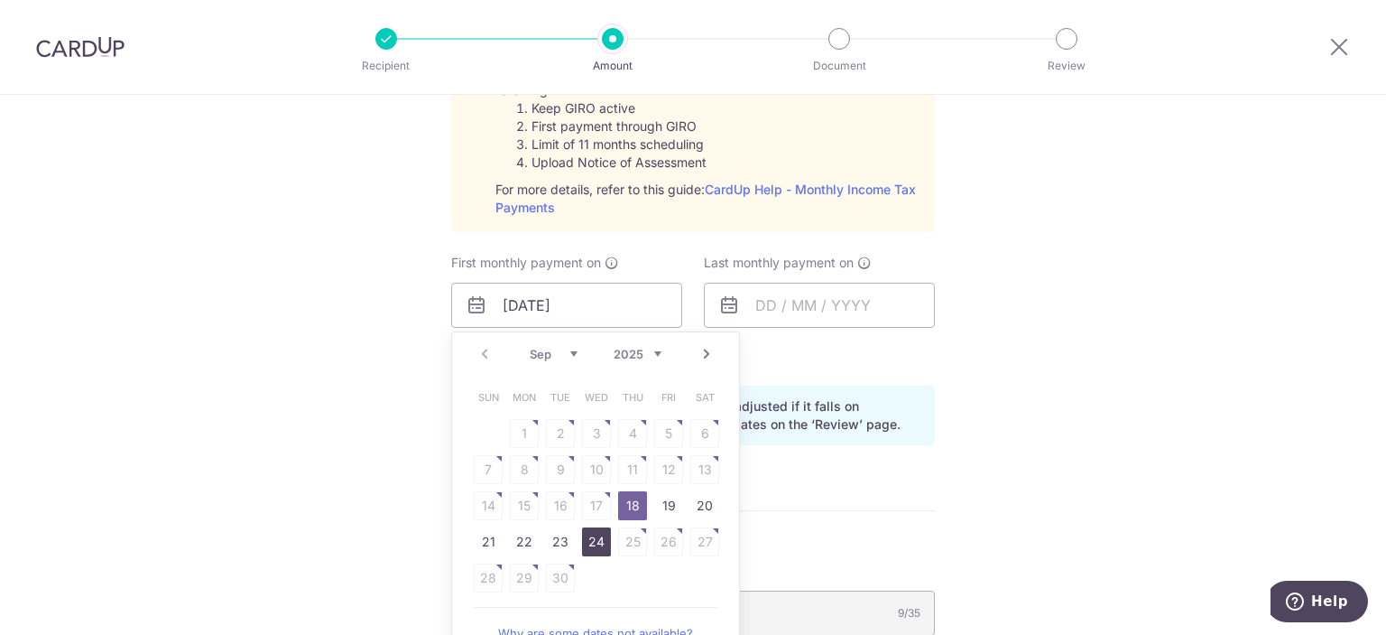
click at [585, 541] on link "24" at bounding box center [596, 541] width 29 height 29
type input "[DATE]"
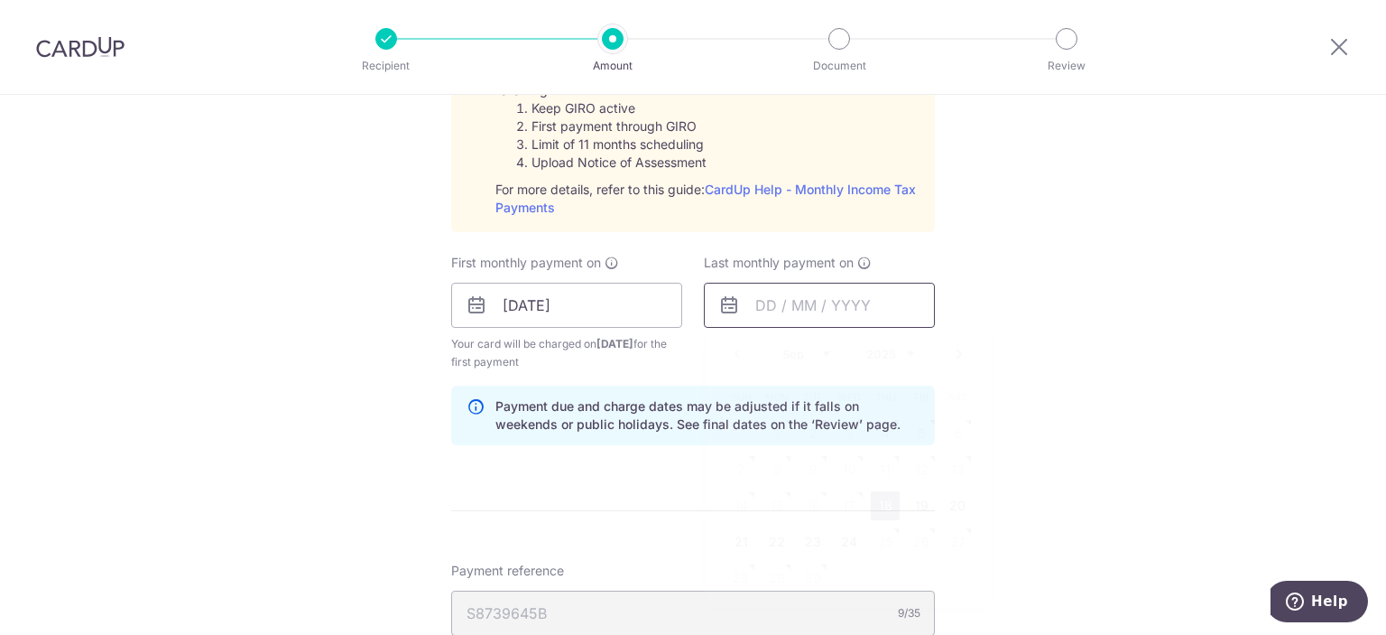
click at [904, 302] on input "text" at bounding box center [819, 305] width 231 height 45
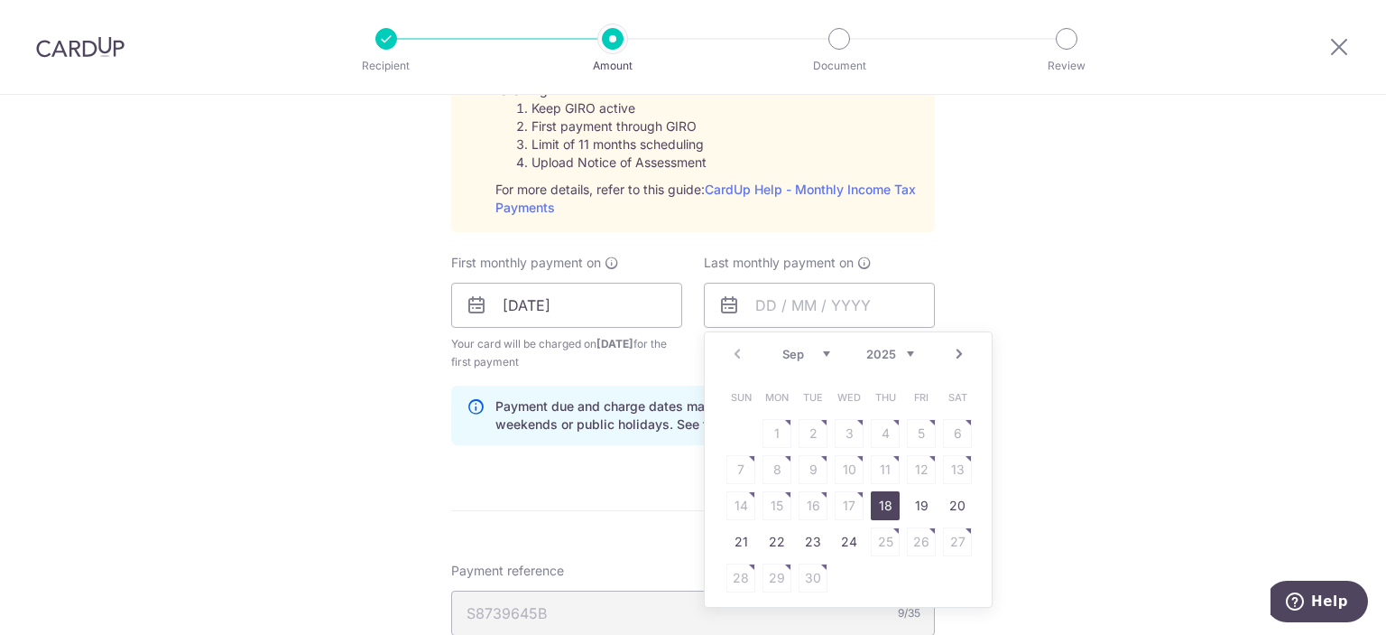
click at [950, 351] on link "Next" at bounding box center [960, 354] width 22 height 22
click at [950, 347] on link "Next" at bounding box center [960, 354] width 22 height 22
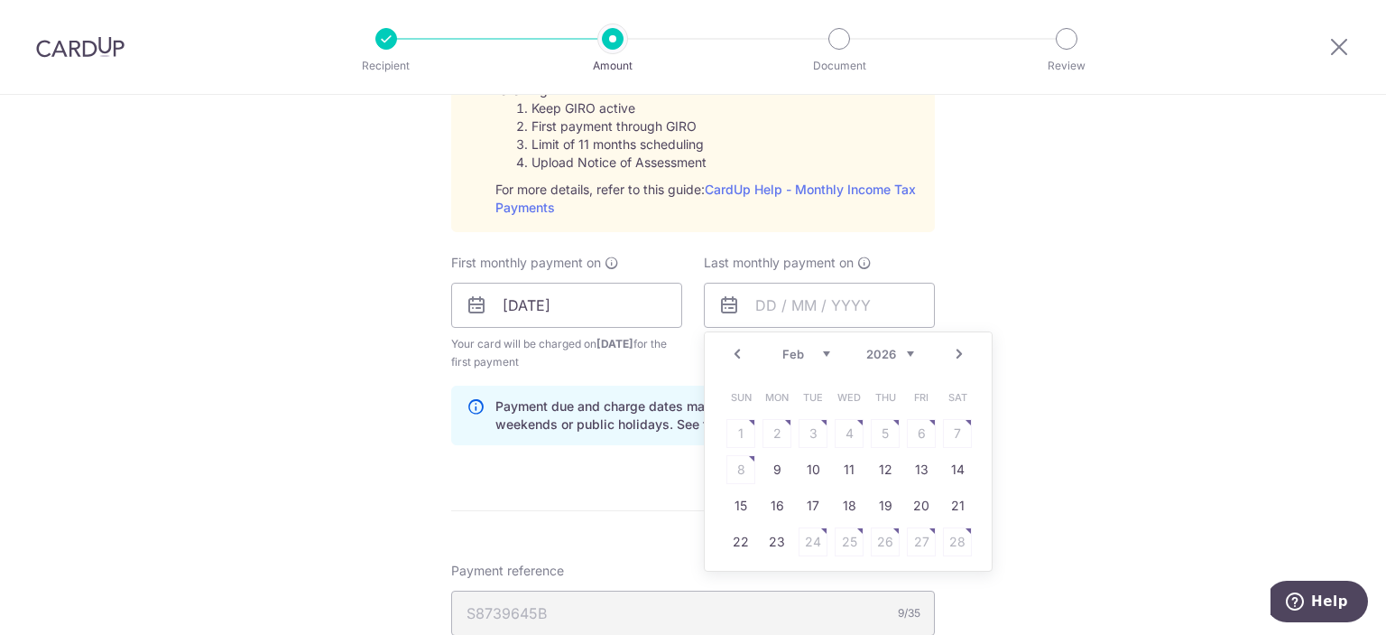
click at [950, 347] on link "Next" at bounding box center [960, 354] width 22 height 22
click at [848, 540] on link "25" at bounding box center [849, 541] width 29 height 29
type input "[DATE]"
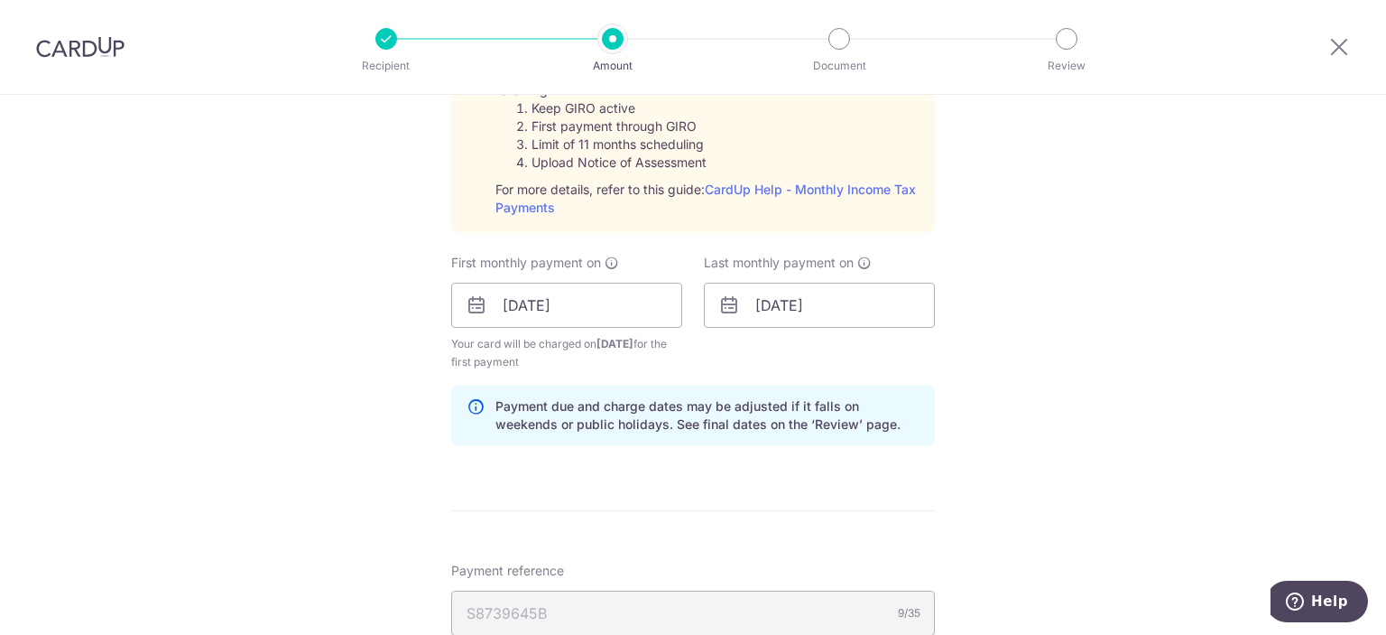
click at [1052, 359] on div "Tell us more about your payment Enter one-time or monthly payment amount SGD 51…" at bounding box center [693, 170] width 1386 height 1956
click at [1024, 443] on div "Tell us more about your payment Enter one-time or monthly payment amount SGD 51…" at bounding box center [693, 170] width 1386 height 1956
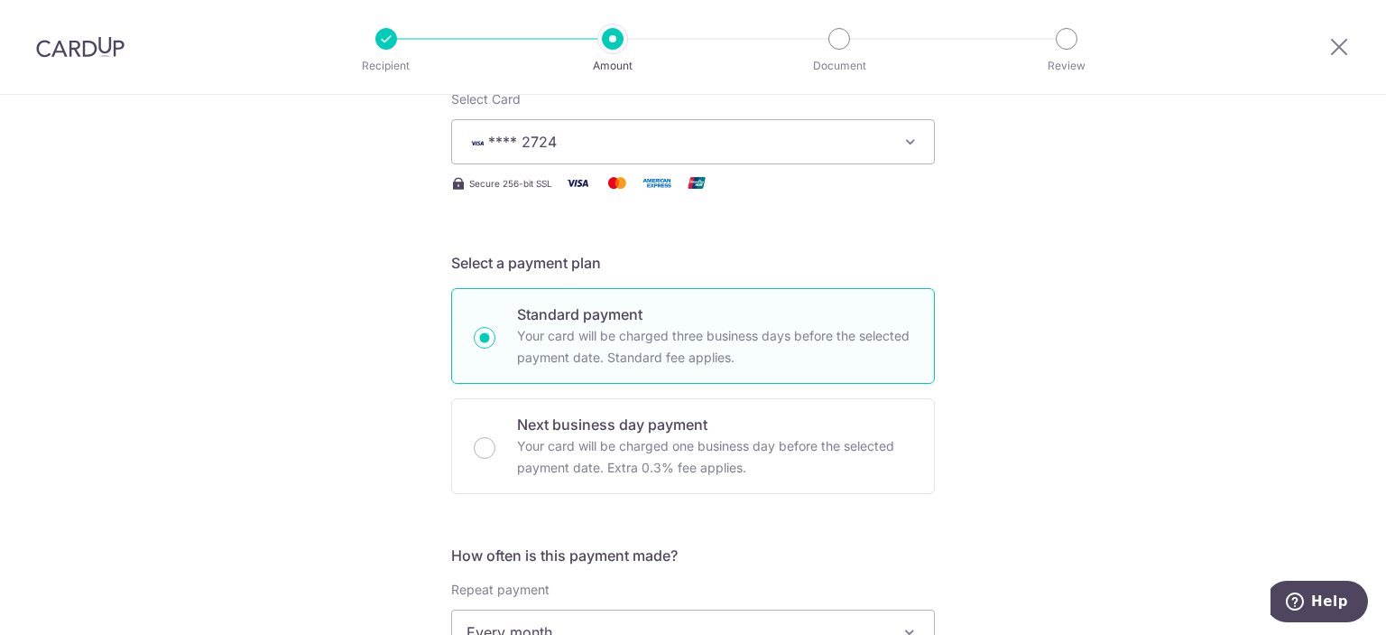
scroll to position [0, 0]
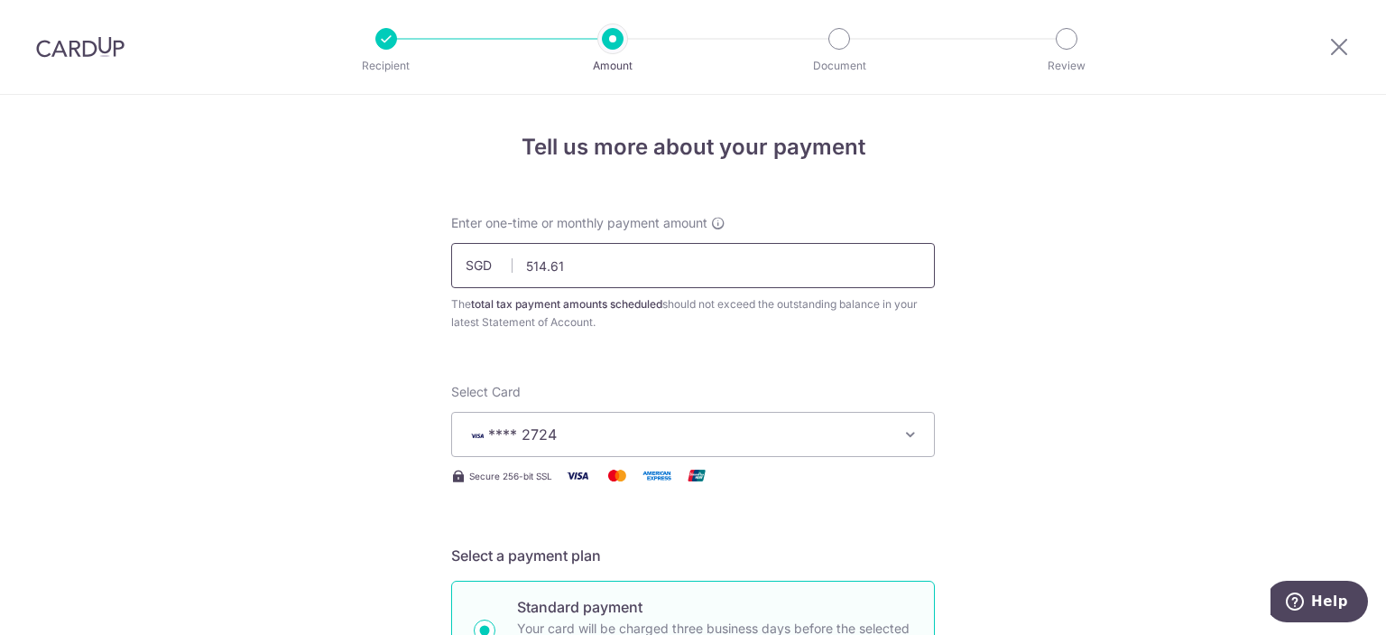
click at [645, 265] on input "514.61" at bounding box center [693, 265] width 484 height 45
type input "514.64"
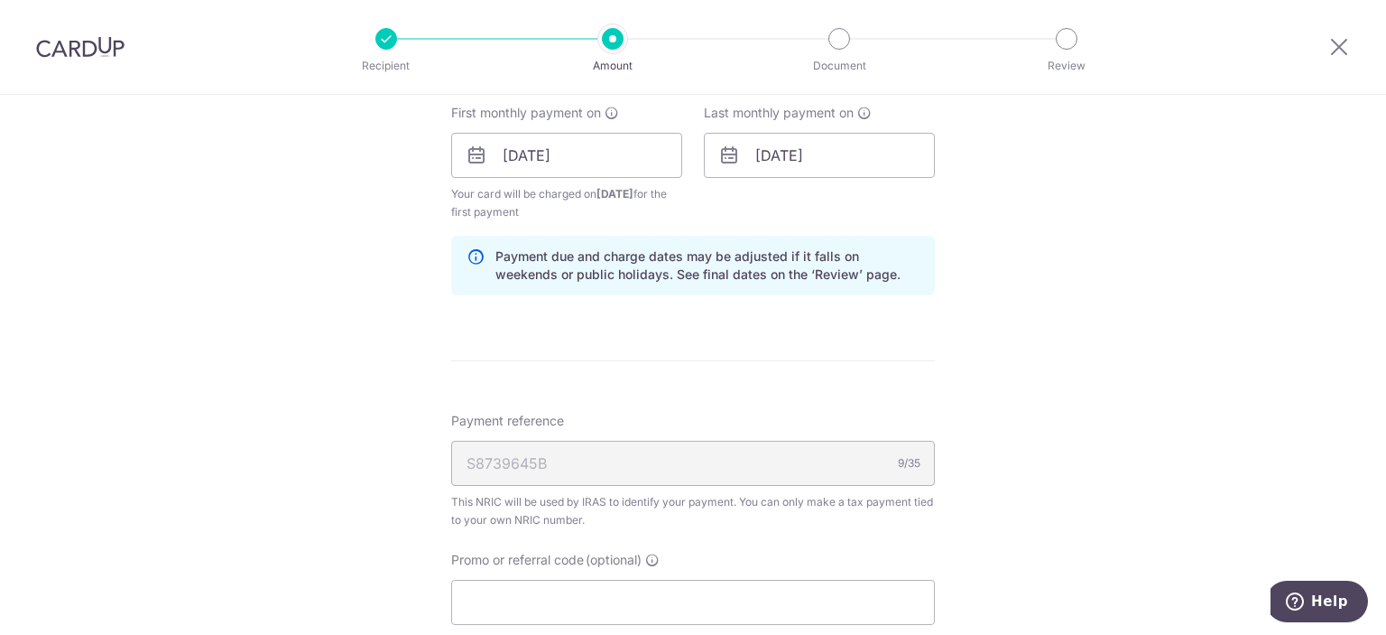
scroll to position [1203, 0]
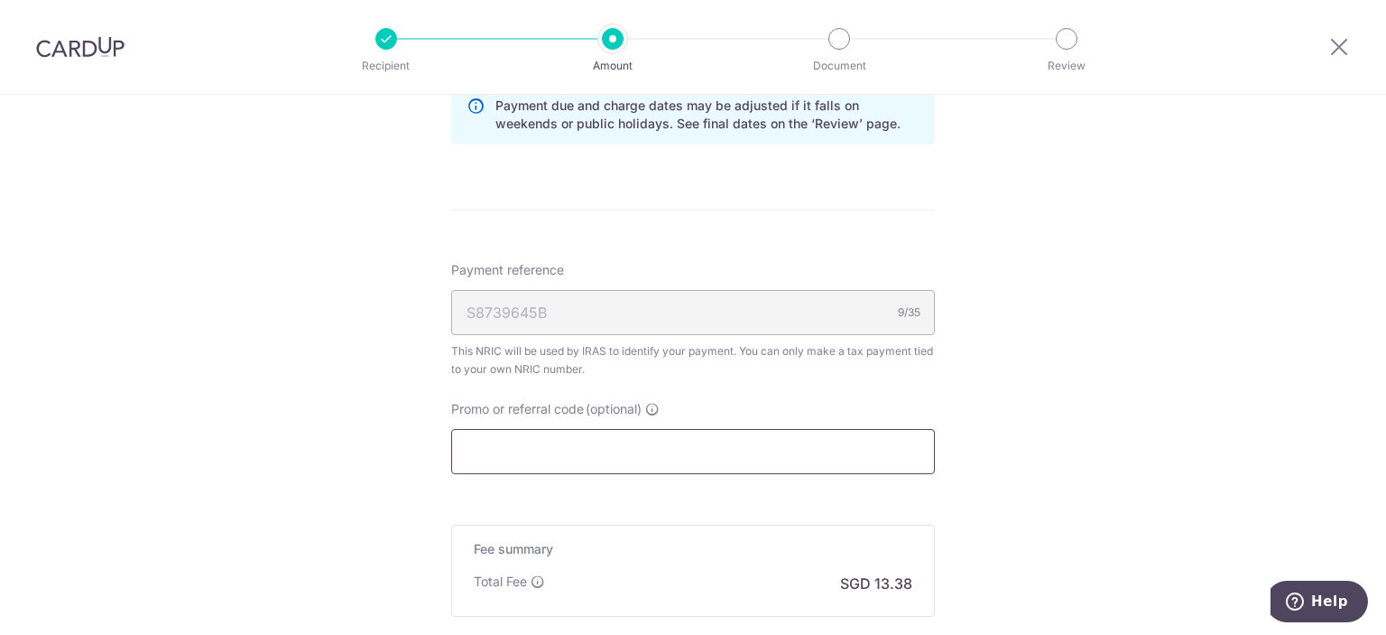
click at [596, 444] on input "Promo or referral code (optional)" at bounding box center [693, 451] width 484 height 45
paste input "VTAX25R"
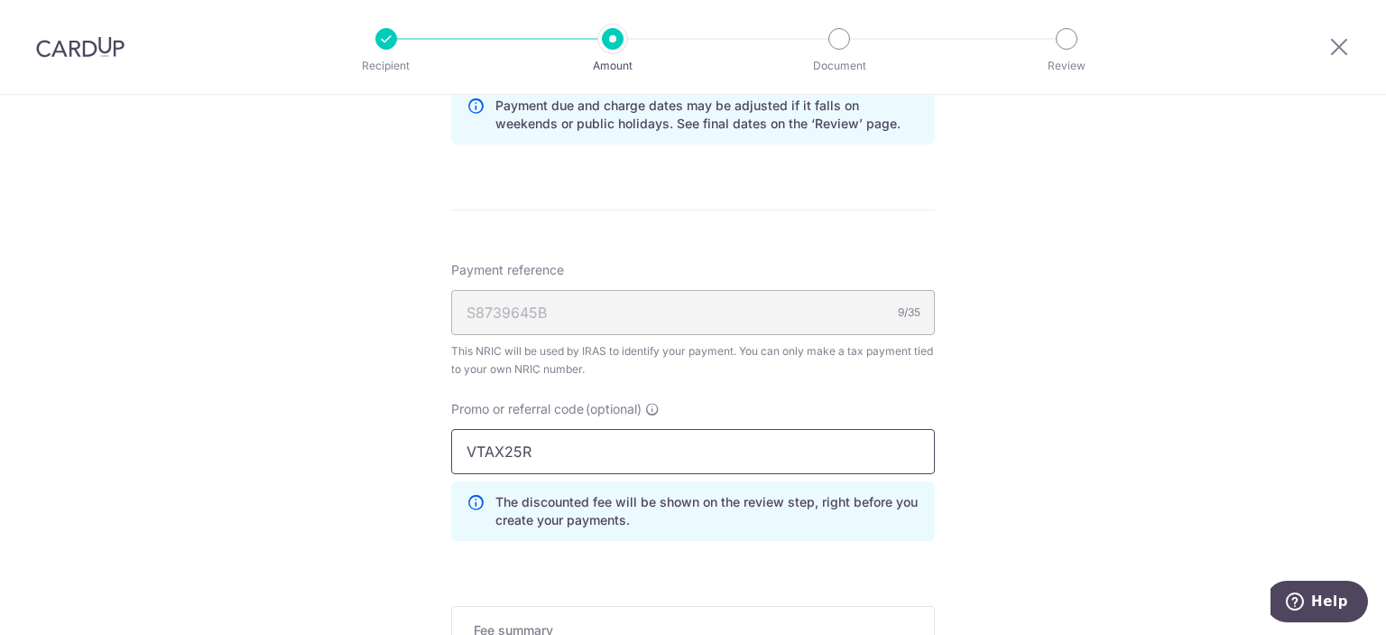
type input "VTAX25R"
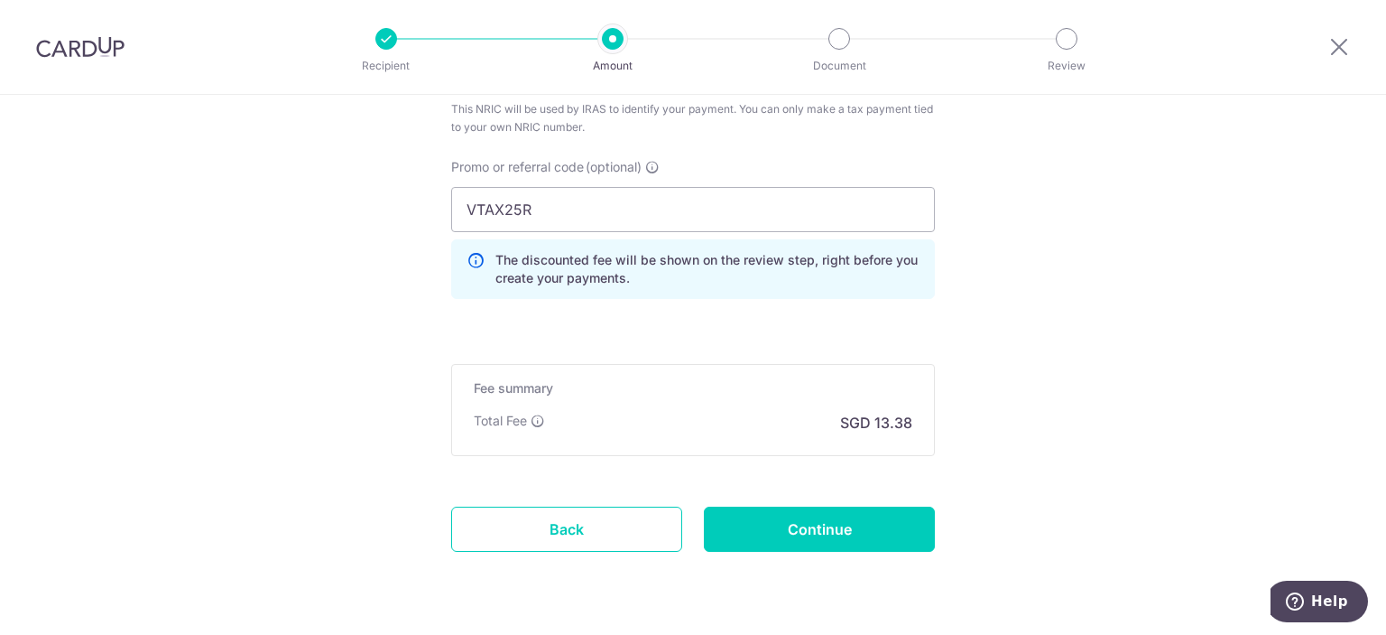
scroll to position [1494, 0]
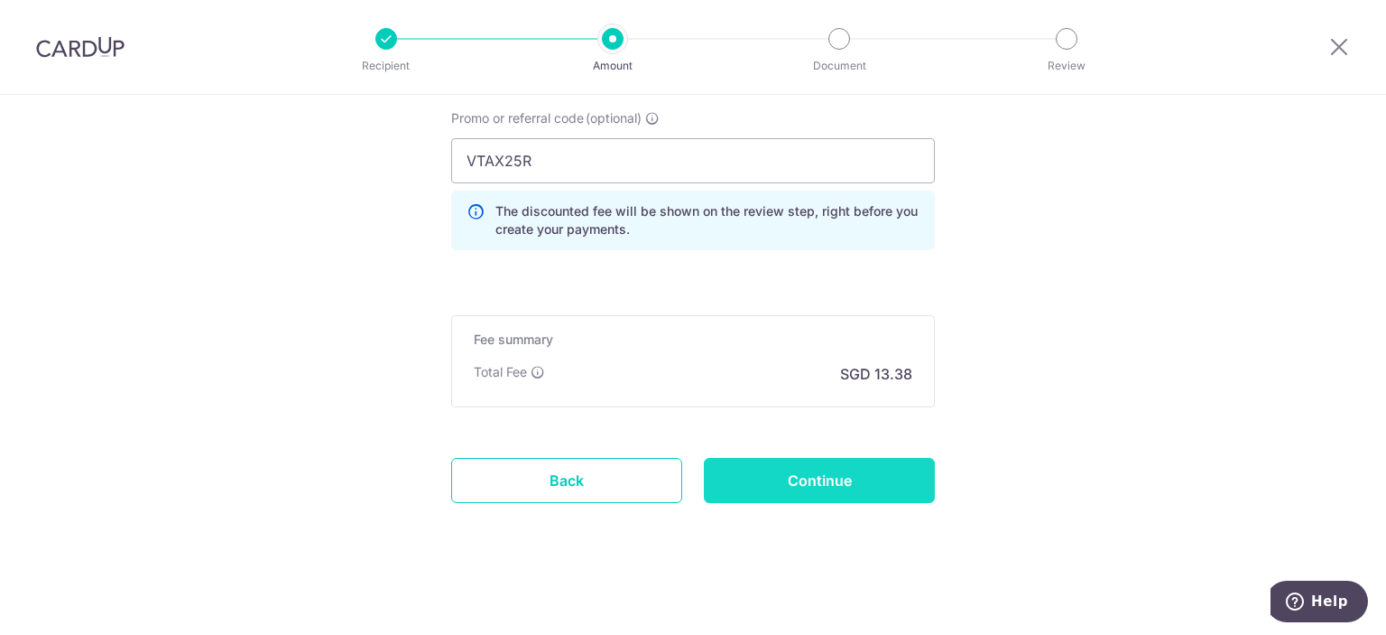
click at [854, 466] on input "Continue" at bounding box center [819, 480] width 231 height 45
type input "Create Schedule"
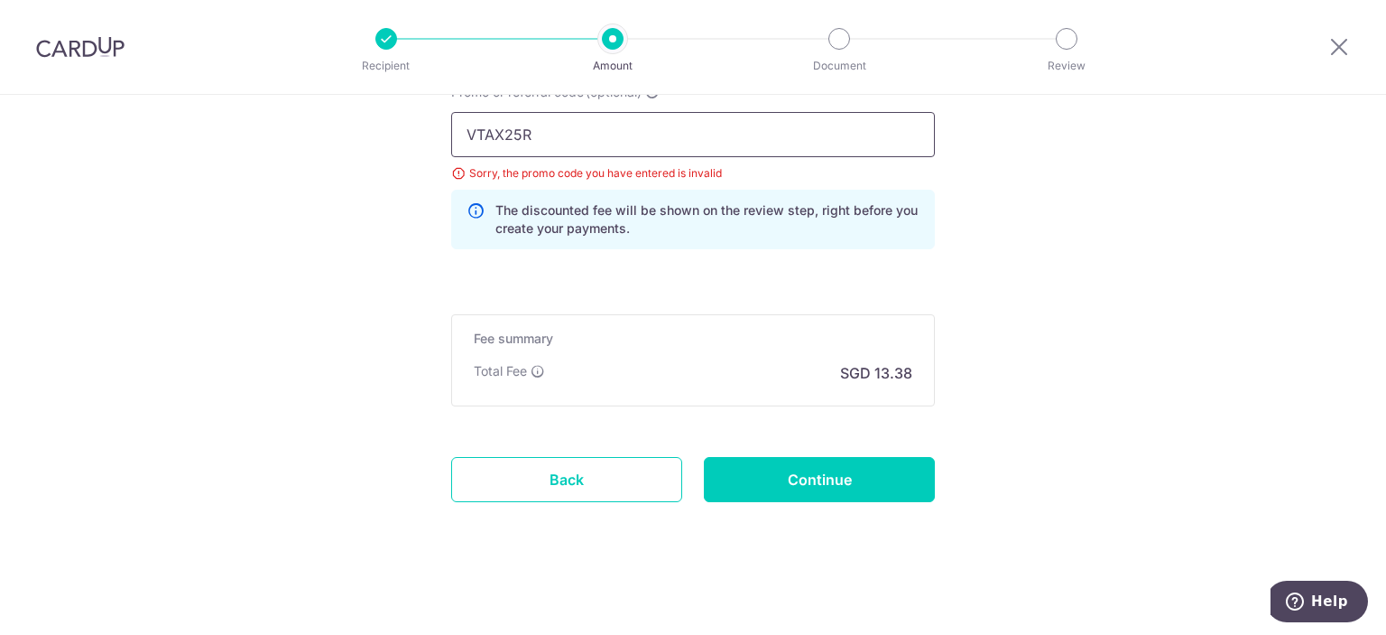
drag, startPoint x: 703, startPoint y: 136, endPoint x: 221, endPoint y: 125, distance: 482.1
type input "REC185"
click at [848, 464] on input "Continue" at bounding box center [819, 479] width 231 height 45
type input "Update Schedule"
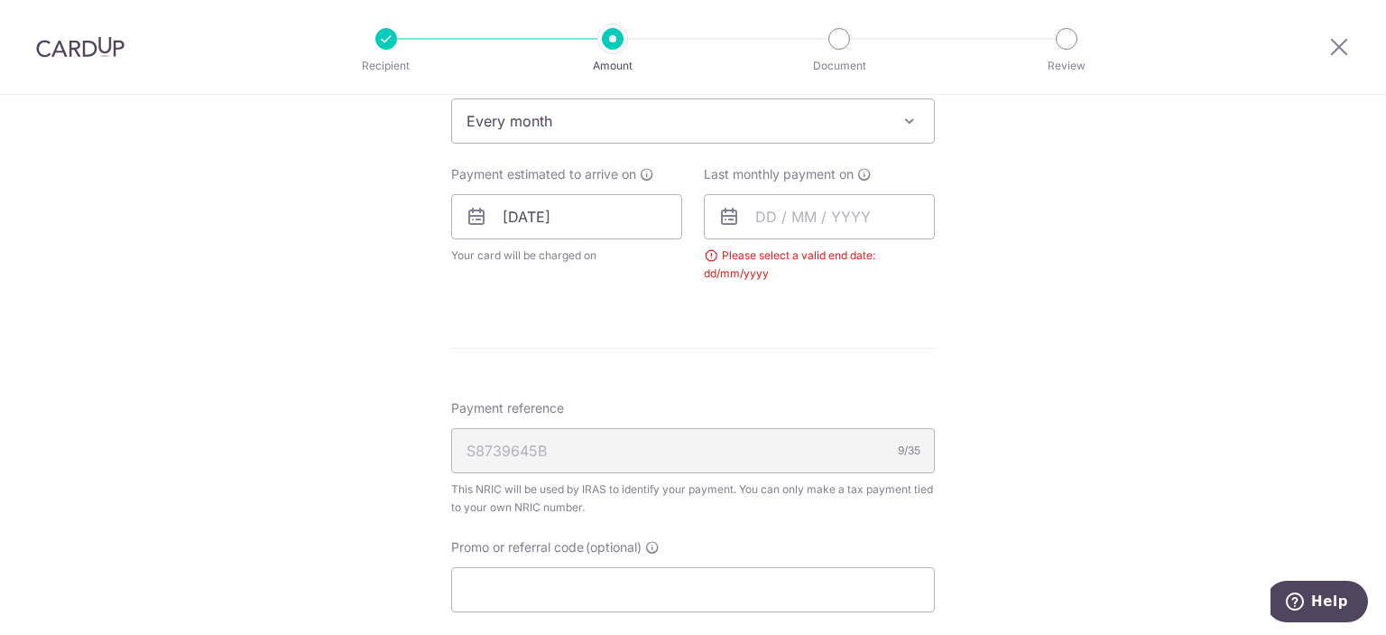
scroll to position [653, 0]
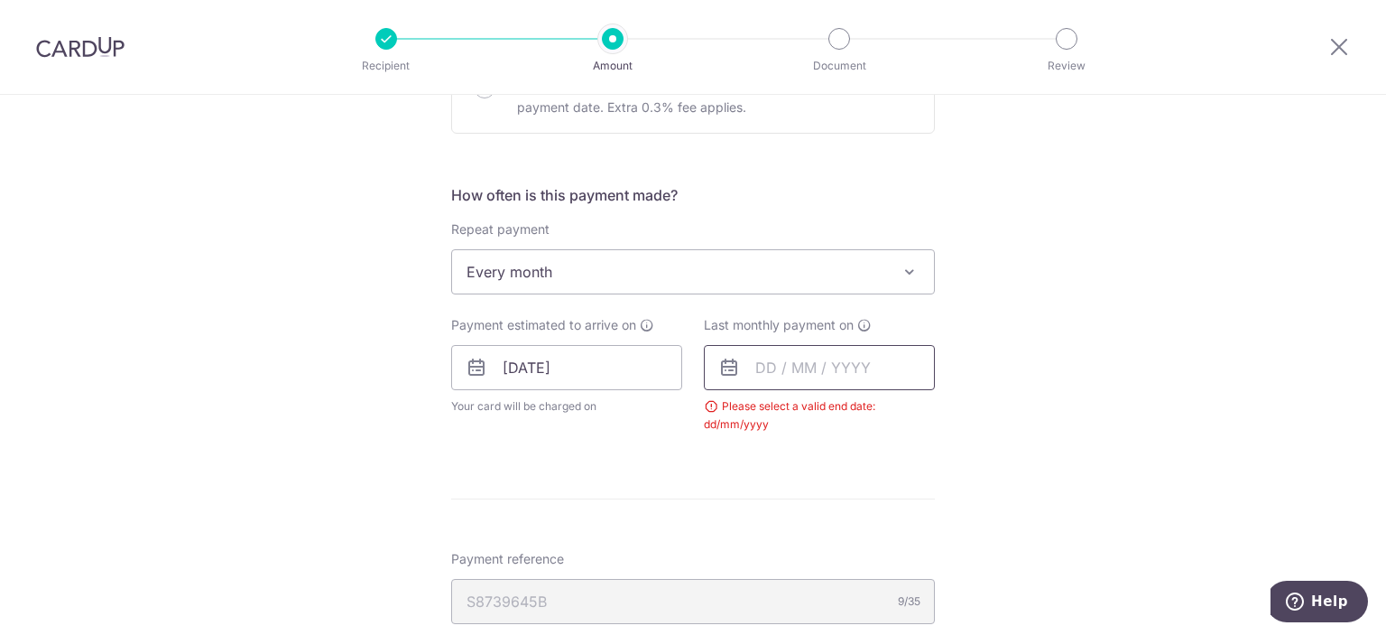
click at [888, 367] on input "text" at bounding box center [819, 367] width 231 height 45
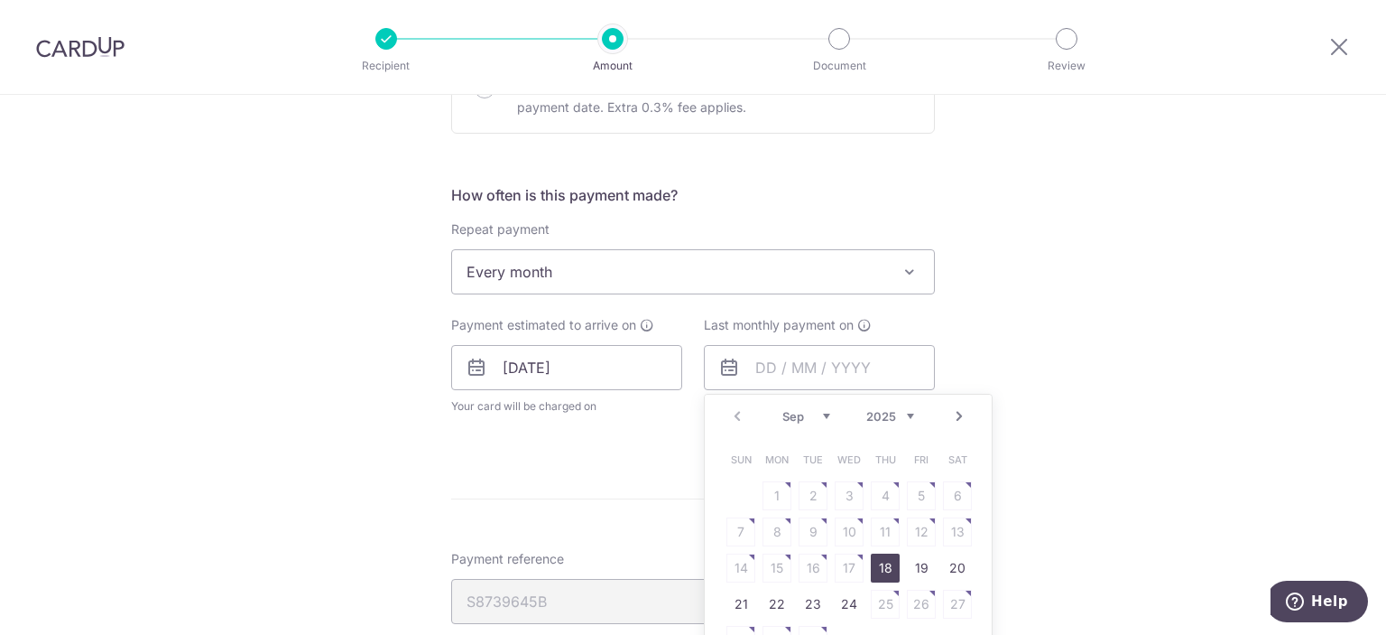
click at [959, 412] on link "Next" at bounding box center [960, 416] width 22 height 22
click at [841, 602] on link "25" at bounding box center [849, 603] width 29 height 29
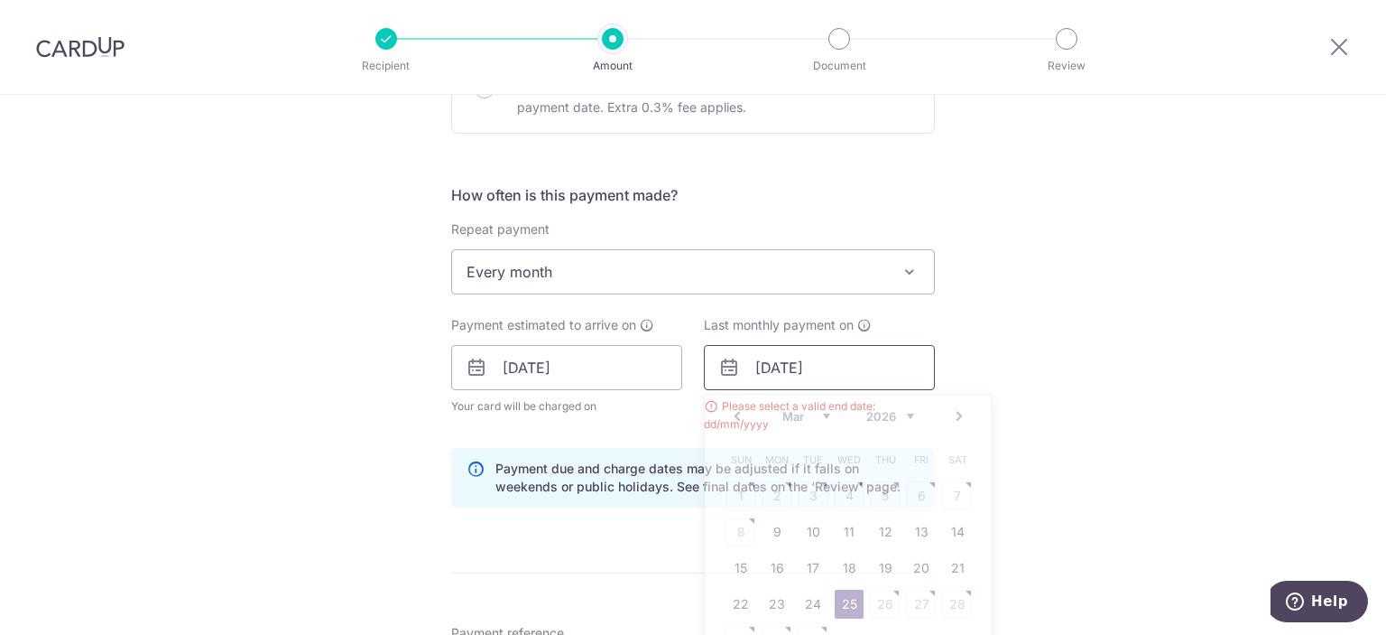
click at [900, 367] on input "25/03/2026" at bounding box center [819, 367] width 231 height 45
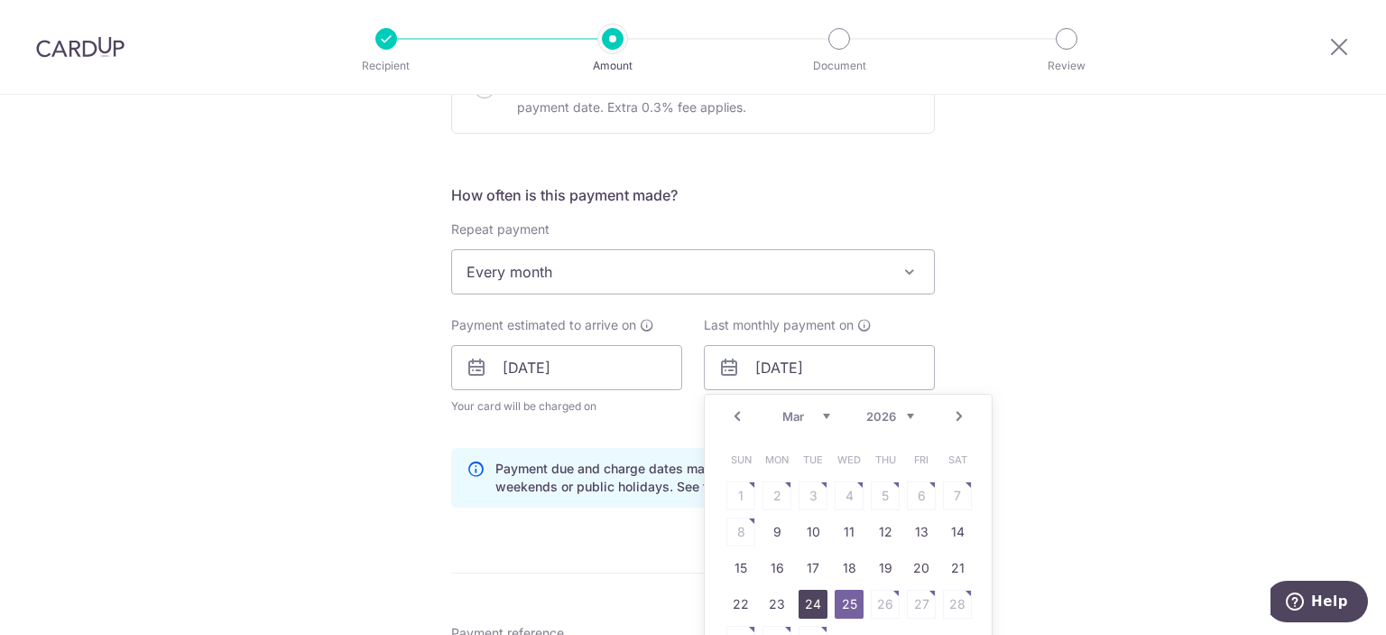
click at [812, 600] on link "24" at bounding box center [813, 603] width 29 height 29
type input "24/03/2026"
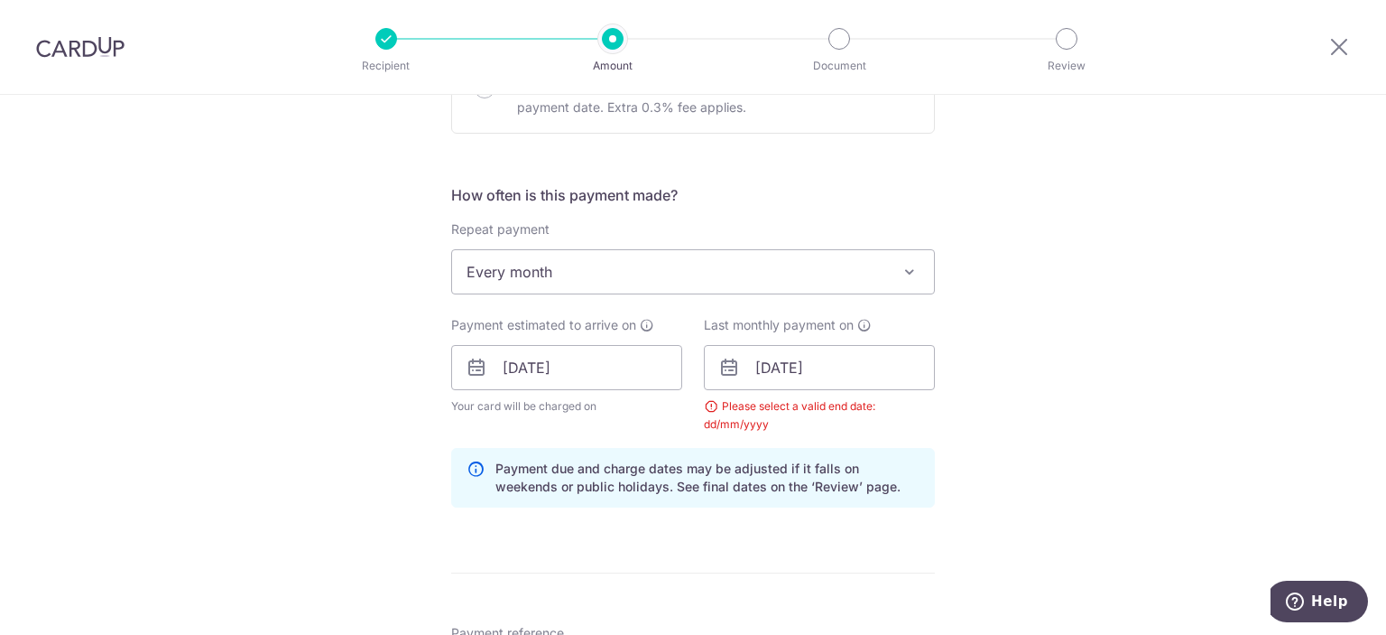
click at [1010, 476] on div "Tell us more about your payment Enter one-time or monthly payment amount SGD 51…" at bounding box center [693, 326] width 1386 height 1768
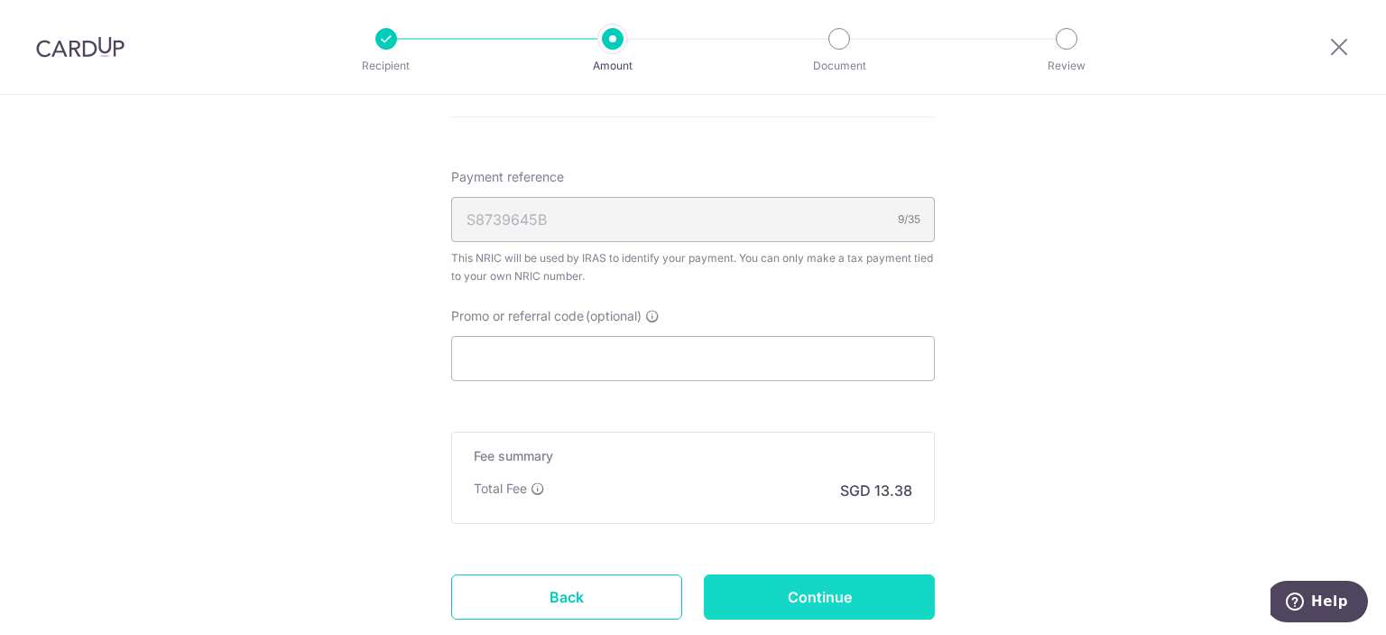
scroll to position [1076, 0]
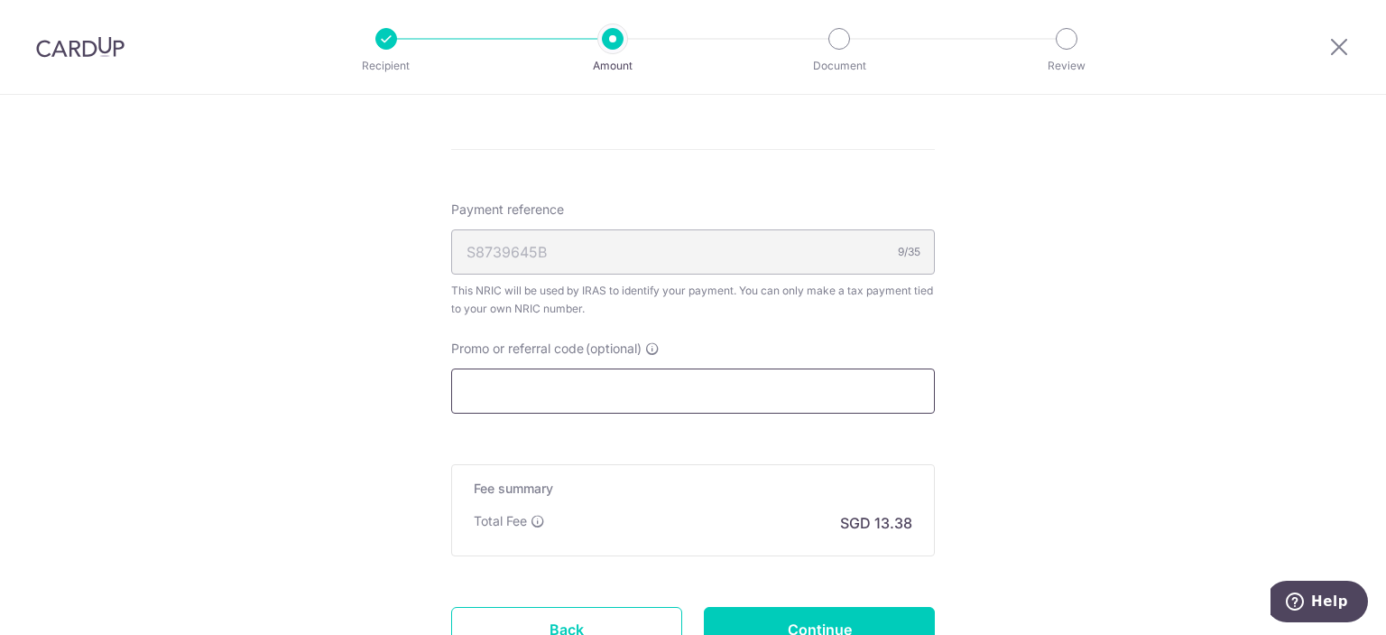
click at [819, 377] on input "Promo or referral code (optional)" at bounding box center [693, 390] width 484 height 45
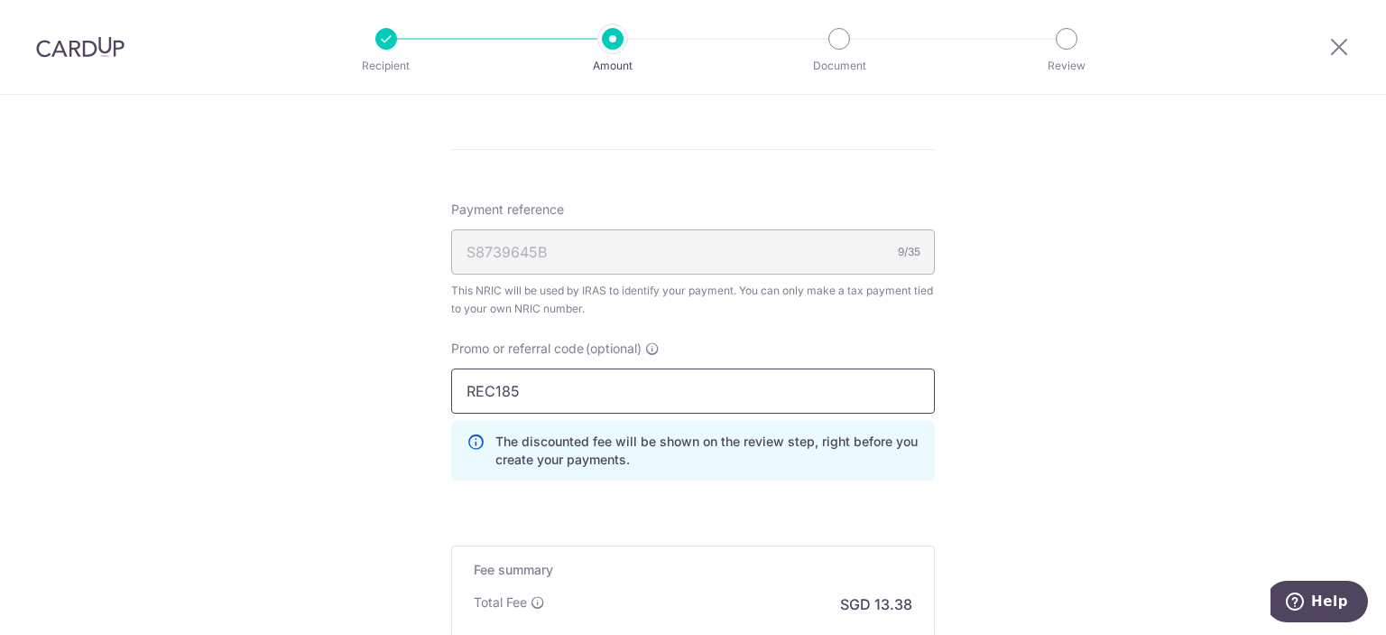
scroll to position [1226, 0]
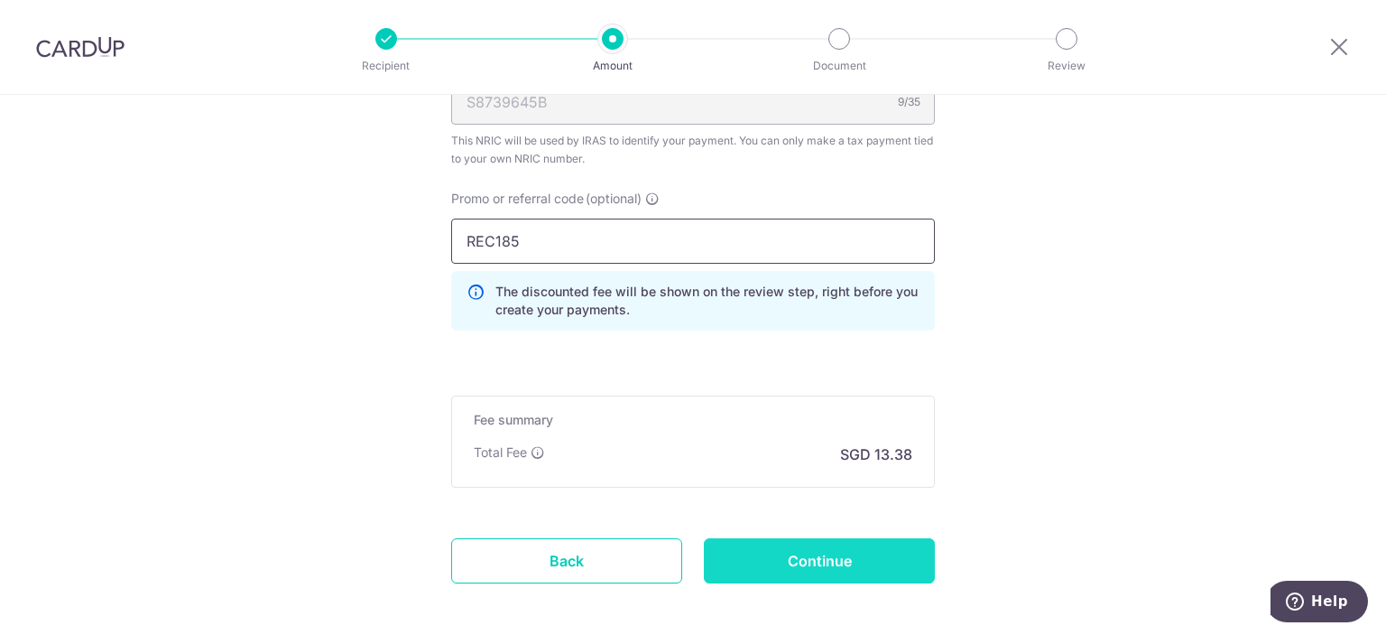
type input "REC185"
click at [778, 548] on input "Continue" at bounding box center [819, 560] width 231 height 45
type input "Update Schedule"
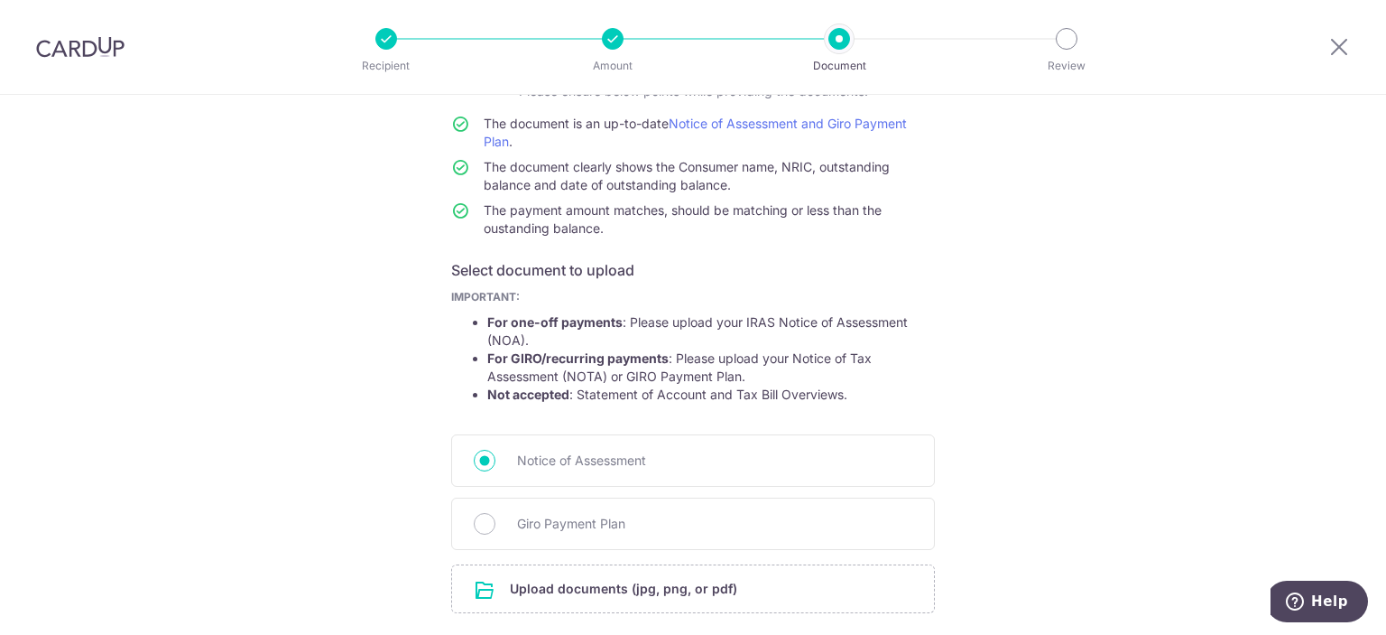
scroll to position [285, 0]
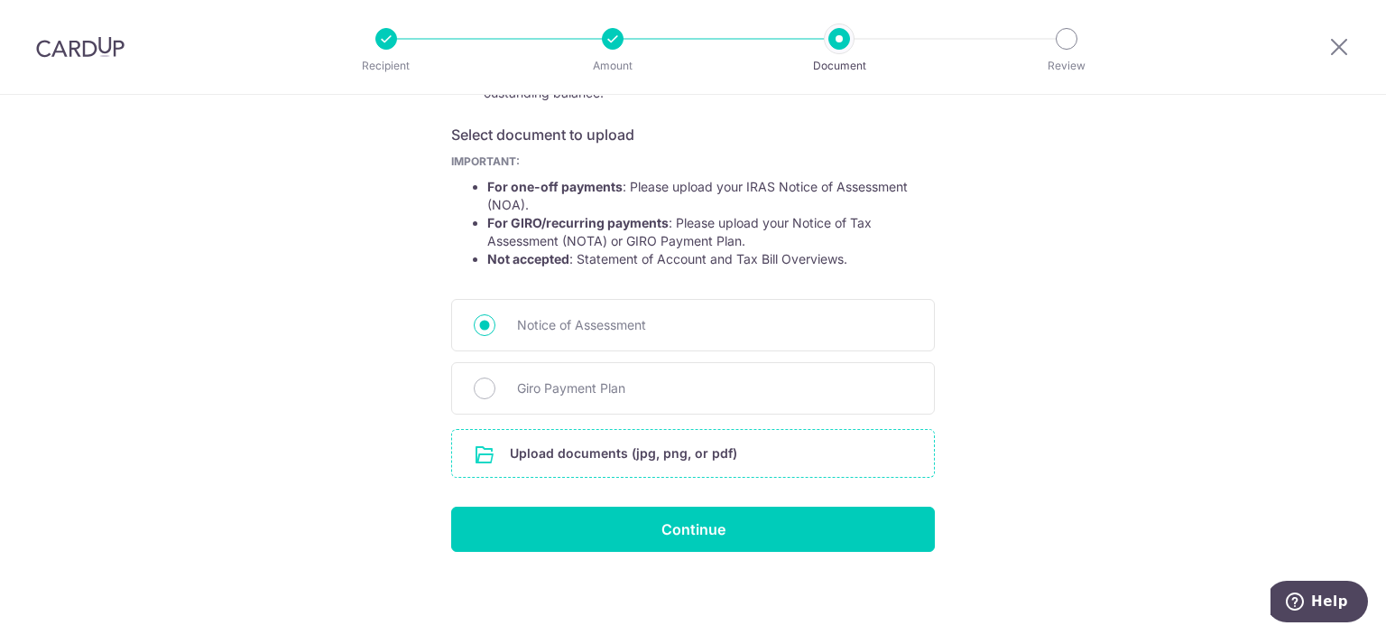
click at [711, 438] on input "file" at bounding box center [693, 453] width 482 height 47
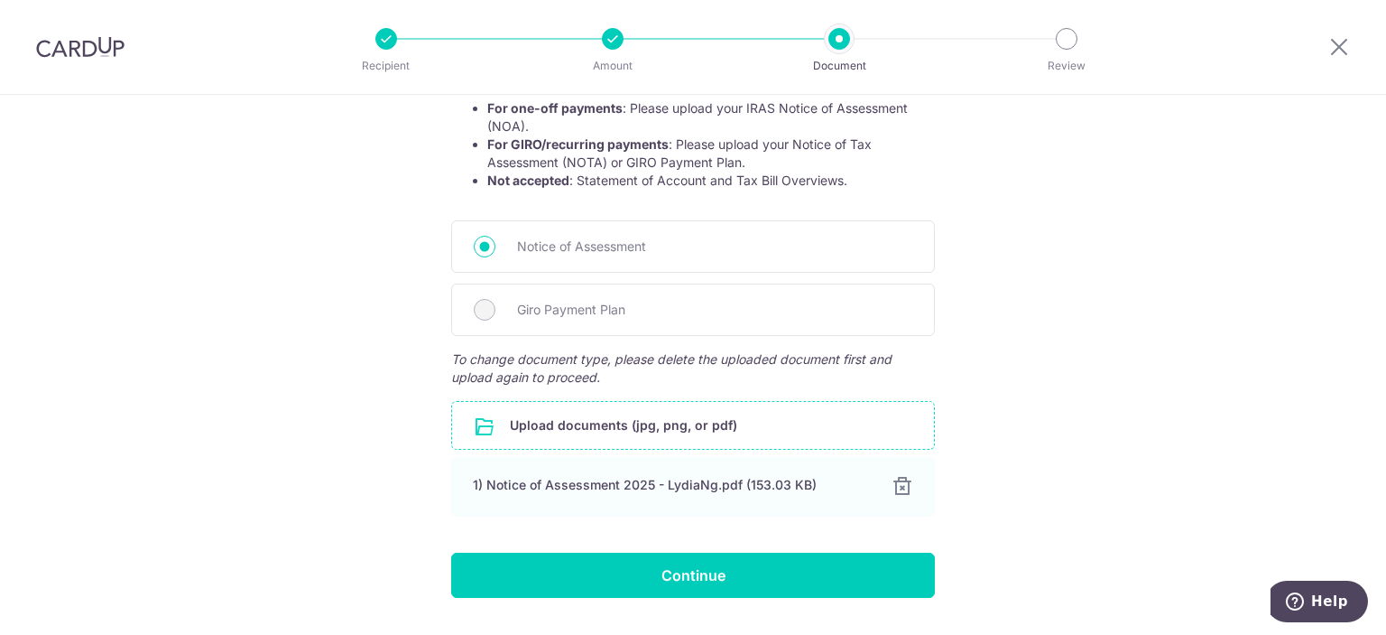
scroll to position [410, 0]
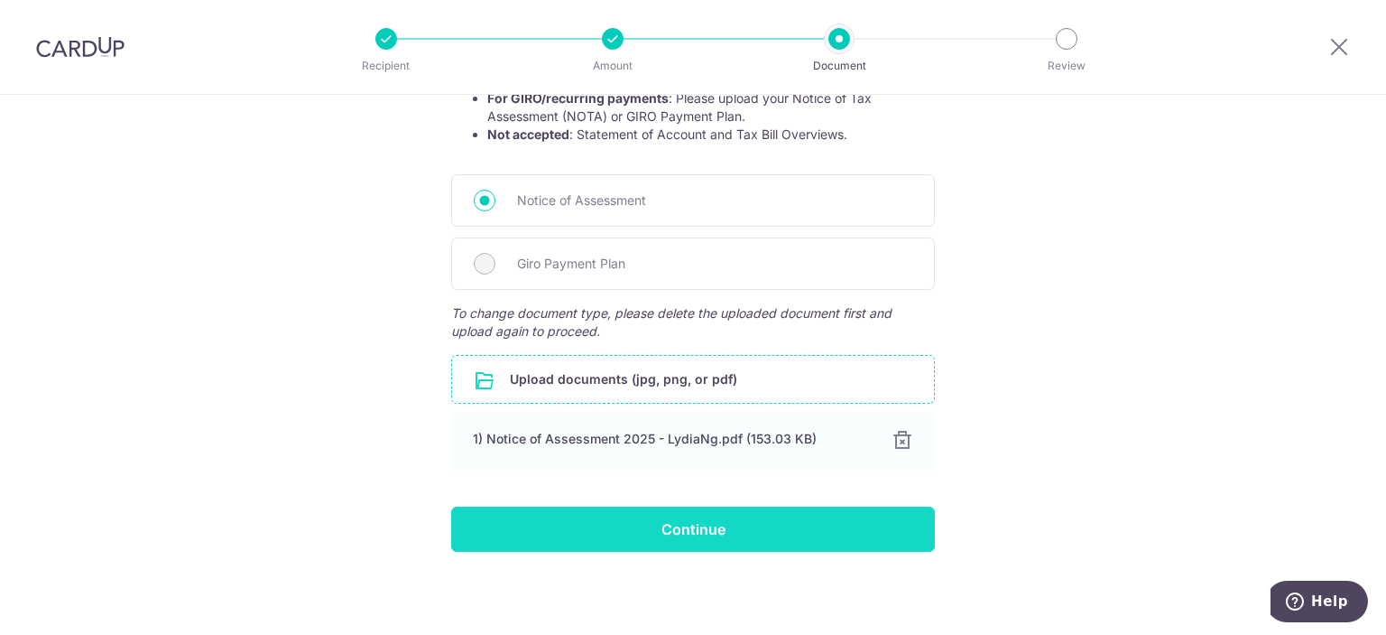
click at [753, 511] on input "Continue" at bounding box center [693, 528] width 484 height 45
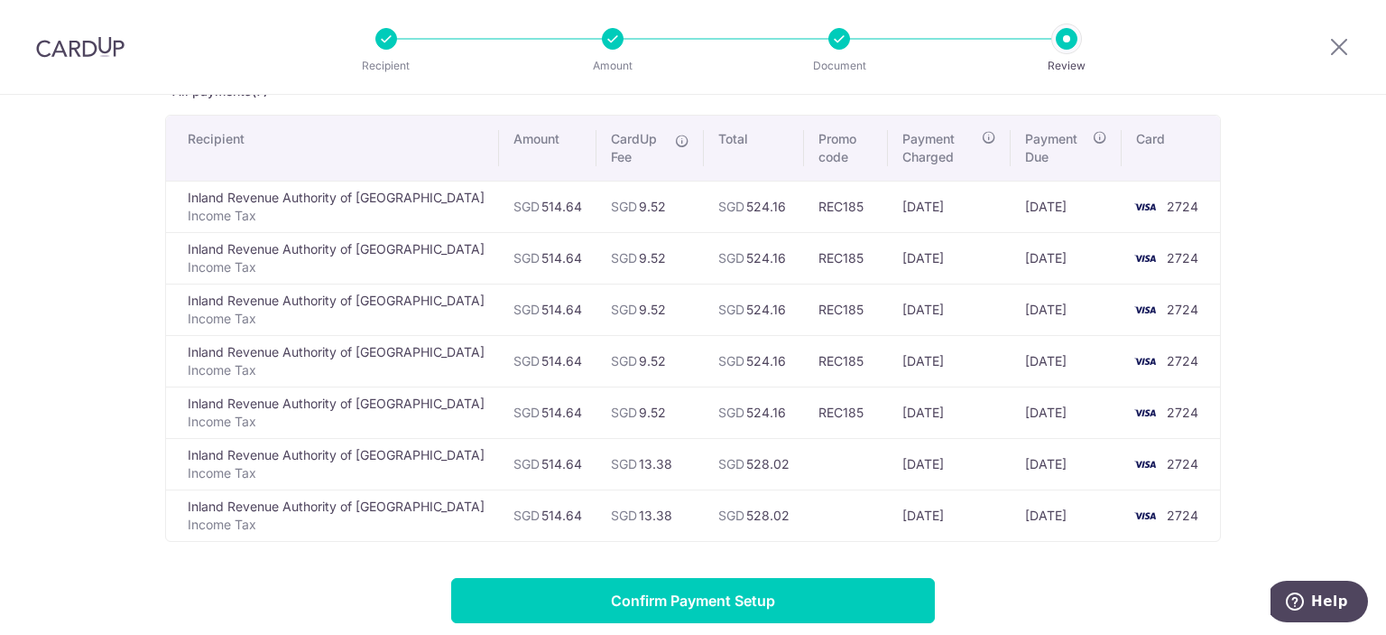
scroll to position [150, 0]
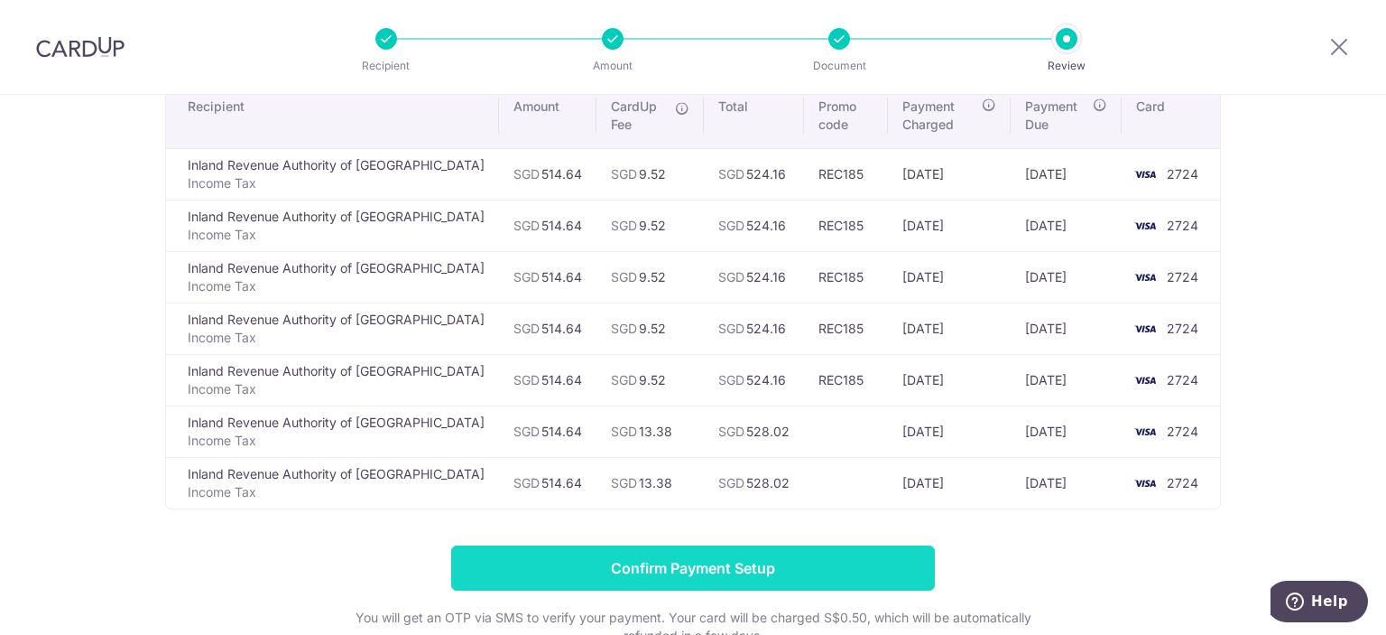
click at [747, 553] on input "Confirm Payment Setup" at bounding box center [693, 567] width 484 height 45
